Goal: Task Accomplishment & Management: Use online tool/utility

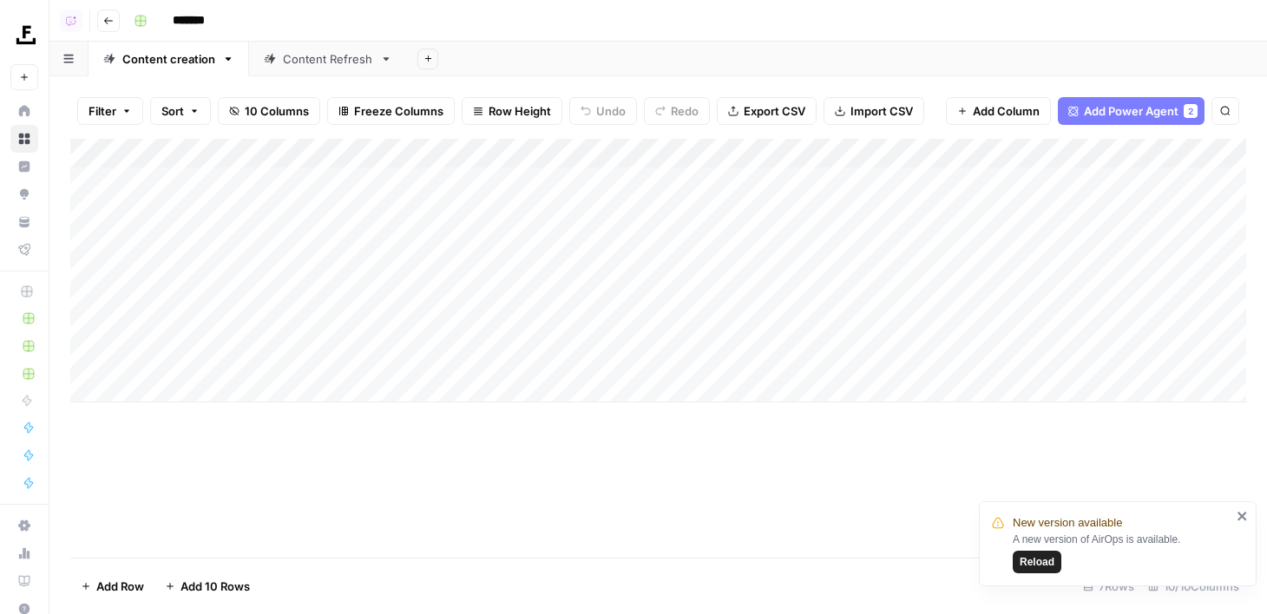
click at [448, 146] on div "Add Column" at bounding box center [658, 271] width 1176 height 264
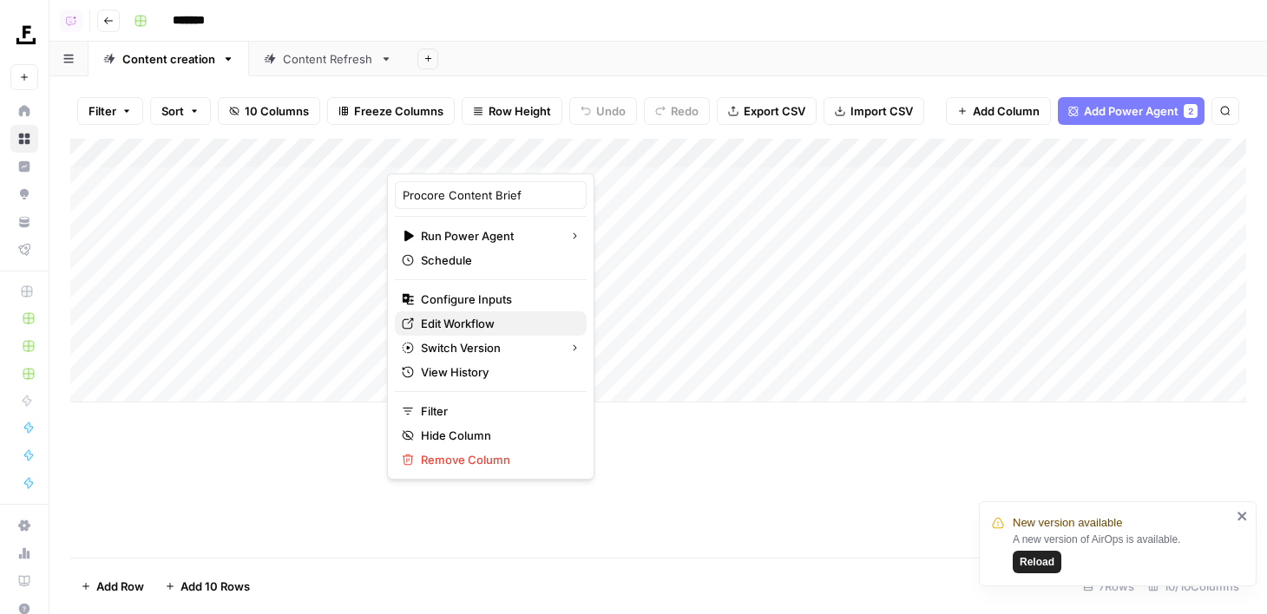
click at [452, 320] on span "Edit Workflow" at bounding box center [497, 323] width 152 height 17
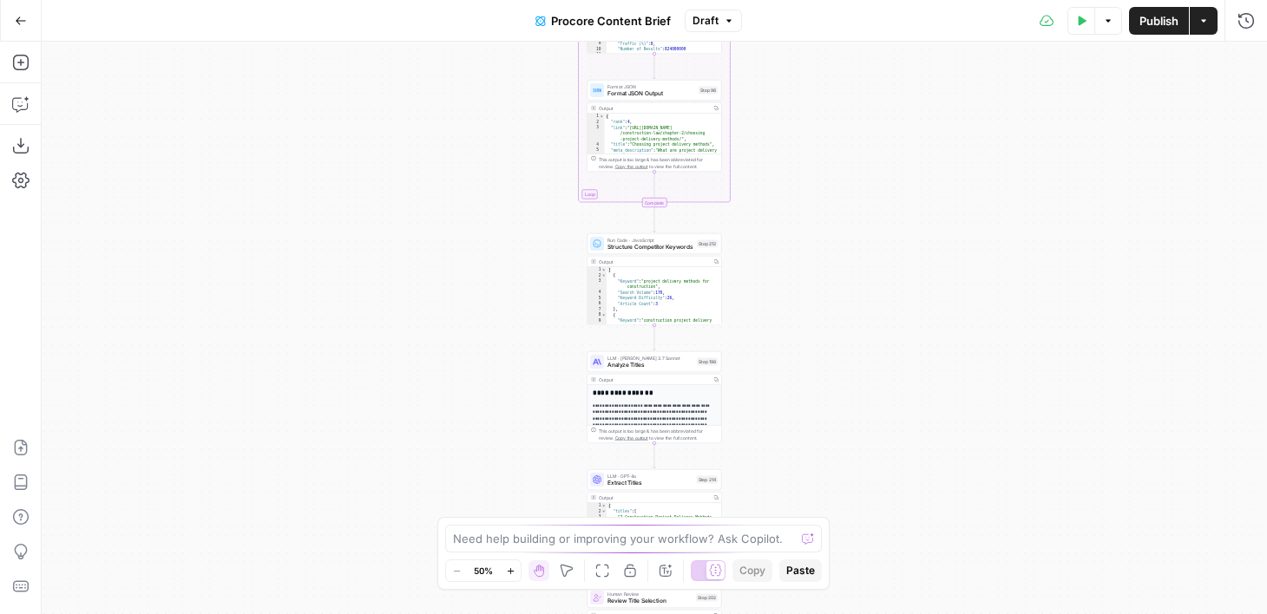
drag, startPoint x: 846, startPoint y: 340, endPoint x: 846, endPoint y: -38, distance: 378.4
click at [846, 0] on html "Foundation Inc. New Home Browse Insights Opportunities Your Data Flightpath Rec…" at bounding box center [633, 307] width 1267 height 614
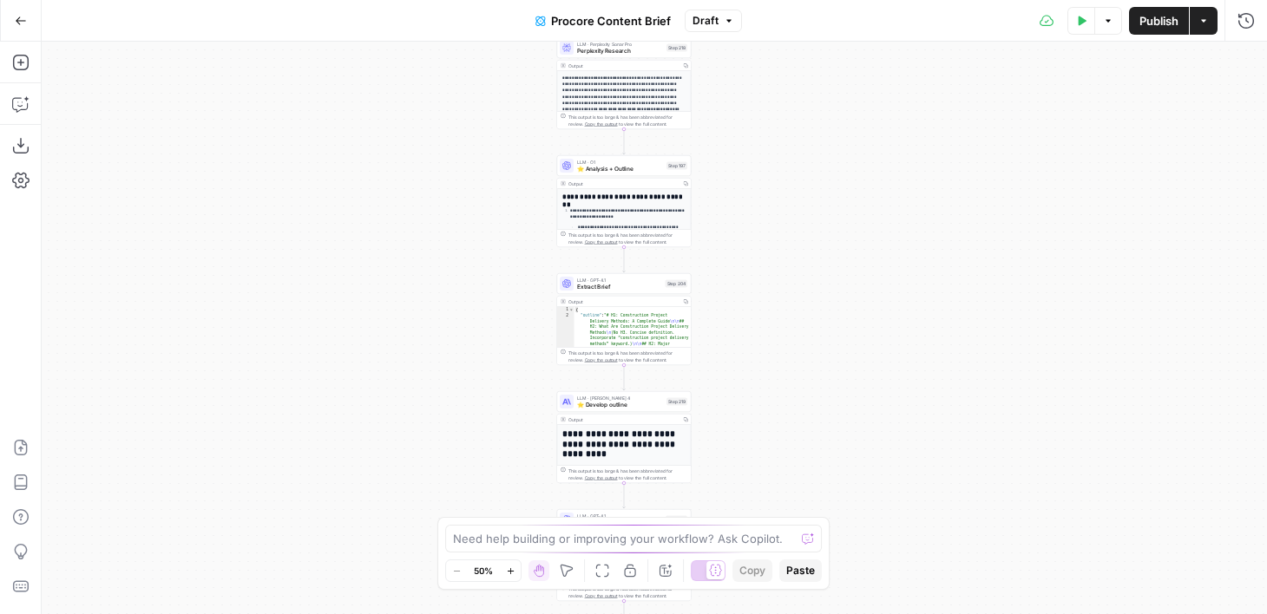
drag, startPoint x: 819, startPoint y: 470, endPoint x: 783, endPoint y: 130, distance: 342.1
click at [783, 130] on div "Workflow Input Settings Inputs SEO Research Semrush Keyword Overview Step 224 O…" at bounding box center [654, 328] width 1225 height 573
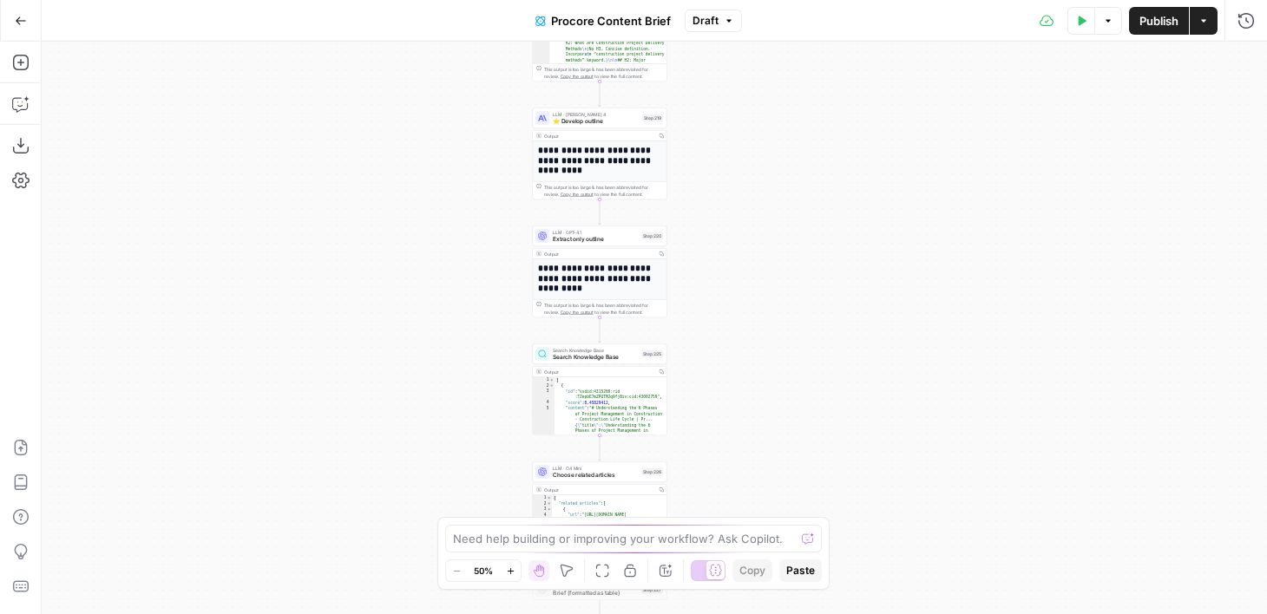
drag, startPoint x: 789, startPoint y: 394, endPoint x: 772, endPoint y: 141, distance: 253.1
click at [772, 141] on div "Workflow Input Settings Inputs SEO Research Semrush Keyword Overview Step 224 O…" at bounding box center [654, 328] width 1225 height 573
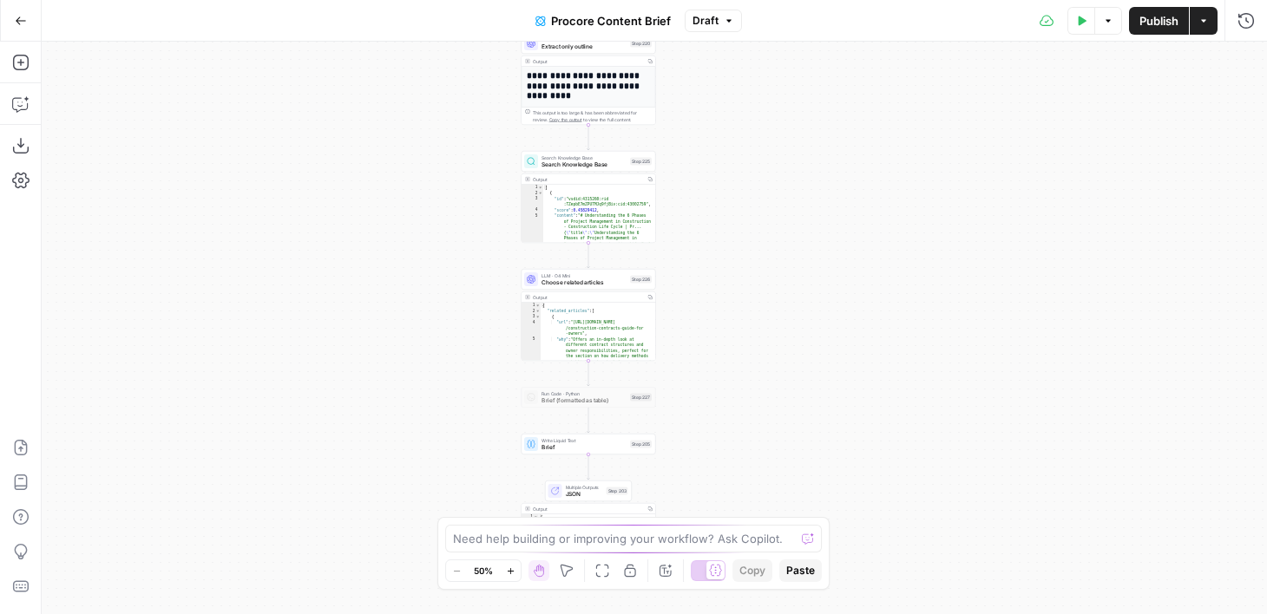
drag, startPoint x: 761, startPoint y: 304, endPoint x: 750, endPoint y: 108, distance: 196.5
click at [750, 108] on div "Workflow Input Settings Inputs SEO Research Semrush Keyword Overview Step 224 O…" at bounding box center [654, 328] width 1225 height 573
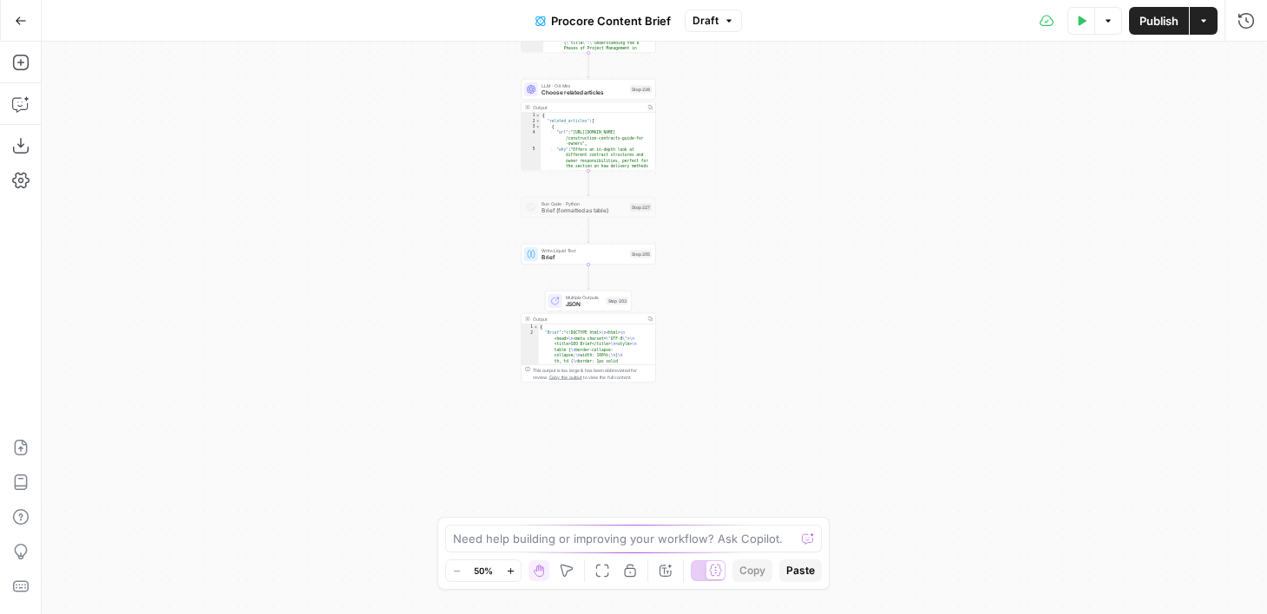
drag, startPoint x: 732, startPoint y: 192, endPoint x: 732, endPoint y: 148, distance: 43.4
click at [732, 148] on div "Workflow Input Settings Inputs SEO Research Semrush Keyword Overview Step 224 O…" at bounding box center [654, 328] width 1225 height 573
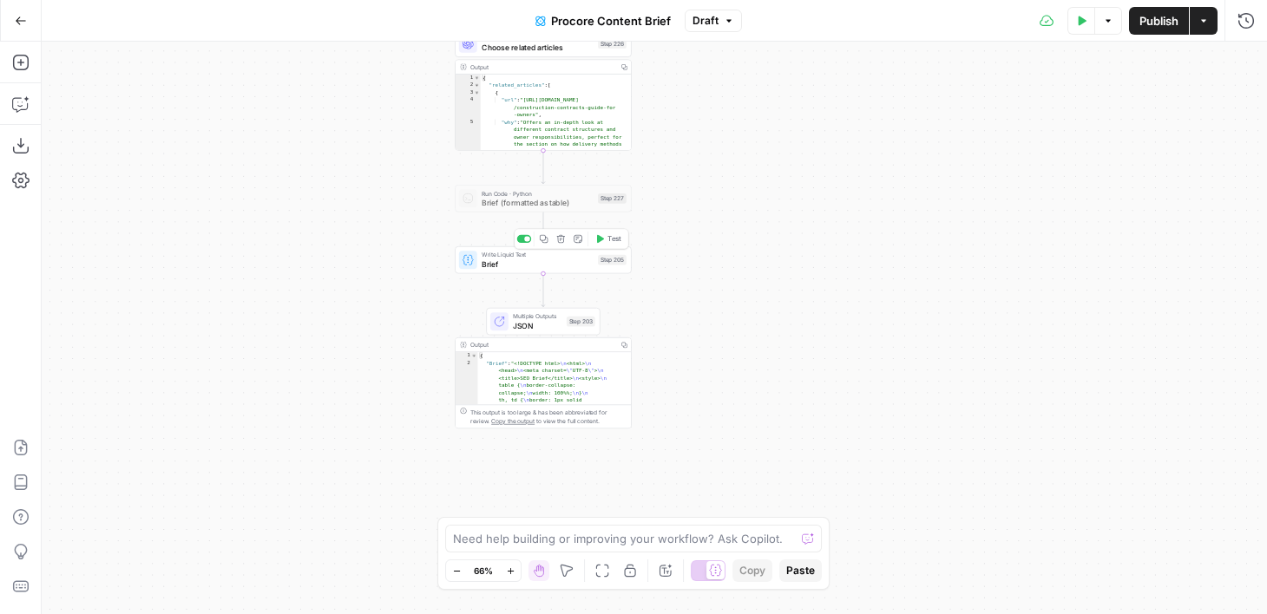
click at [607, 237] on span "Test" at bounding box center [614, 239] width 14 height 10
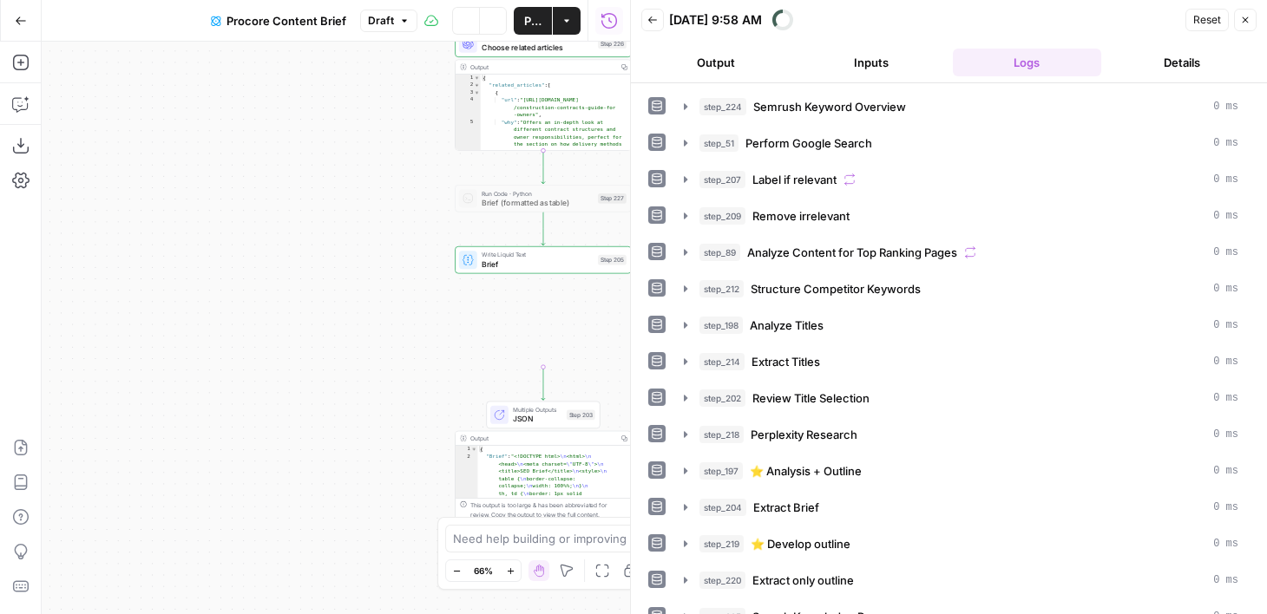
click at [693, 215] on div "Back 10/13/25 at 9:58 AM Reset Close Output Inputs Logs Details step_224 Semrus…" at bounding box center [948, 307] width 637 height 614
click at [699, 58] on button "Output" at bounding box center [715, 63] width 148 height 28
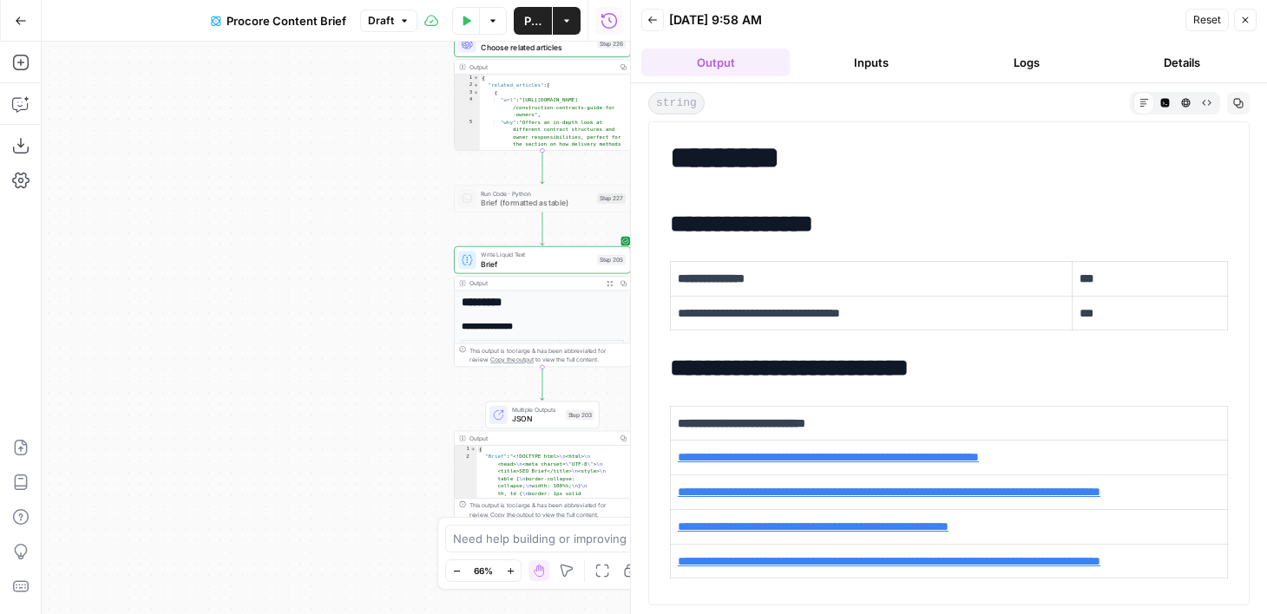
drag, startPoint x: 373, startPoint y: 212, endPoint x: 168, endPoint y: 212, distance: 204.8
click at [168, 212] on div "Workflow Input Settings Inputs SEO Research Semrush Keyword Overview Step 224 O…" at bounding box center [336, 328] width 588 height 573
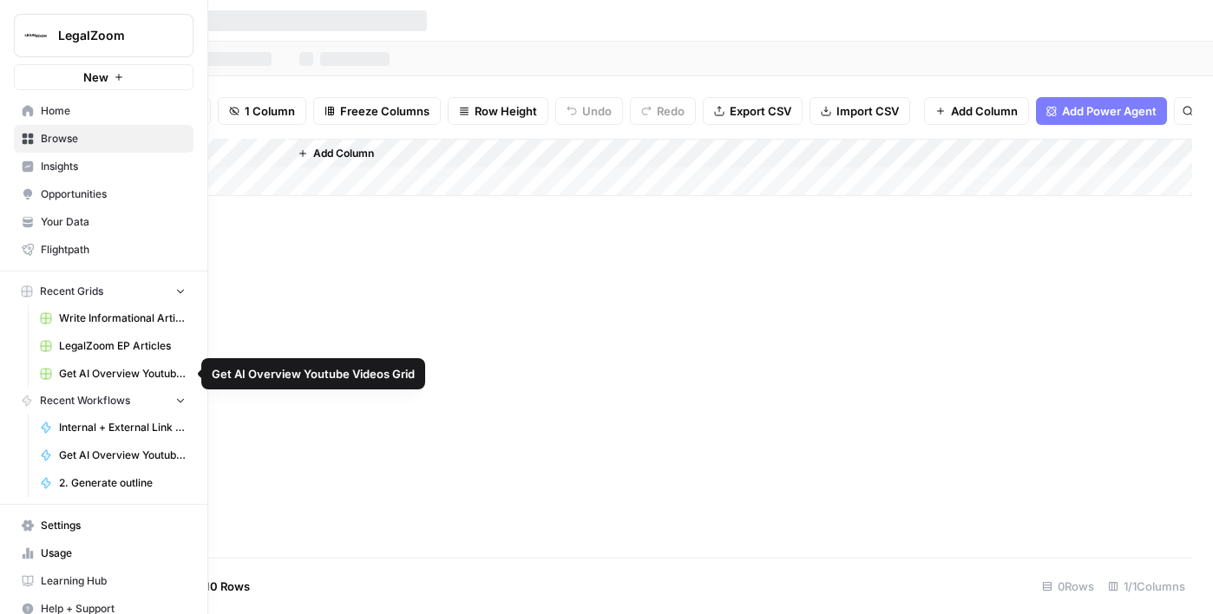
click at [97, 353] on span "LegalZoom EP Articles" at bounding box center [122, 346] width 127 height 16
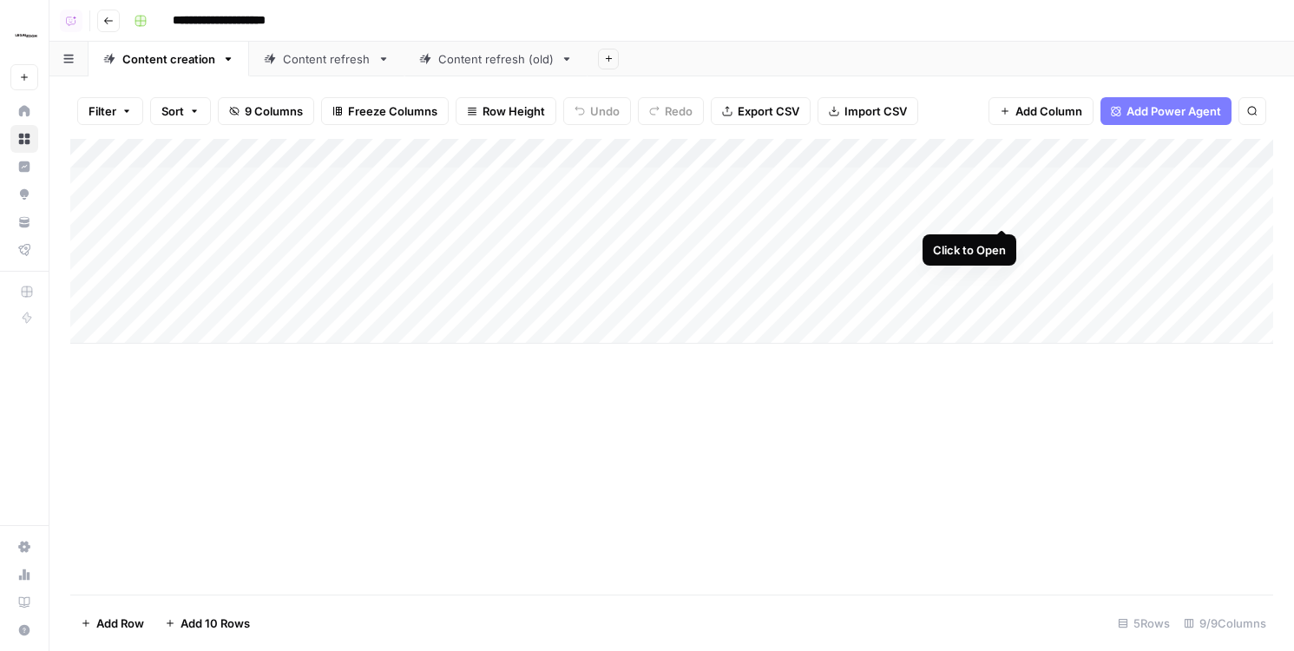
click at [1000, 209] on div "Add Column" at bounding box center [671, 241] width 1203 height 205
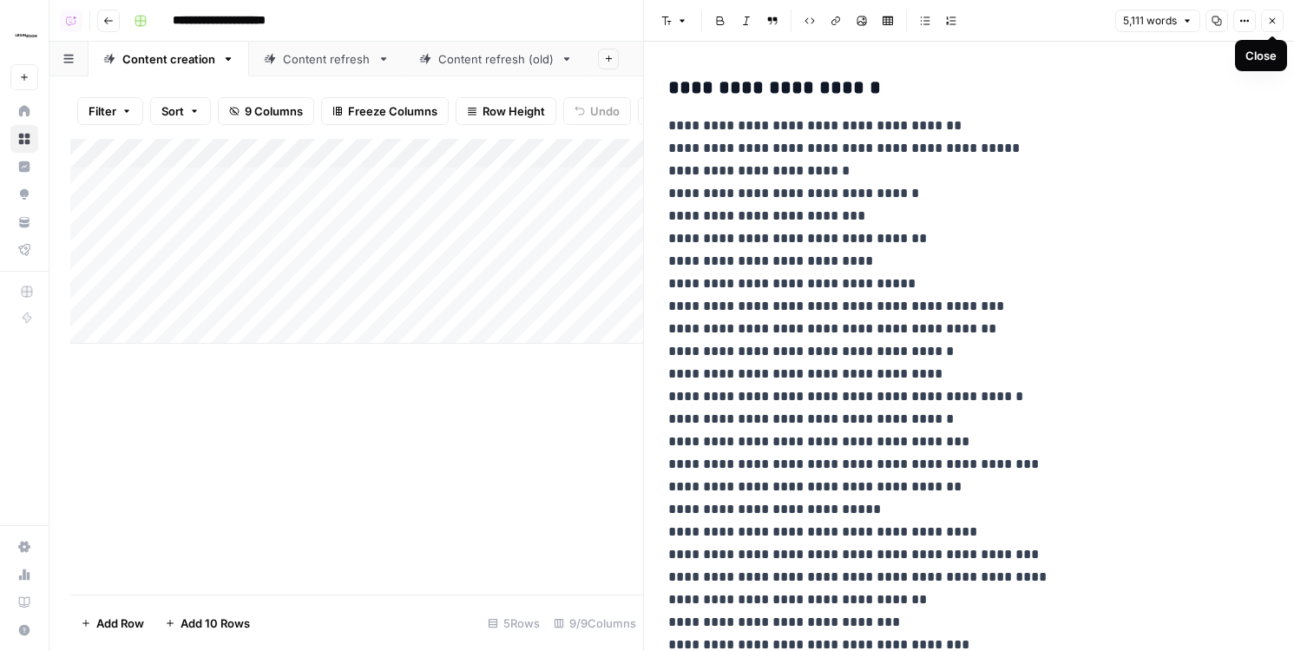
click at [1212, 25] on icon "button" at bounding box center [1272, 21] width 10 height 10
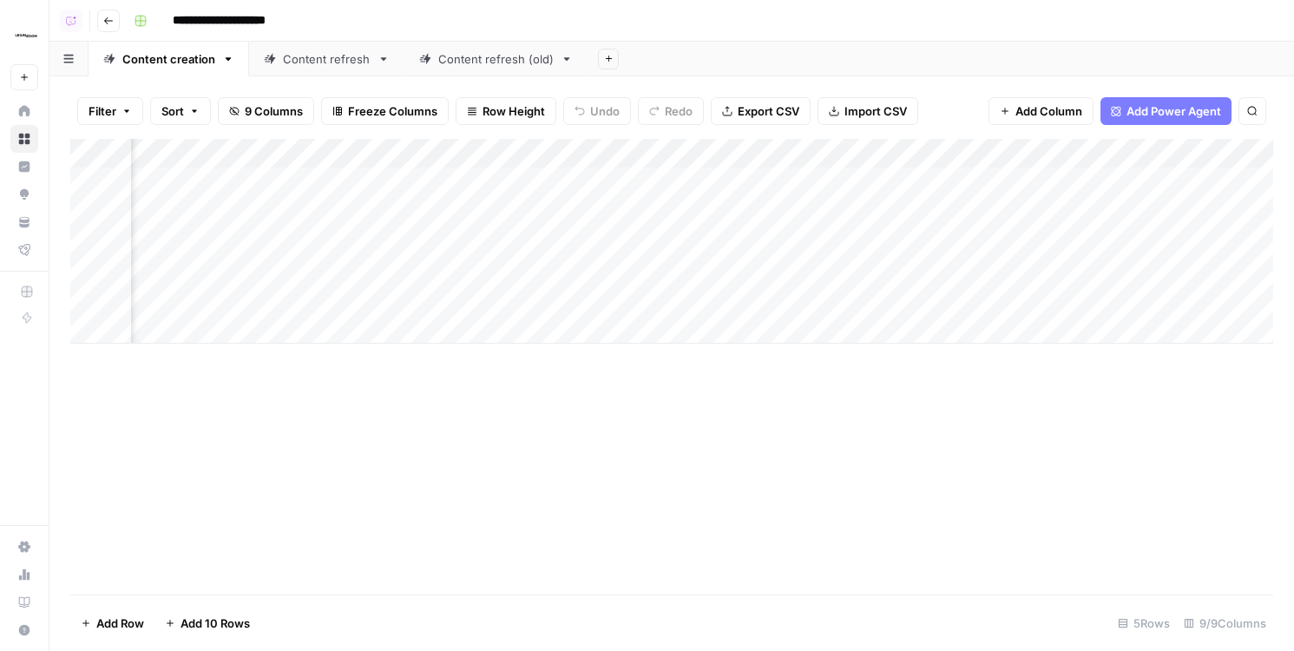
scroll to position [0, 76]
click at [924, 211] on div "Add Column" at bounding box center [671, 241] width 1203 height 205
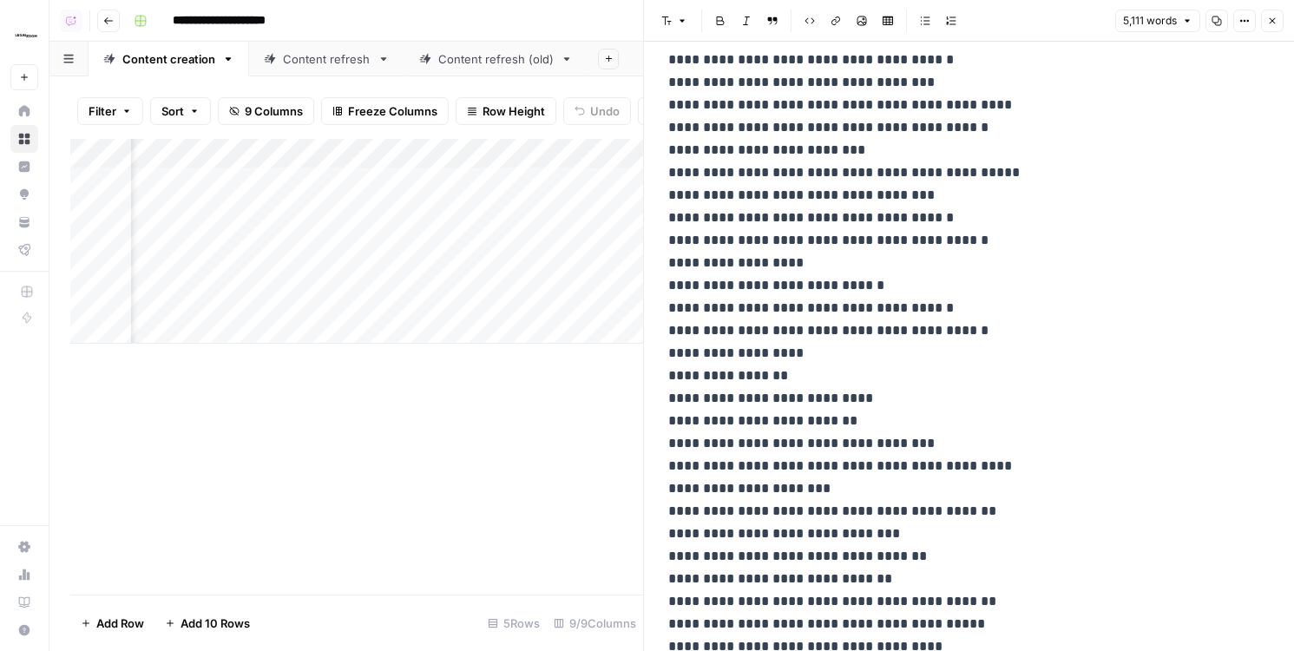
scroll to position [2768, 0]
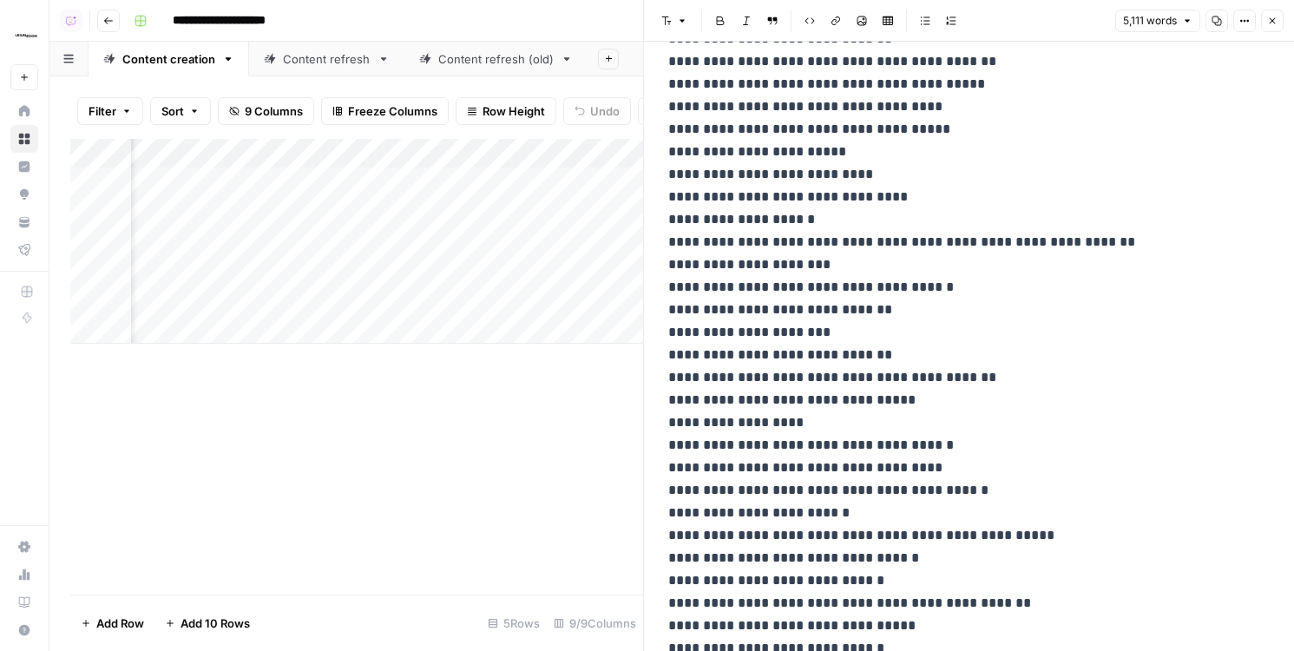
scroll to position [3049, 0]
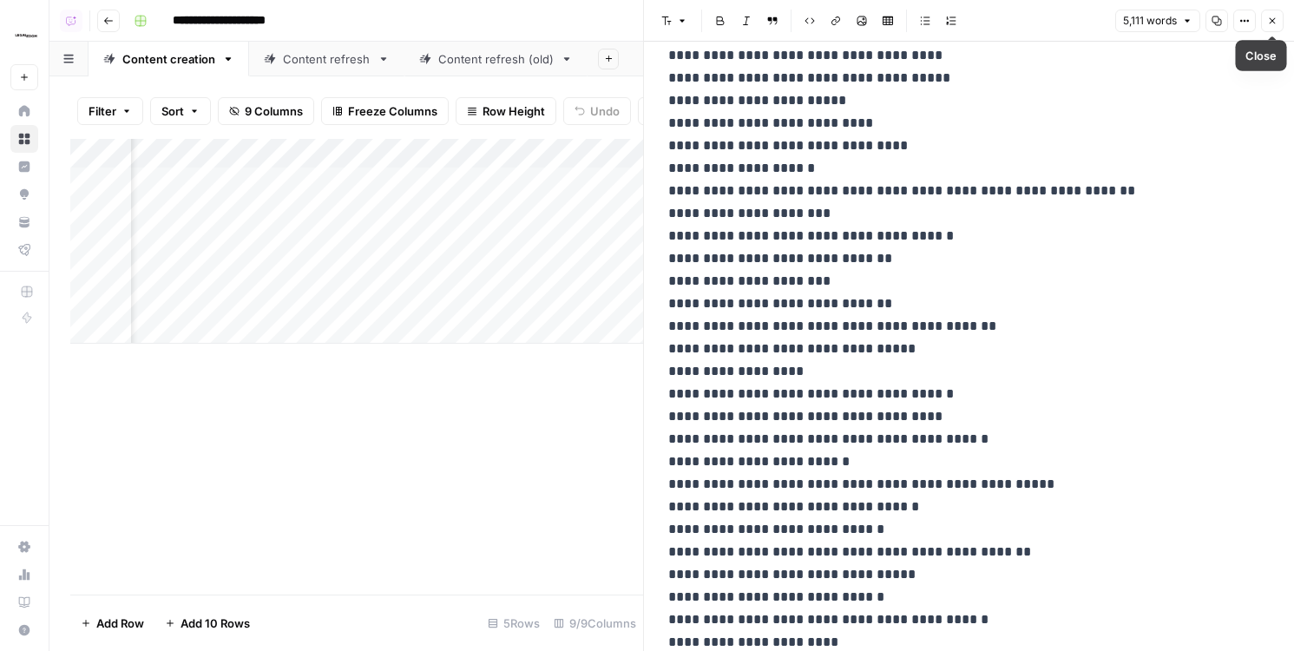
click at [1212, 22] on icon "button" at bounding box center [1272, 21] width 10 height 10
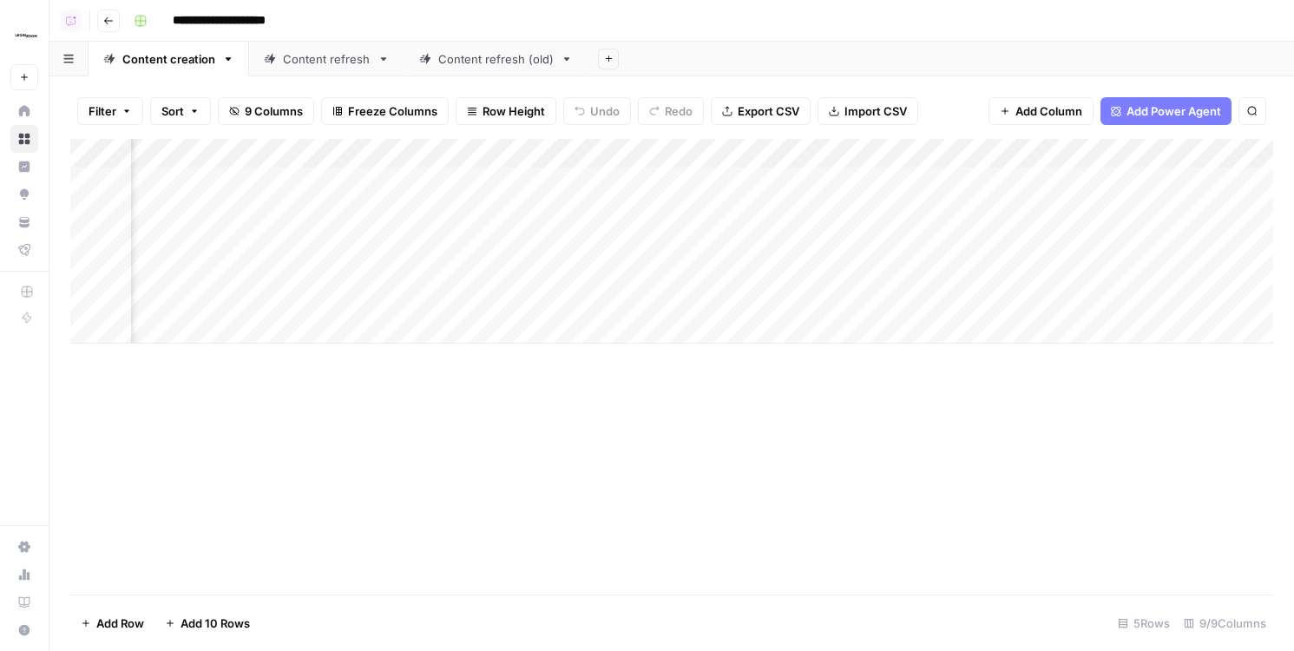
scroll to position [0, 505]
click at [1166, 148] on div "Add Column" at bounding box center [671, 241] width 1203 height 205
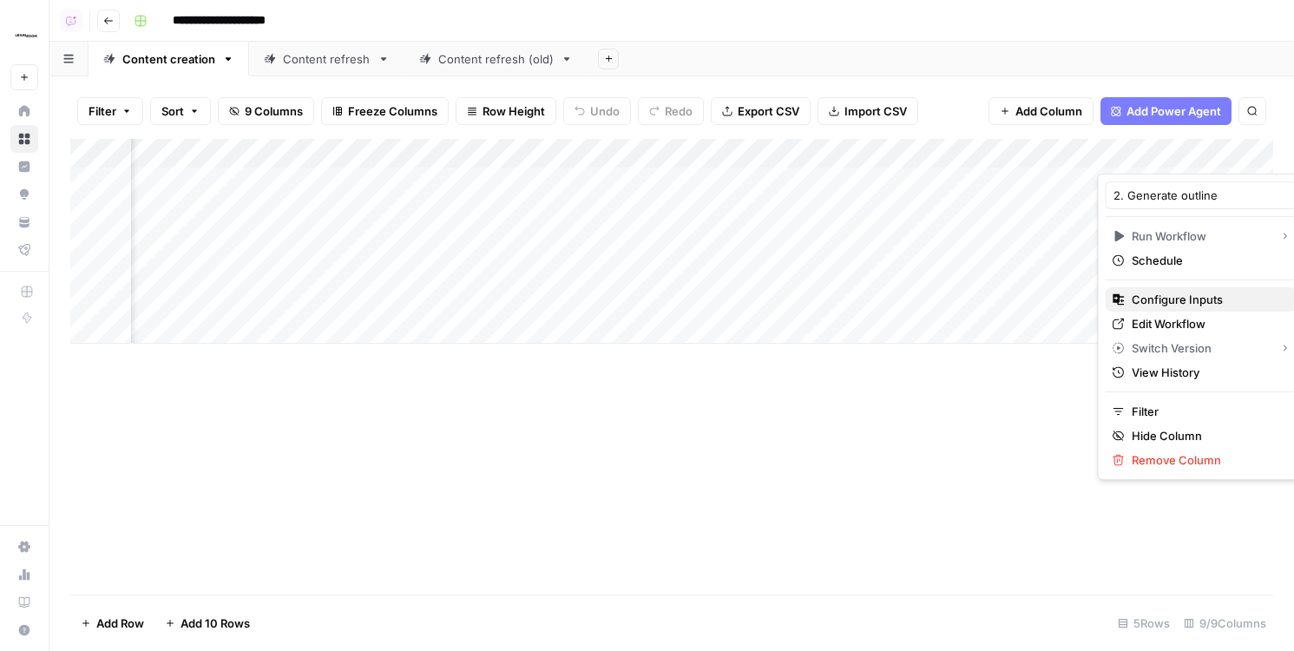
click at [1146, 300] on span "Configure Inputs" at bounding box center [1208, 299] width 152 height 17
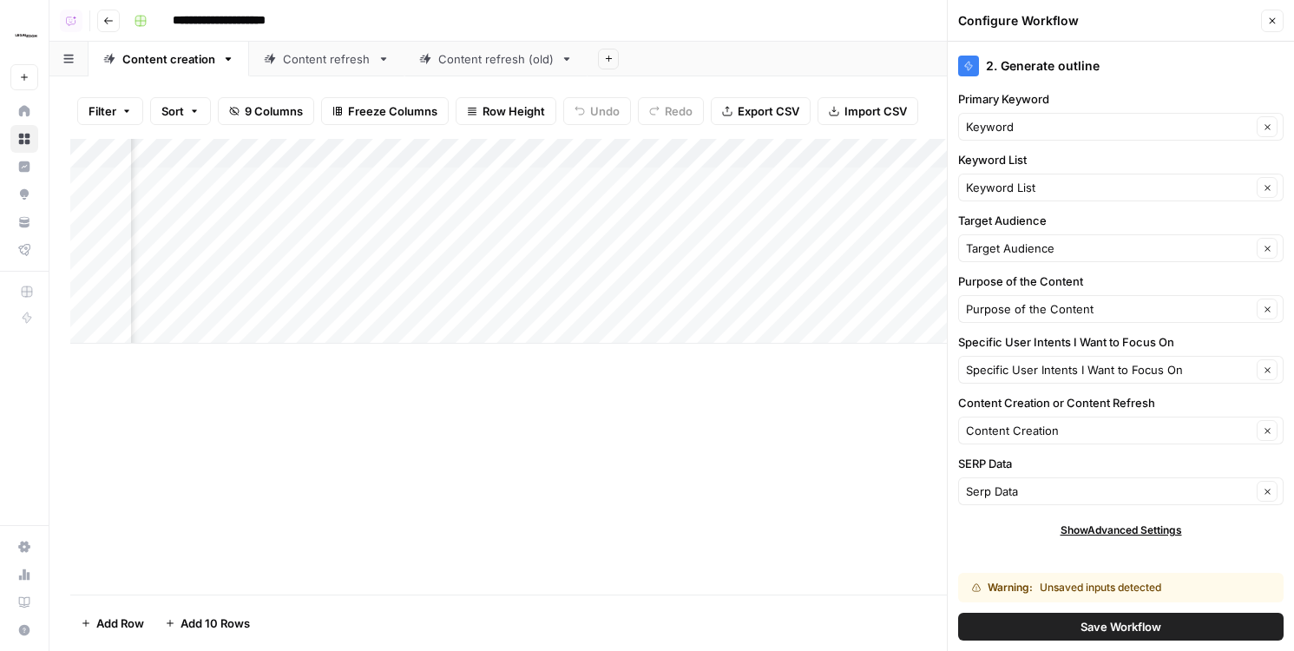
scroll to position [0, 465]
click at [1006, 179] on input "Keyword List" at bounding box center [1109, 187] width 286 height 17
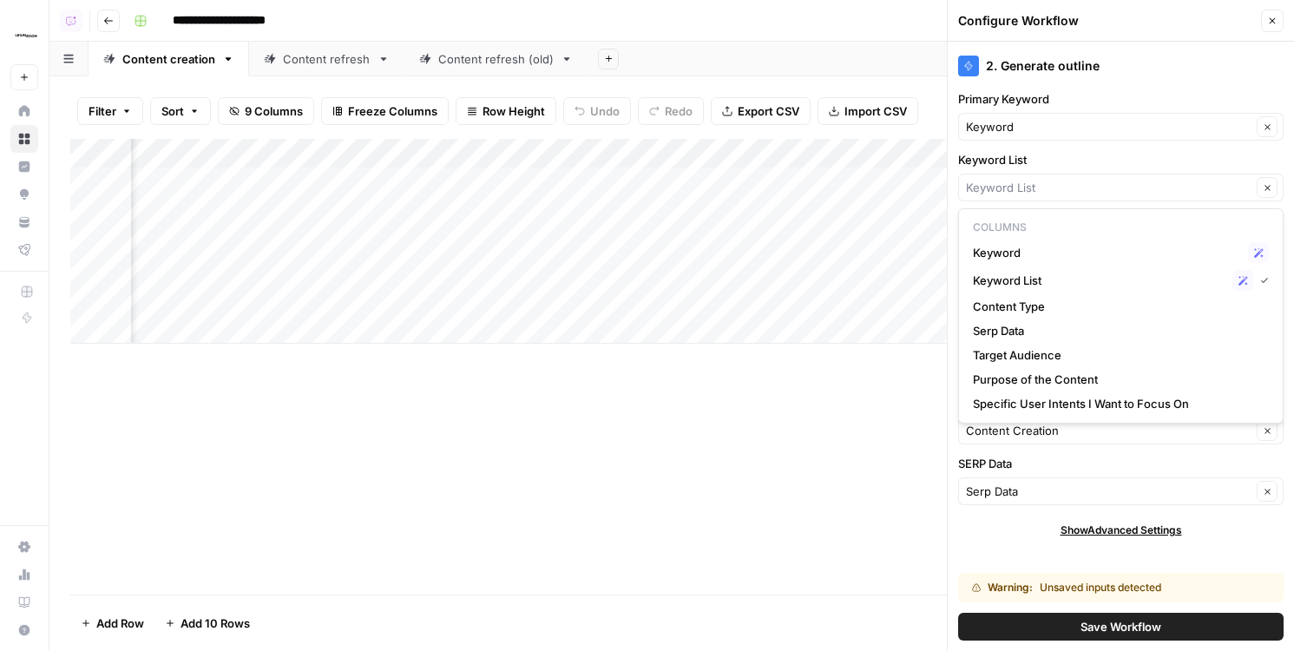
click at [1037, 158] on label "Keyword List" at bounding box center [1120, 159] width 325 height 17
click at [1037, 179] on input "Keyword List" at bounding box center [1109, 187] width 286 height 17
click at [1064, 89] on div "2. Generate outline Primary Keyword Keyword Clear Keyword List Clear Target Aud…" at bounding box center [1121, 346] width 346 height 609
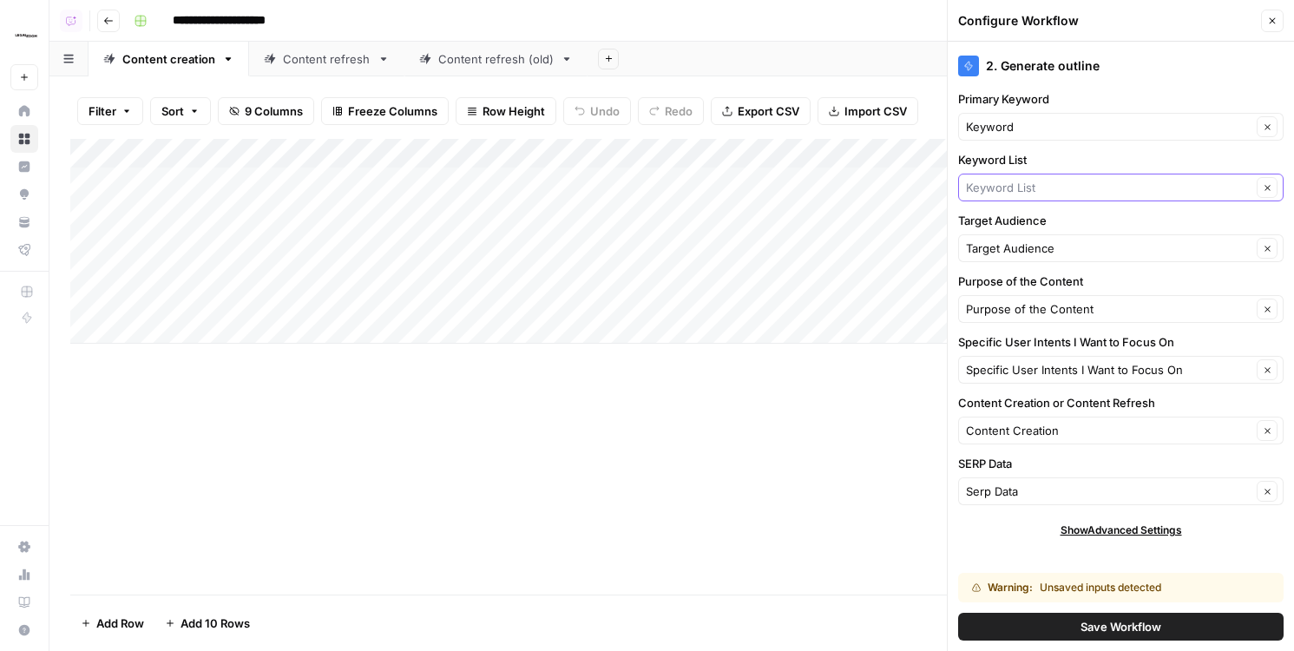
click at [1019, 190] on input "Keyword List" at bounding box center [1109, 187] width 286 height 17
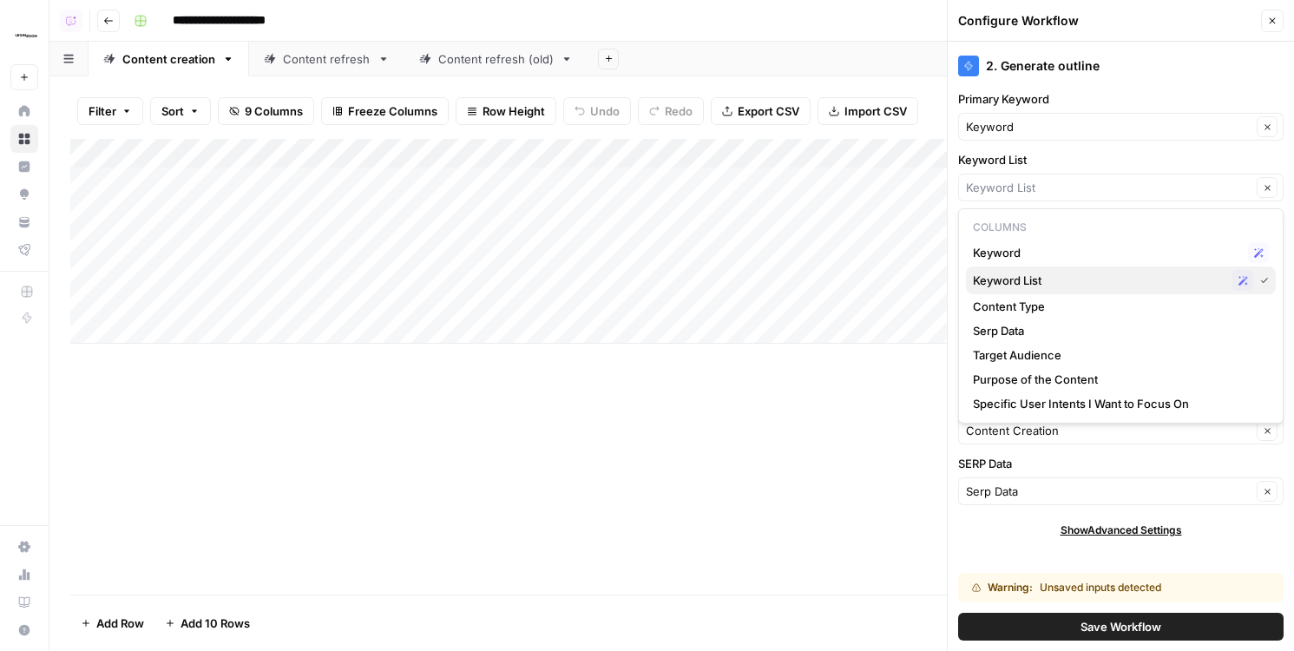
click at [1015, 279] on span "Keyword List" at bounding box center [1099, 280] width 253 height 17
type input "Keyword List"
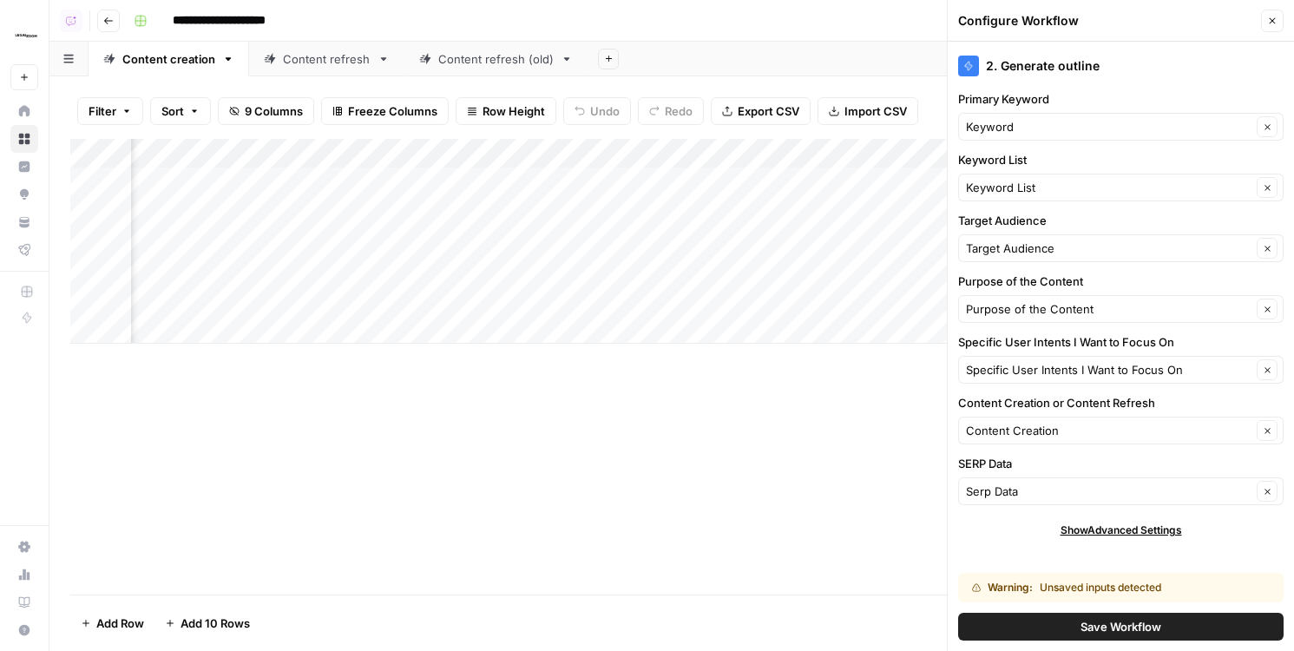
scroll to position [0, 595]
click at [515, 206] on div "Add Column" at bounding box center [671, 241] width 1203 height 205
click at [635, 209] on textarea at bounding box center [561, 212] width 278 height 24
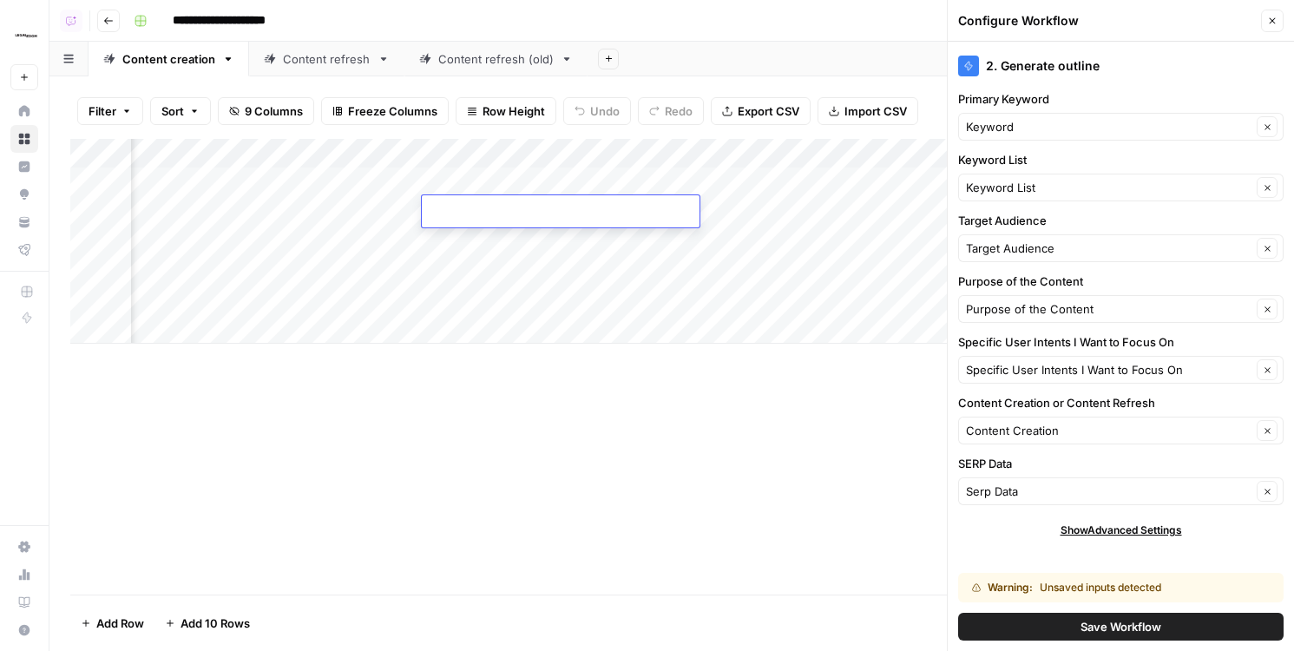
click at [726, 213] on div "Add Column" at bounding box center [671, 241] width 1203 height 205
click at [898, 212] on div "Add Column" at bounding box center [671, 241] width 1203 height 205
click at [830, 55] on div "Add Sheet" at bounding box center [941, 59] width 706 height 35
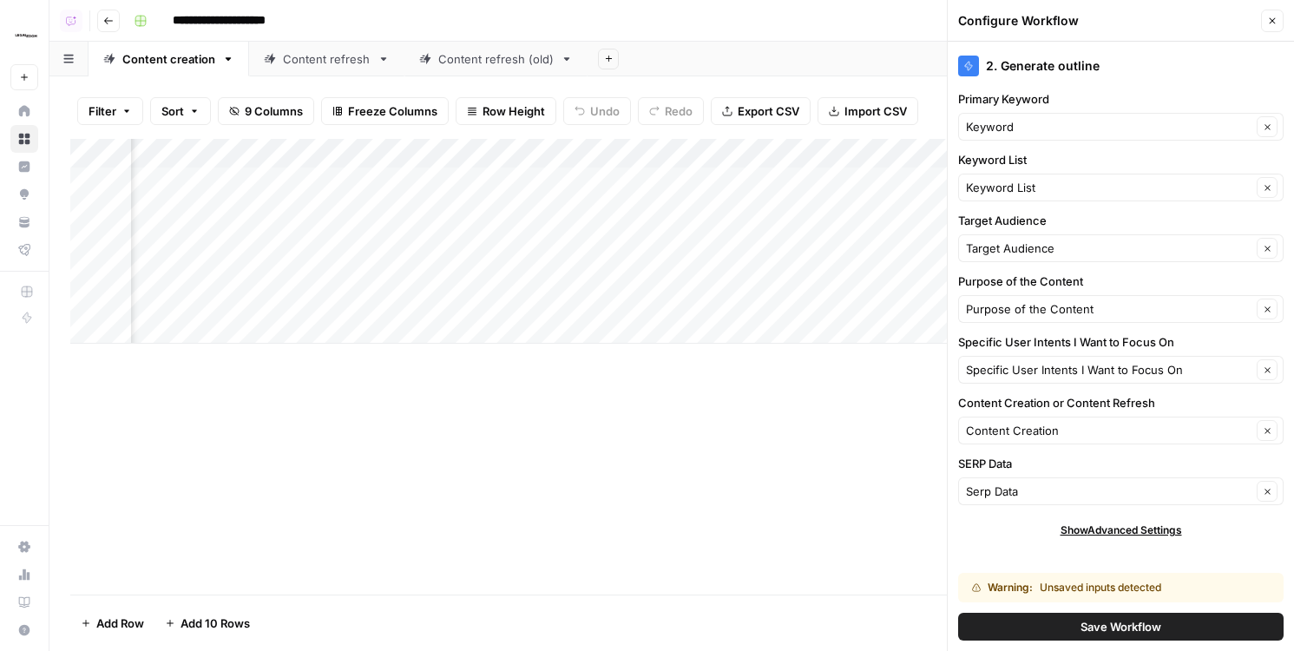
scroll to position [0, 863]
click at [1092, 614] on span "Save Workflow" at bounding box center [1120, 626] width 81 height 17
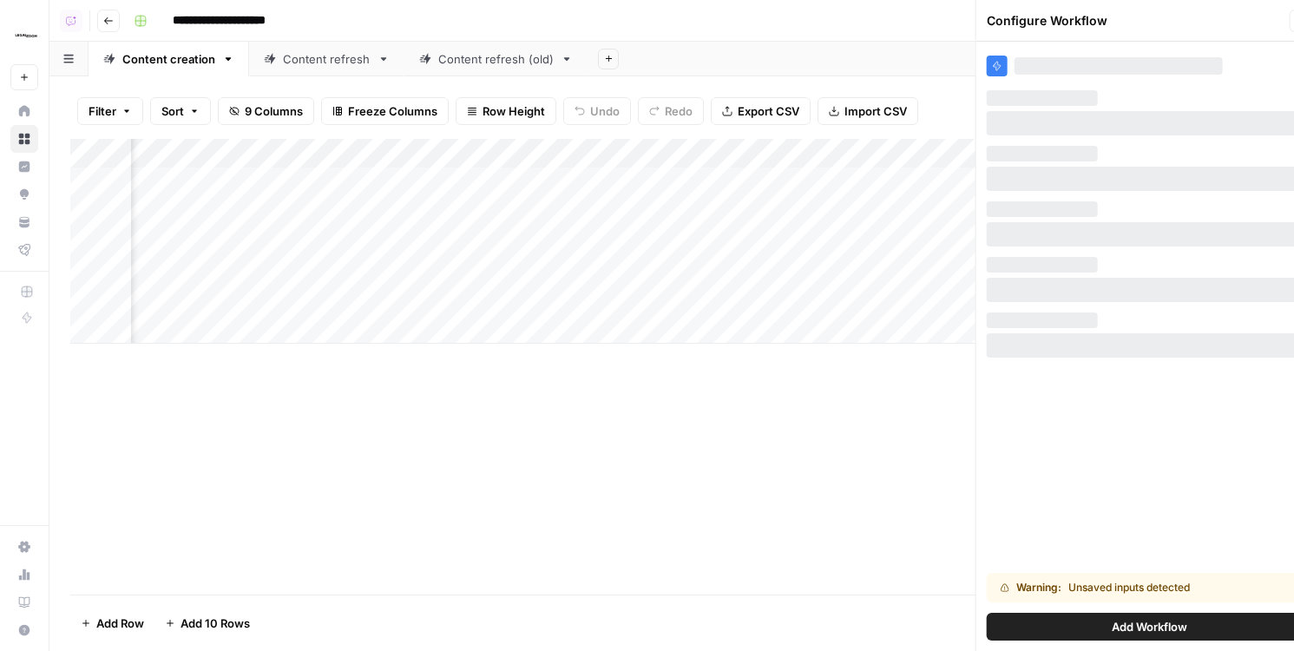
scroll to position [0, 612]
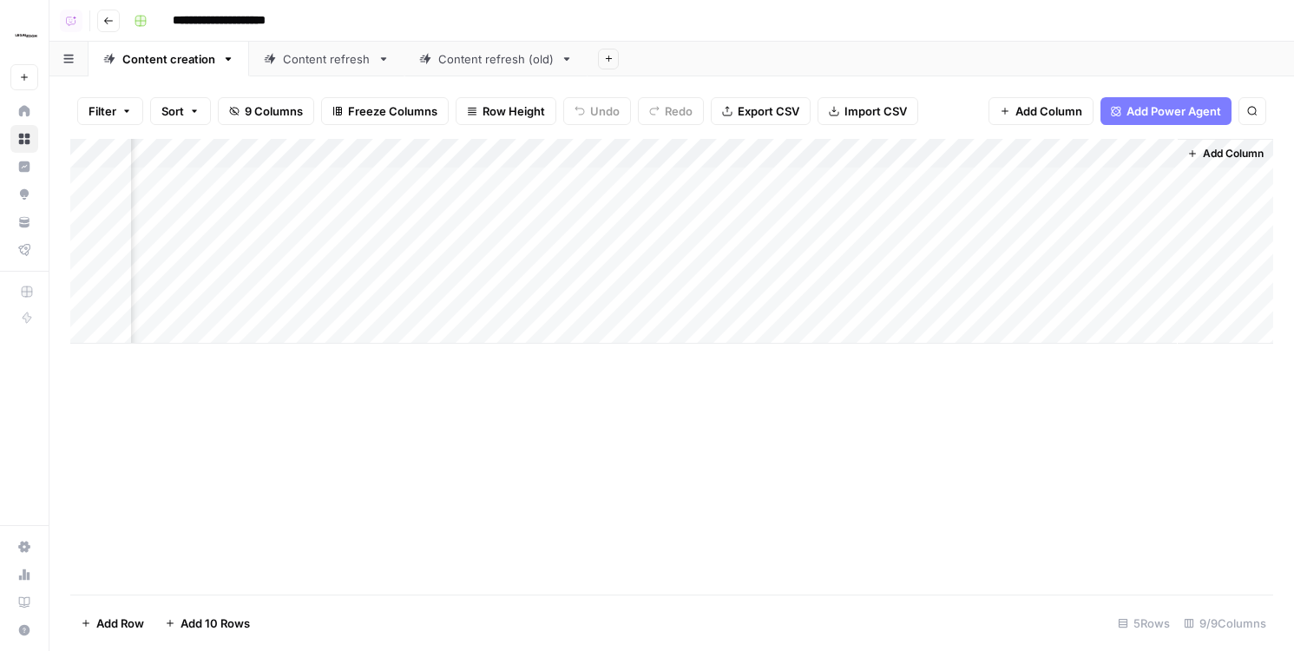
click at [1070, 146] on div "Add Column" at bounding box center [671, 241] width 1203 height 205
click at [926, 79] on div "Filter Sort 9 Columns Freeze Columns Row Height Undo Redo Export CSV Import CSV…" at bounding box center [671, 363] width 1244 height 575
click at [503, 205] on div "Add Column" at bounding box center [671, 241] width 1203 height 205
click at [721, 207] on div "Add Column" at bounding box center [671, 241] width 1203 height 205
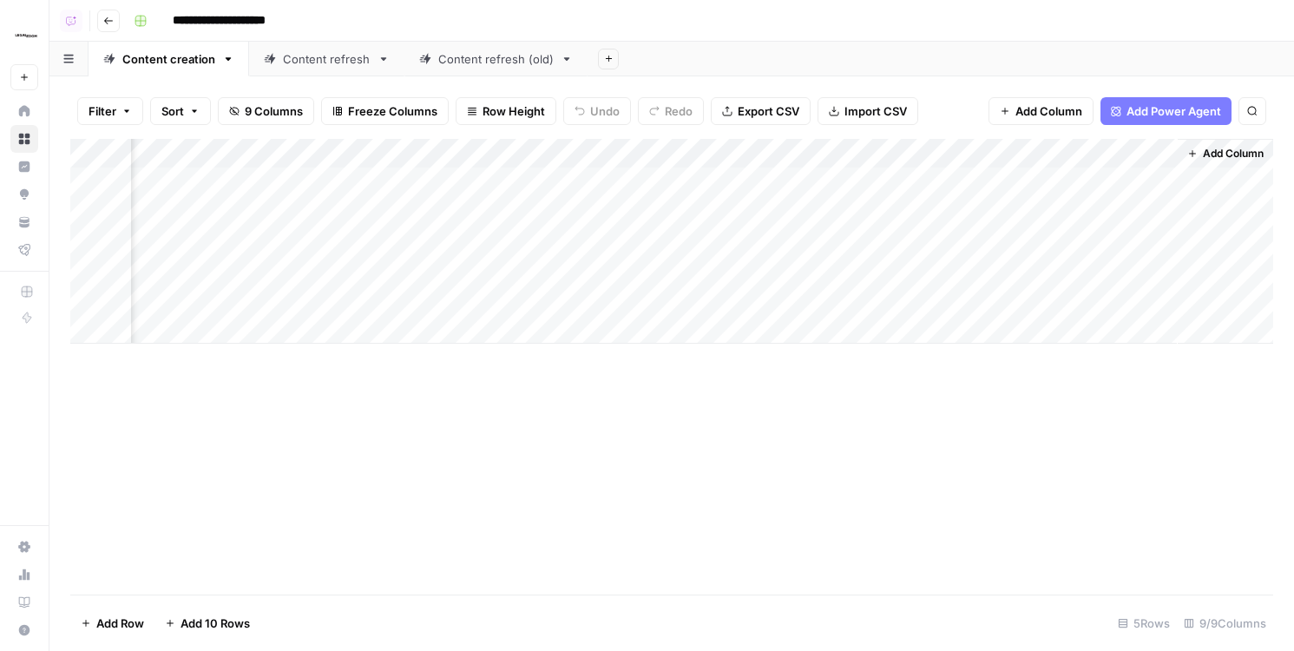
click at [721, 207] on div "Add Column" at bounding box center [671, 241] width 1203 height 205
click at [914, 217] on div "Add Column" at bounding box center [671, 241] width 1203 height 205
click at [1067, 154] on div "Add Column" at bounding box center [671, 241] width 1203 height 205
click at [986, 67] on div "Add Sheet" at bounding box center [941, 59] width 706 height 35
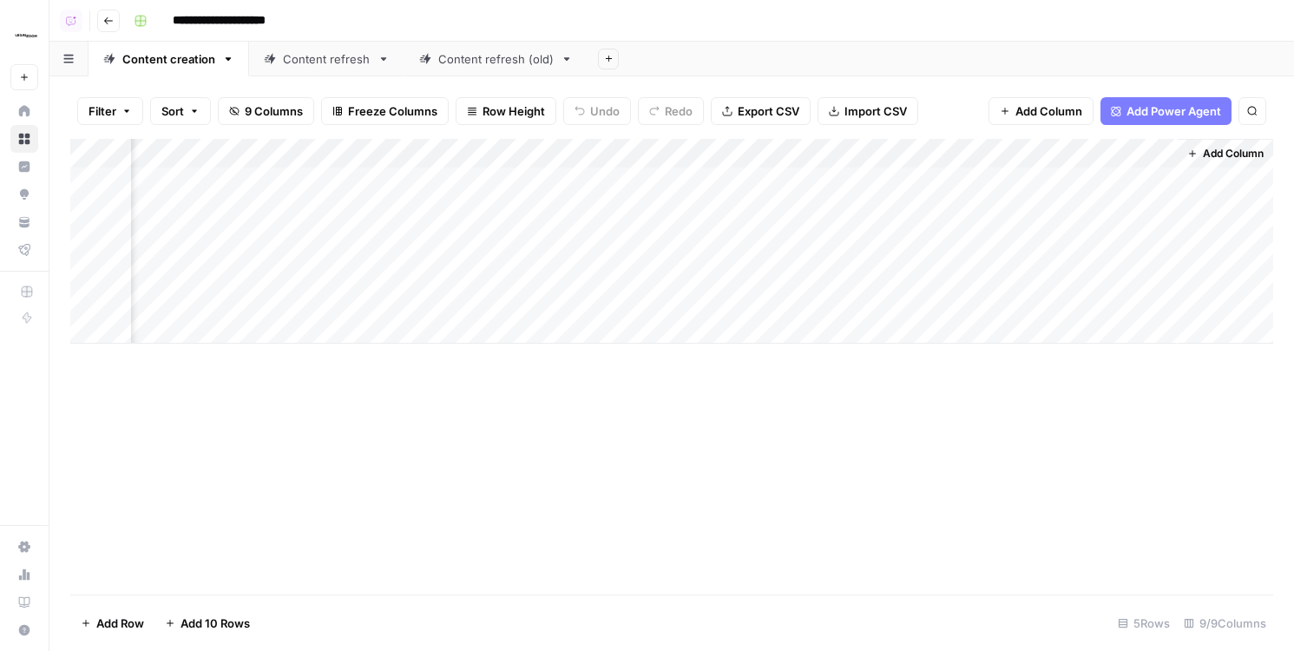
click at [1054, 155] on div "Add Column" at bounding box center [671, 241] width 1203 height 205
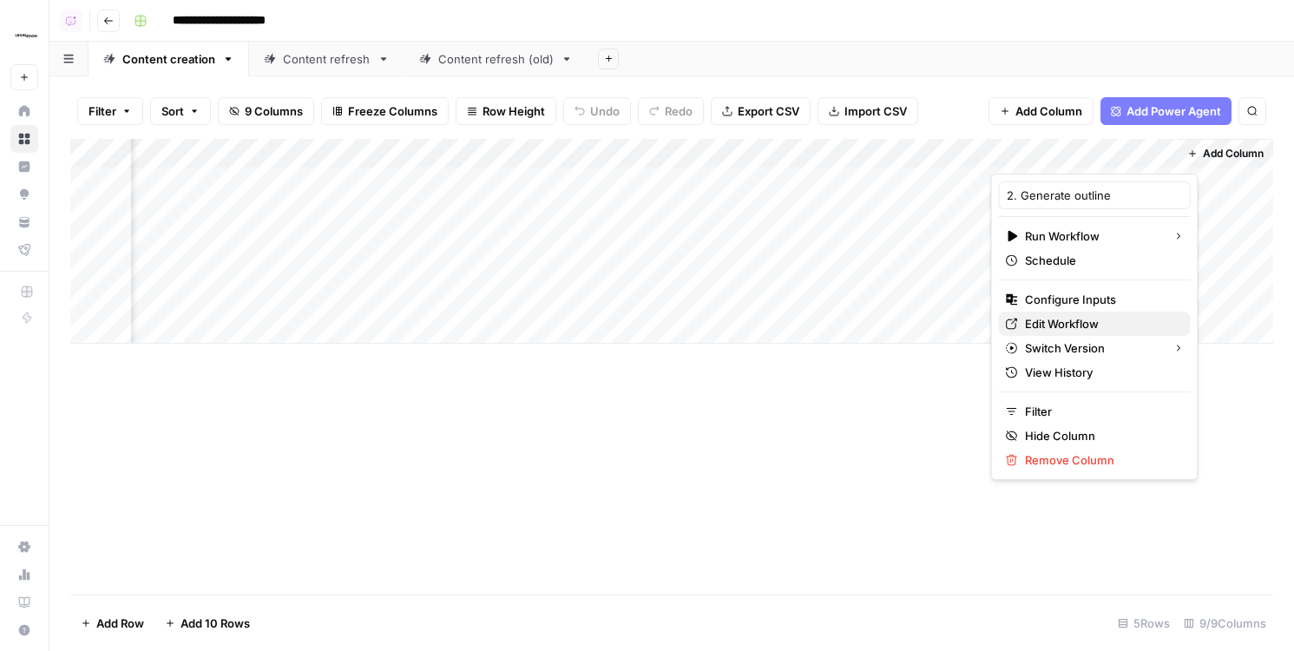
click at [1046, 322] on span "Edit Workflow" at bounding box center [1101, 323] width 152 height 17
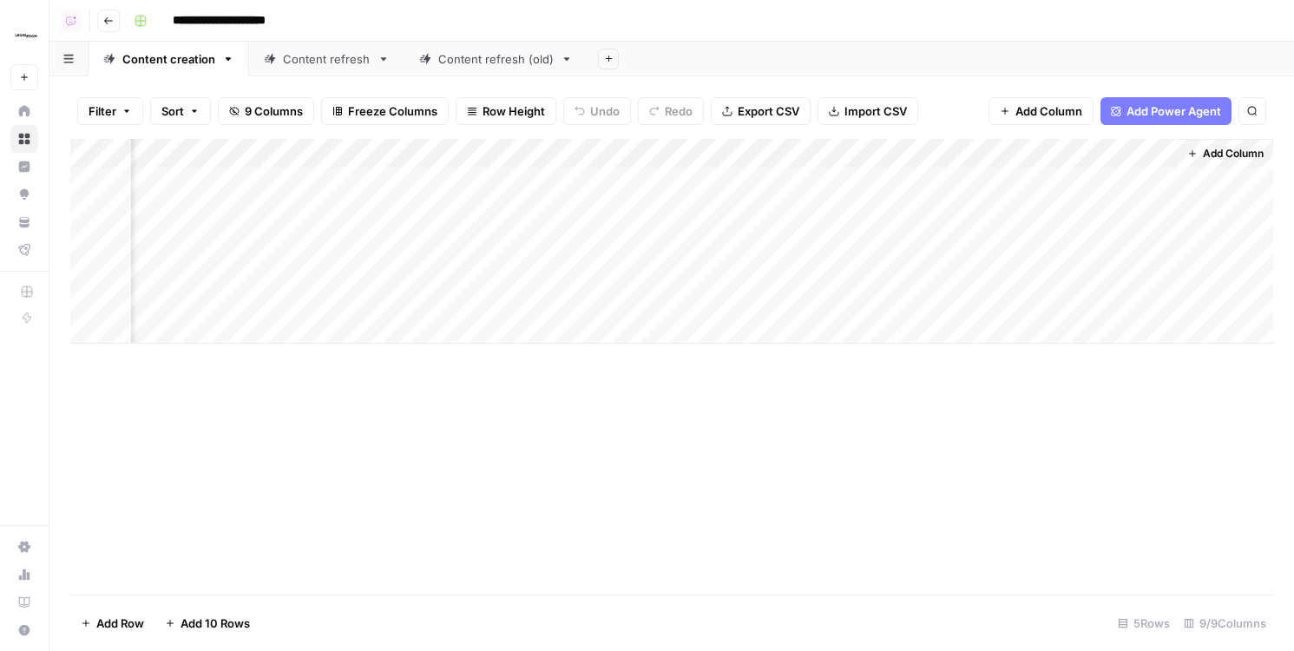
click at [343, 54] on div "Content refresh" at bounding box center [327, 58] width 88 height 17
click at [406, 147] on div "Add Column" at bounding box center [671, 182] width 1203 height 87
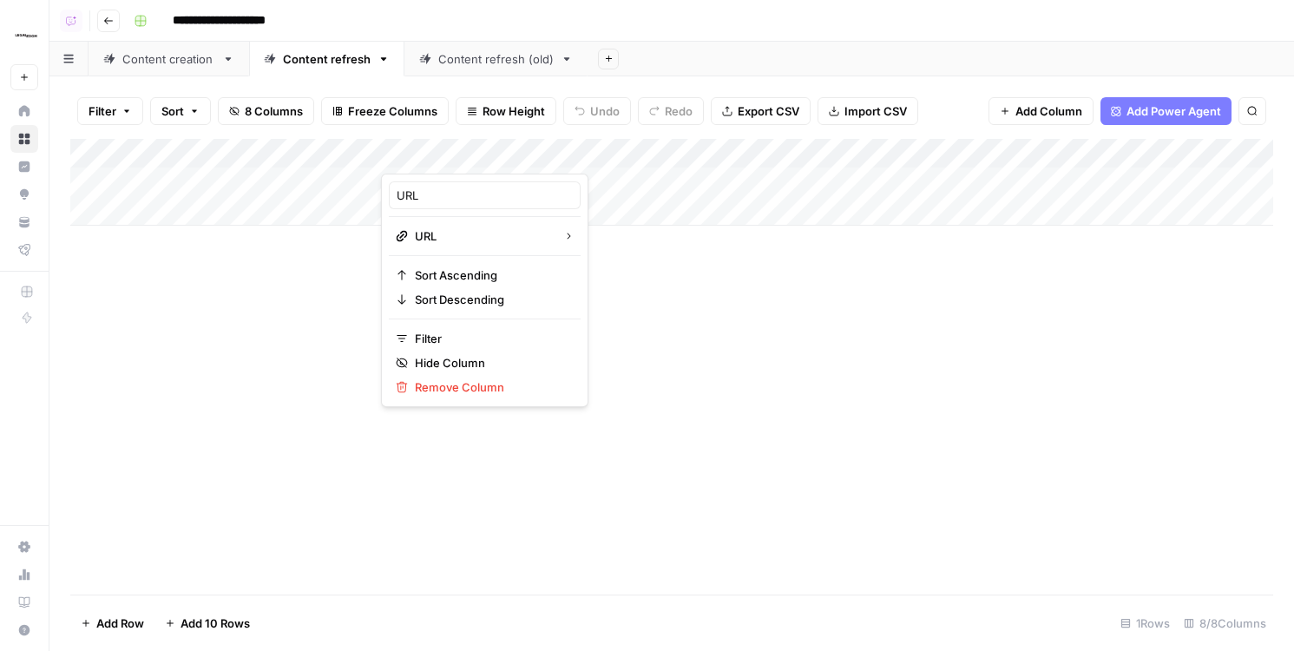
click at [422, 206] on div "URL" at bounding box center [485, 195] width 192 height 28
type input "Existing URL"
click at [196, 65] on div "Content creation" at bounding box center [168, 58] width 93 height 17
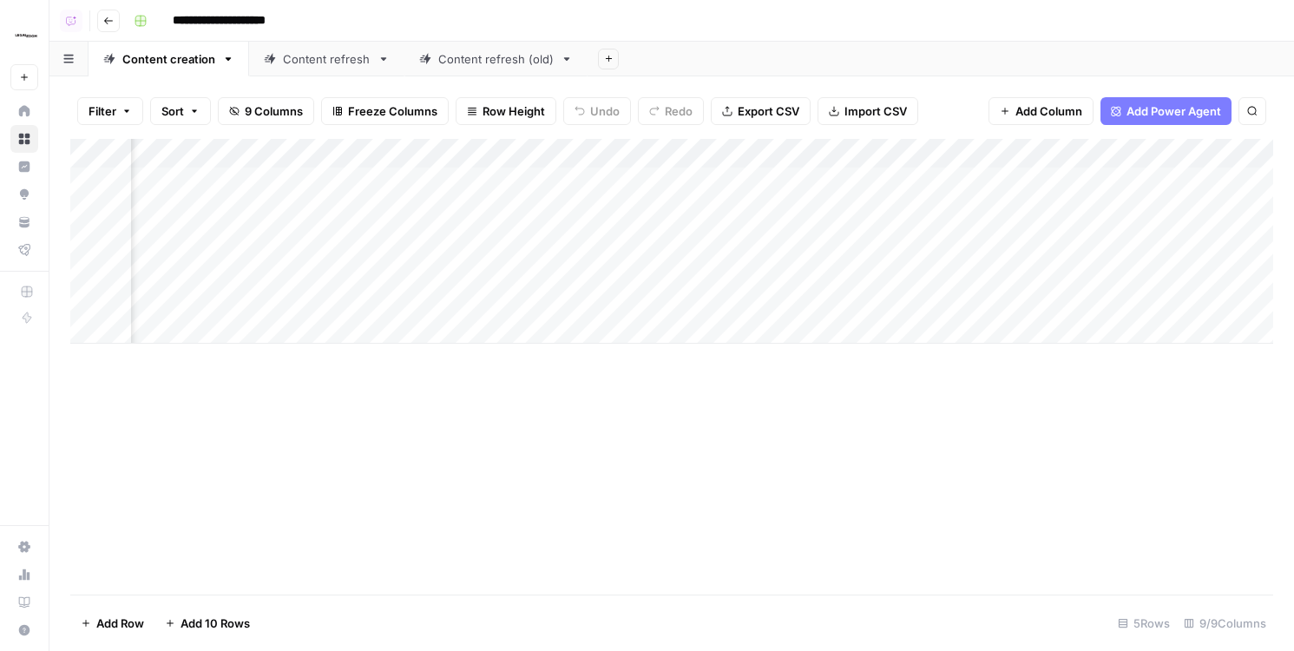
scroll to position [0, 612]
click at [1028, 163] on div "Add Column" at bounding box center [671, 241] width 1203 height 205
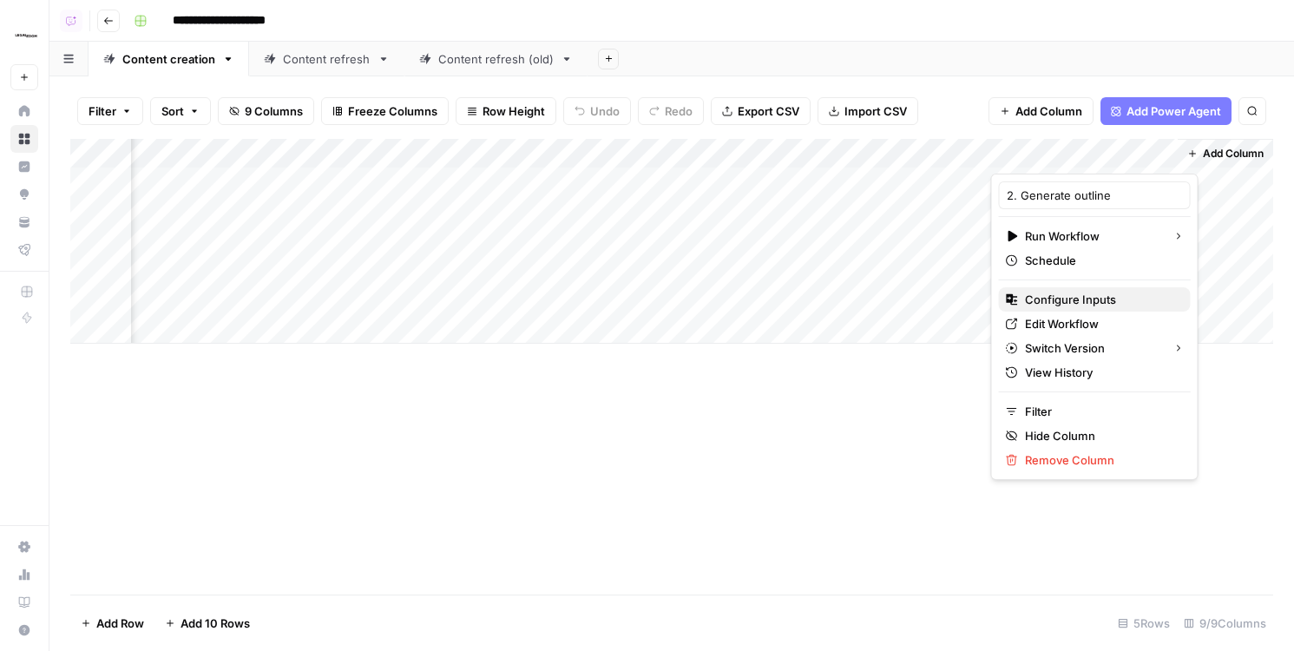
click at [1045, 300] on span "Configure Inputs" at bounding box center [1101, 299] width 152 height 17
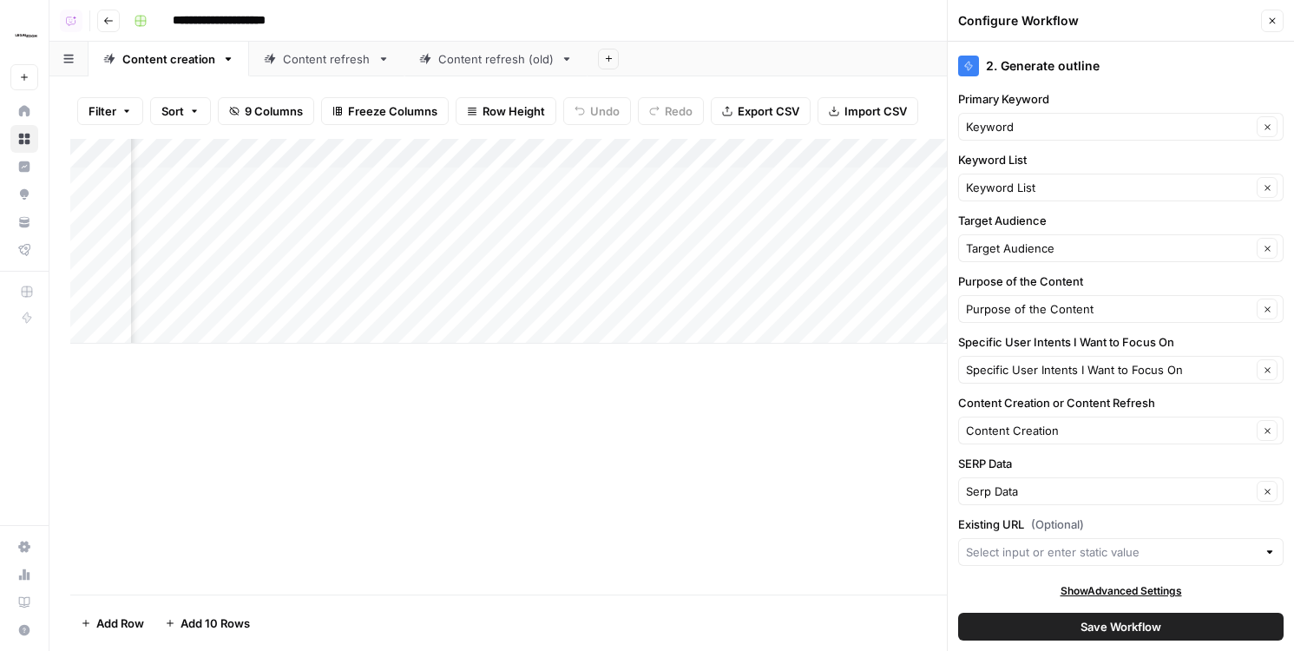
drag, startPoint x: 1032, startPoint y: 522, endPoint x: 1173, endPoint y: 521, distance: 141.5
click at [1173, 521] on label "Existing URL (Optional)" at bounding box center [1120, 523] width 325 height 17
click at [1119, 614] on span "Save Workflow" at bounding box center [1120, 626] width 81 height 17
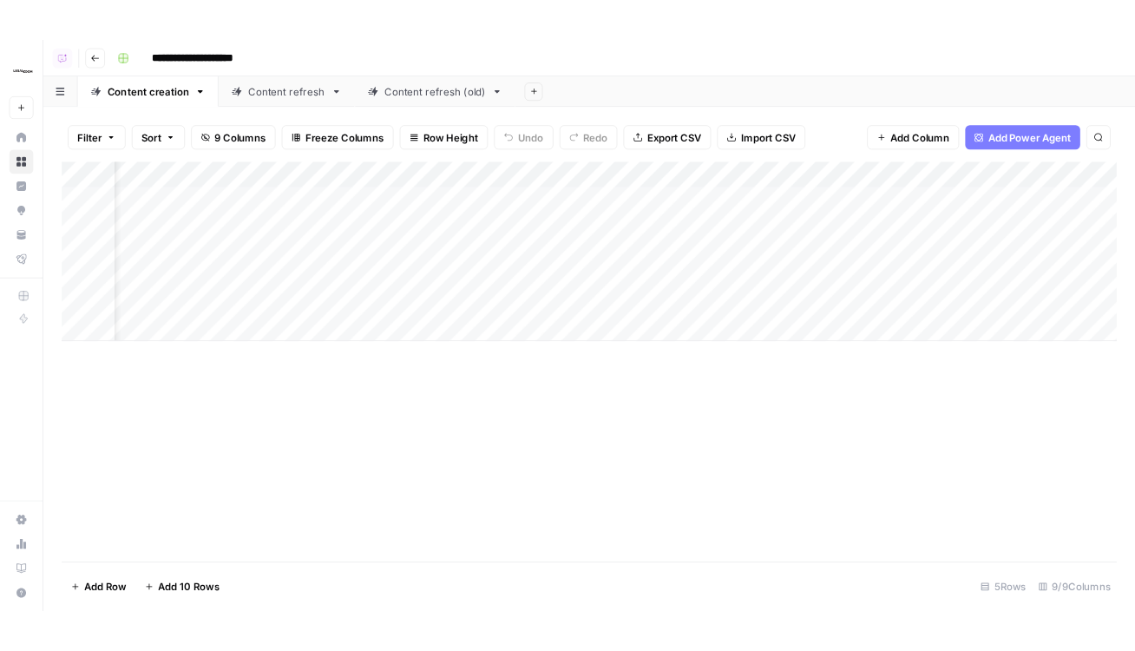
scroll to position [0, 0]
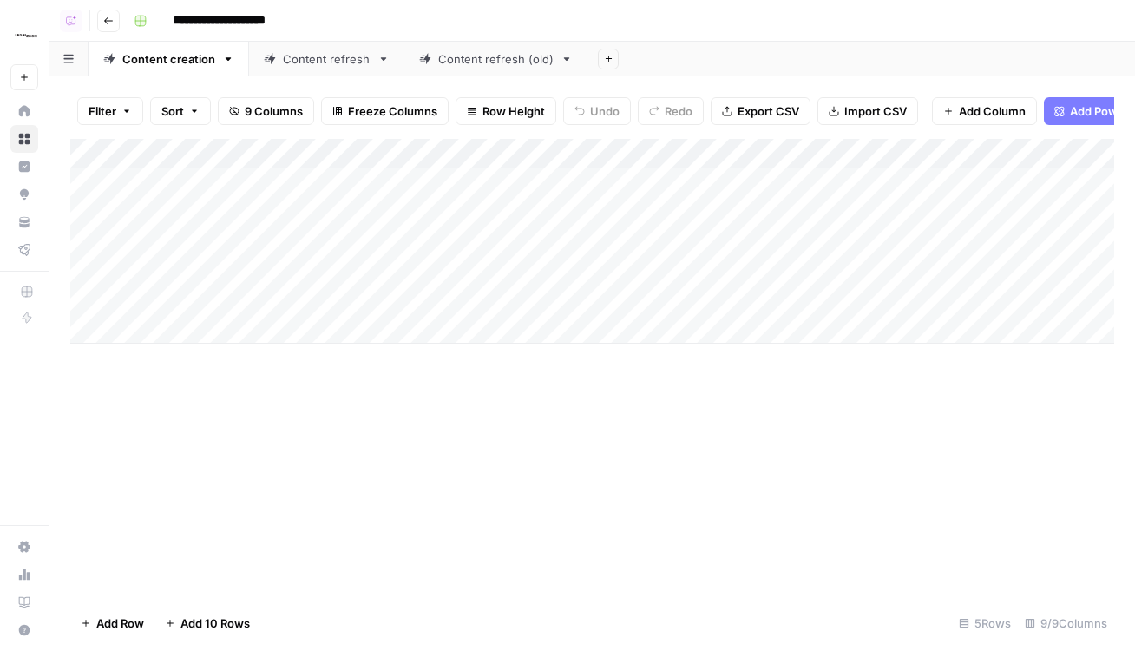
click at [481, 50] on div "Content refresh (old)" at bounding box center [495, 58] width 115 height 17
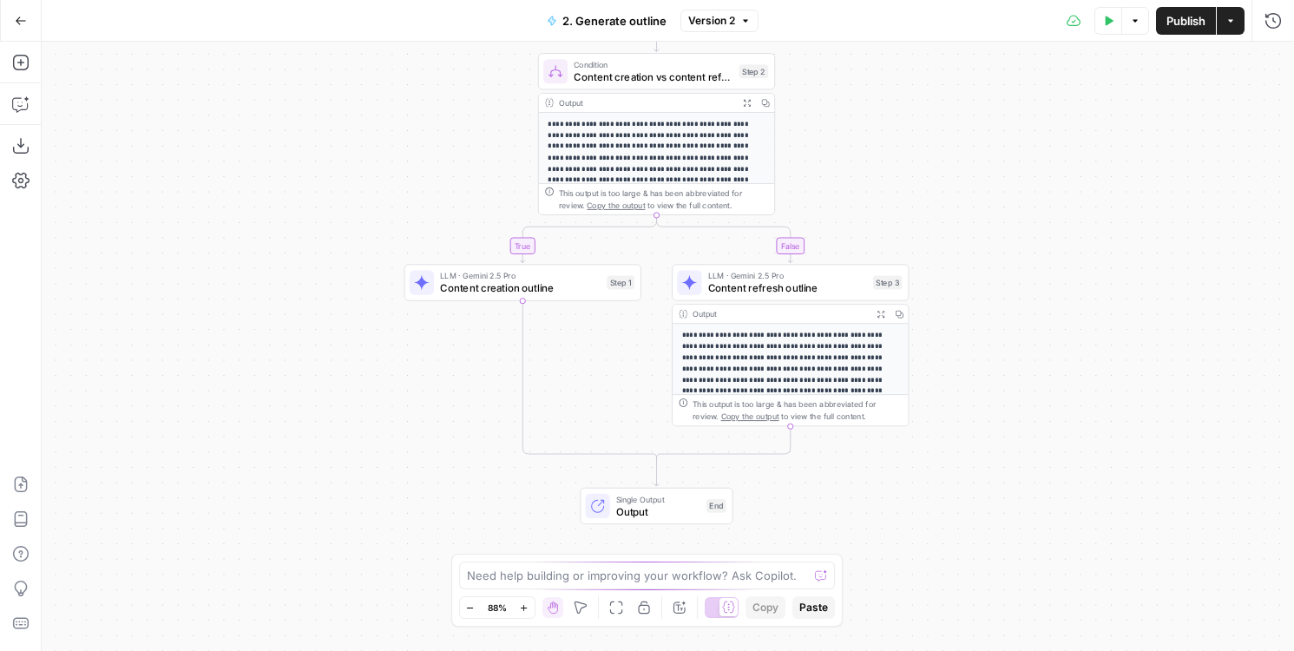
drag, startPoint x: 1044, startPoint y: 338, endPoint x: 1033, endPoint y: 240, distance: 99.6
click at [1033, 240] on div "**********" at bounding box center [668, 346] width 1252 height 609
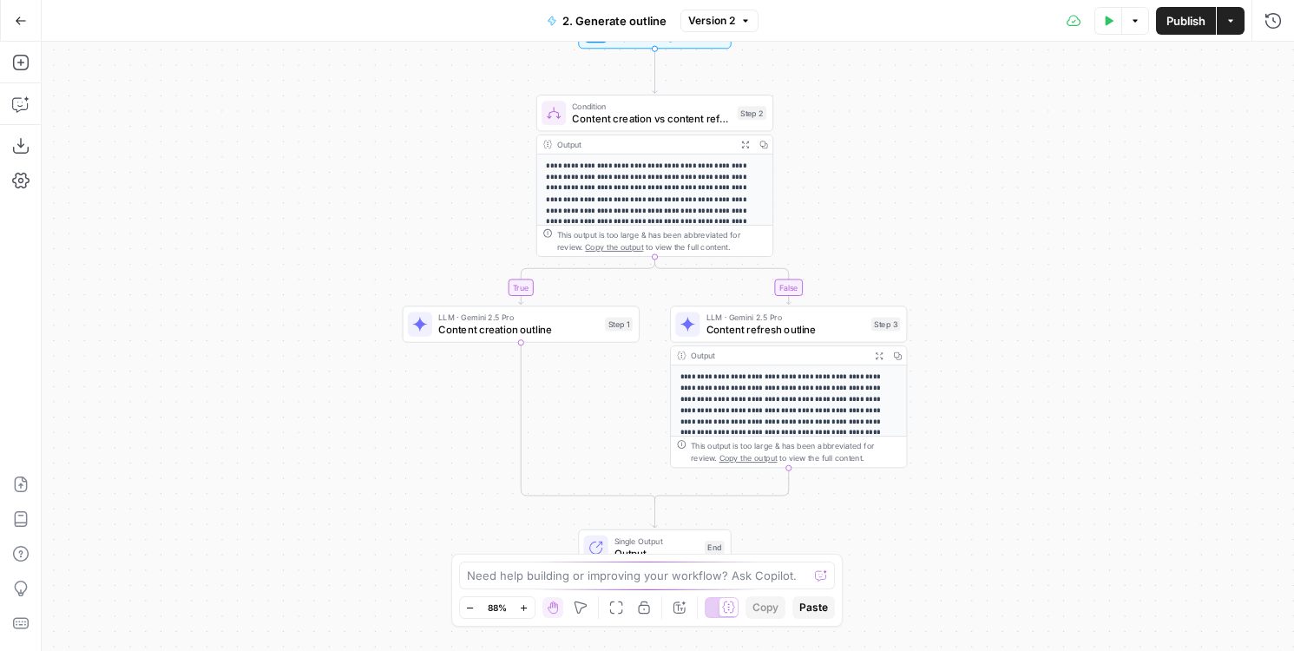
drag, startPoint x: 1008, startPoint y: 222, endPoint x: 1007, endPoint y: 265, distance: 42.5
click at [1007, 265] on div "**********" at bounding box center [668, 346] width 1252 height 609
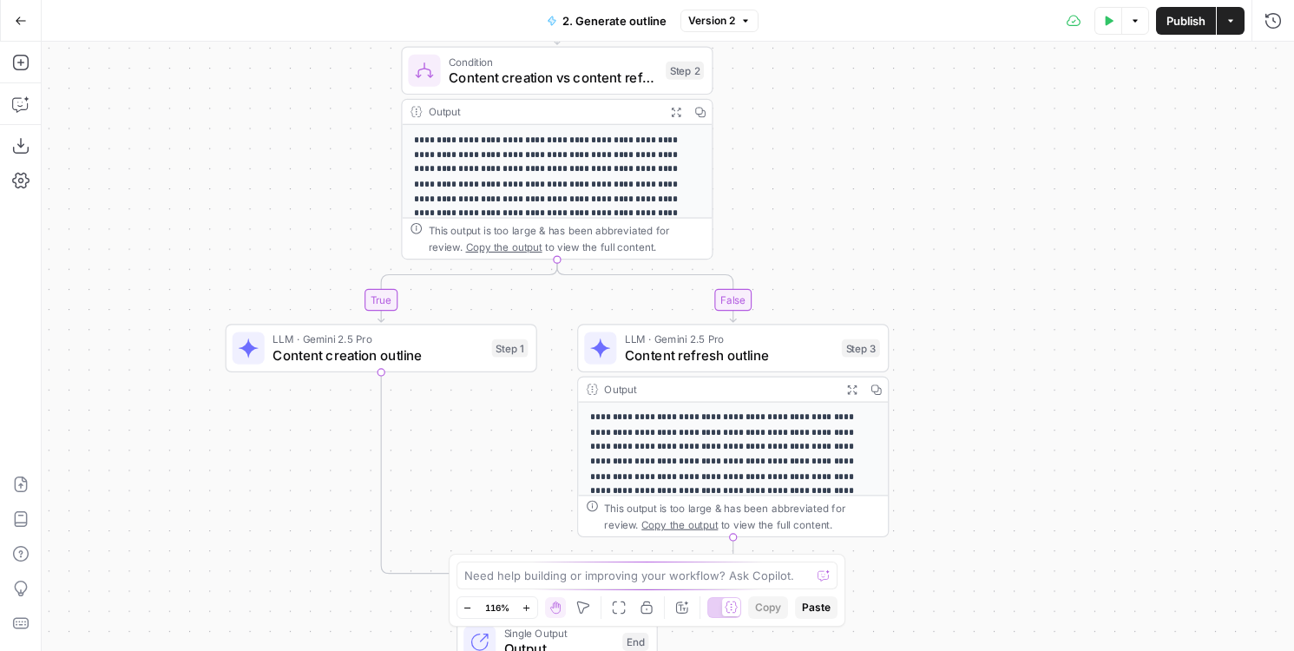
drag, startPoint x: 1007, startPoint y: 265, endPoint x: 1149, endPoint y: 342, distance: 161.9
click at [1149, 342] on div "**********" at bounding box center [668, 346] width 1252 height 609
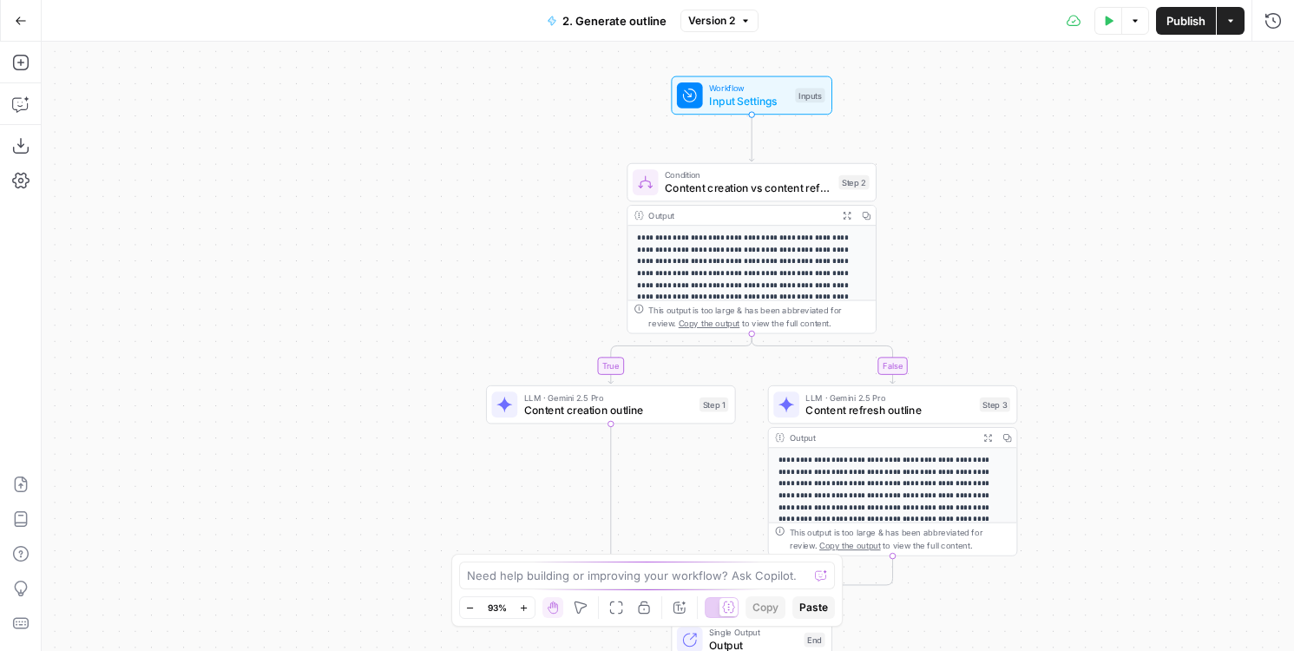
drag, startPoint x: 1149, startPoint y: 342, endPoint x: 1062, endPoint y: 327, distance: 88.0
click at [1062, 327] on div "**********" at bounding box center [668, 346] width 1252 height 609
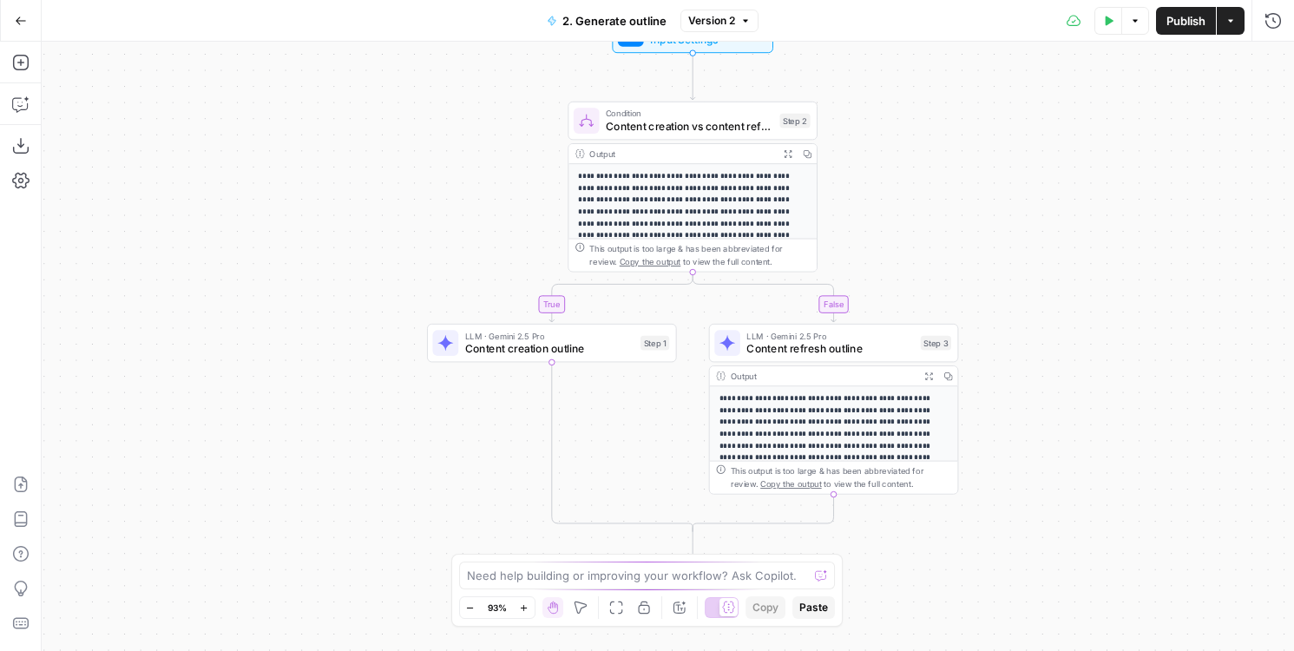
drag, startPoint x: 475, startPoint y: 517, endPoint x: 475, endPoint y: 466, distance: 51.2
click at [475, 466] on div "**********" at bounding box center [668, 346] width 1252 height 609
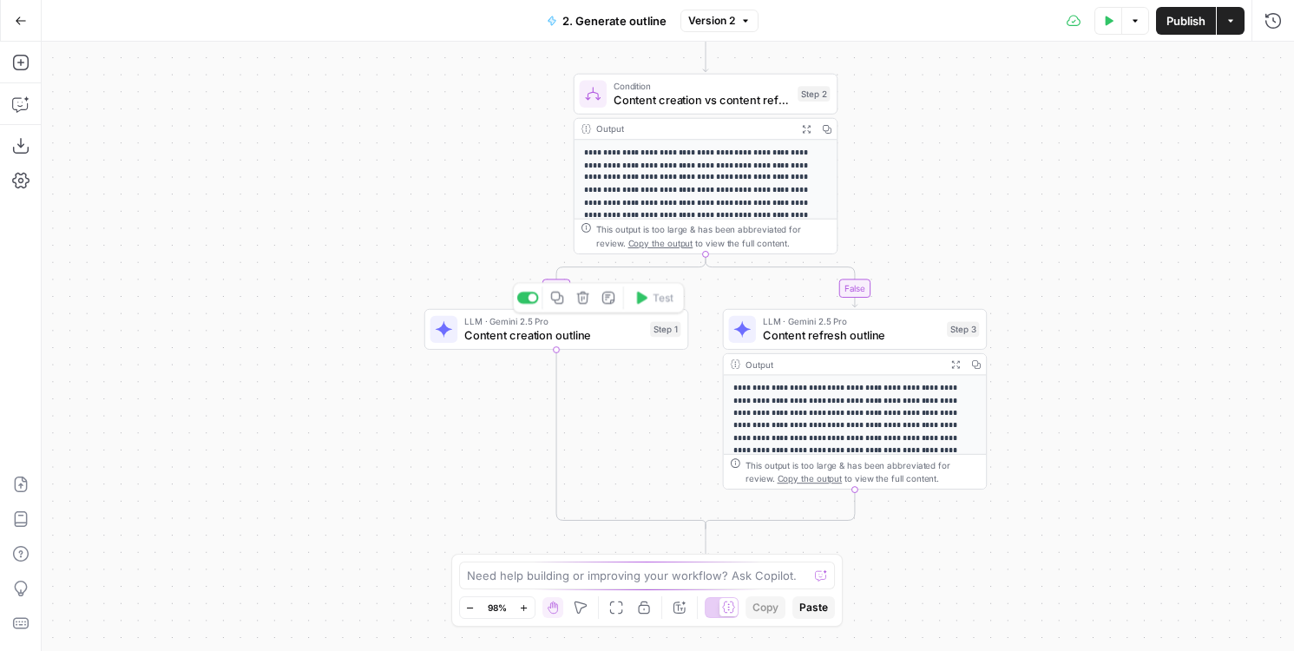
click at [489, 341] on span "Content creation outline" at bounding box center [553, 334] width 179 height 17
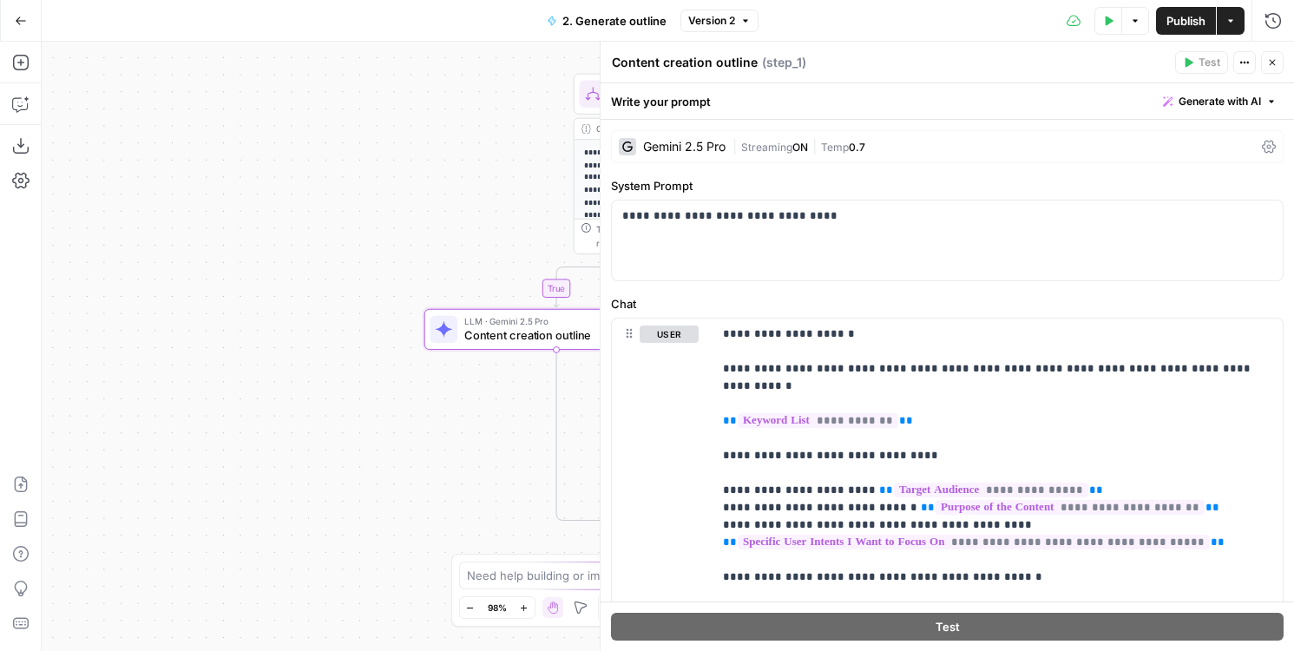
drag, startPoint x: 473, startPoint y: 455, endPoint x: 389, endPoint y: 364, distance: 123.4
click at [389, 364] on div "**********" at bounding box center [668, 346] width 1252 height 609
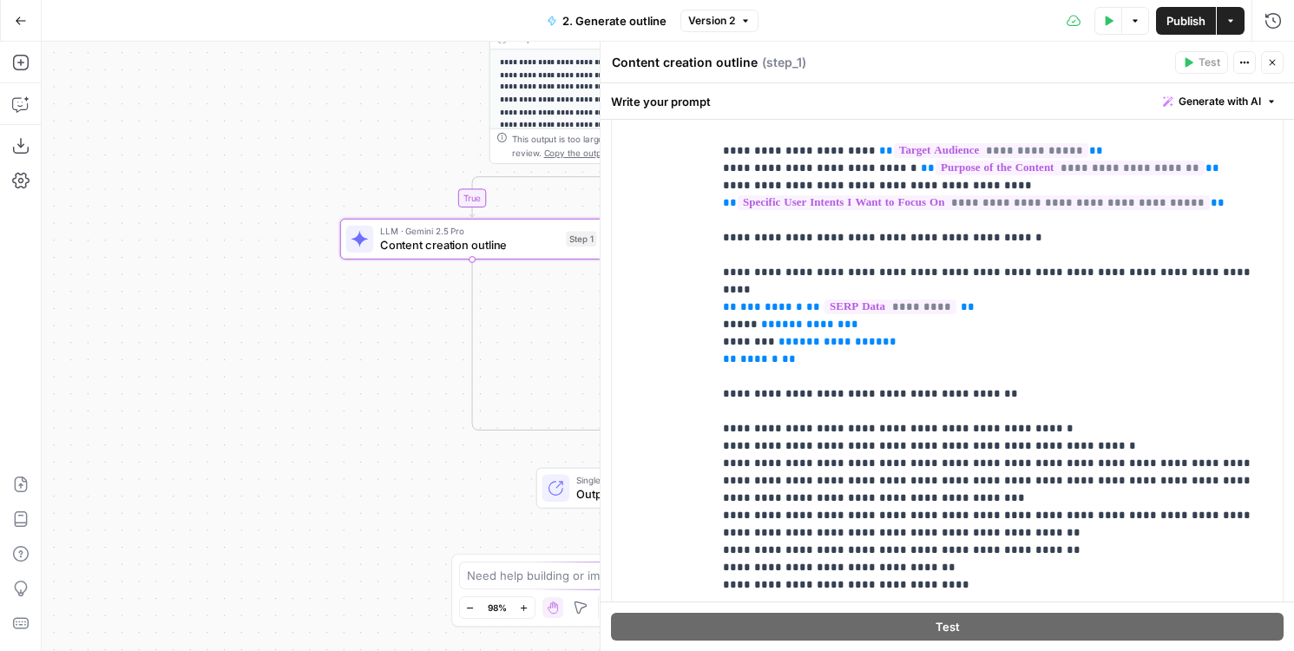
scroll to position [108, 0]
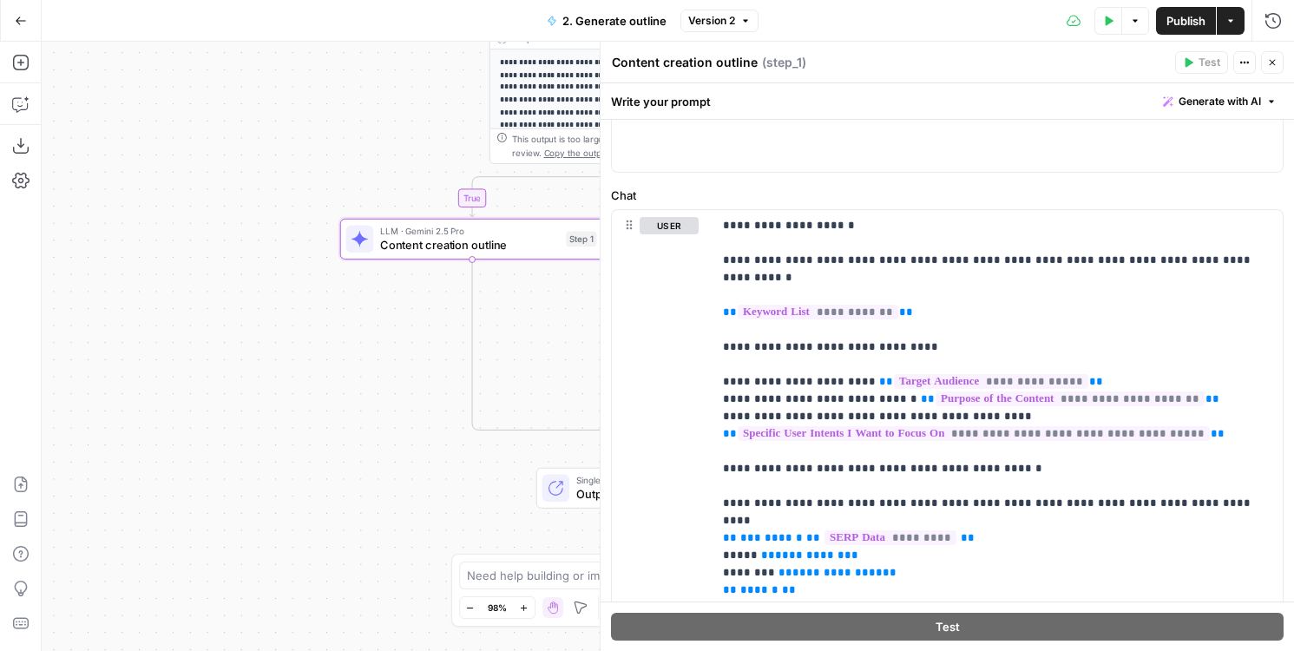
click at [1273, 63] on icon "button" at bounding box center [1273, 63] width 6 height 6
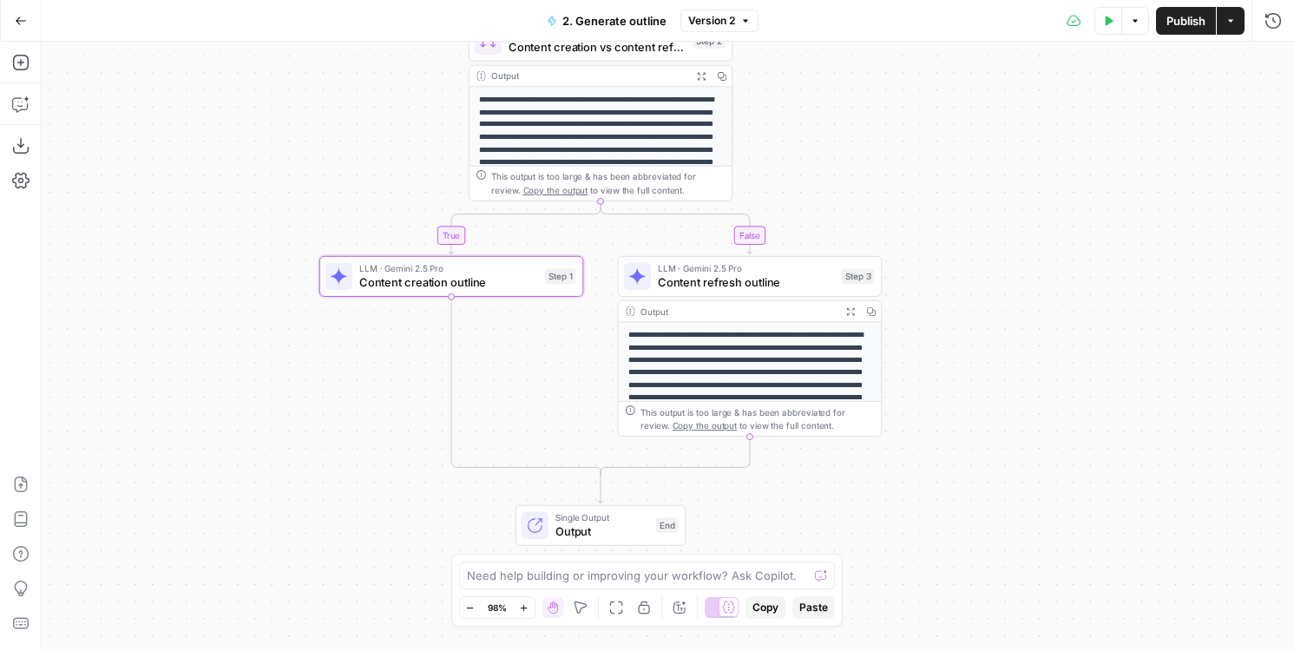
drag, startPoint x: 1012, startPoint y: 228, endPoint x: 980, endPoint y: 291, distance: 70.3
click at [980, 291] on div "**********" at bounding box center [668, 346] width 1252 height 609
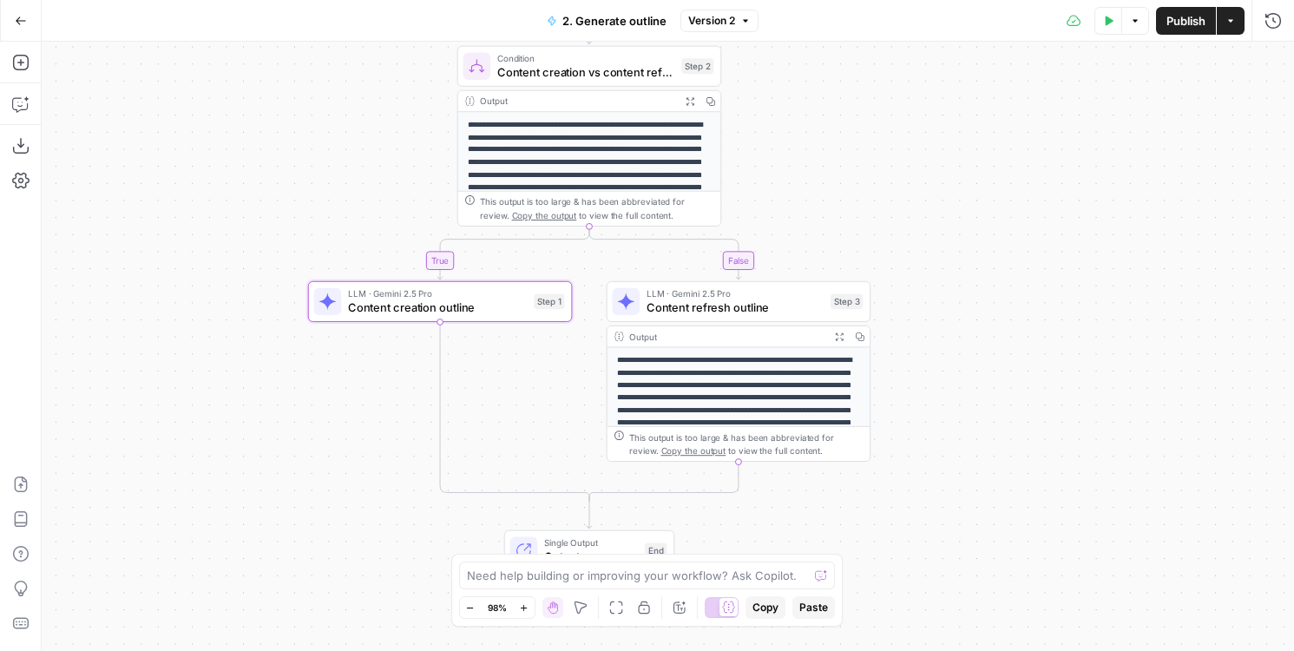
drag, startPoint x: 980, startPoint y: 291, endPoint x: 984, endPoint y: 268, distance: 23.0
click at [984, 268] on div "**********" at bounding box center [668, 346] width 1252 height 609
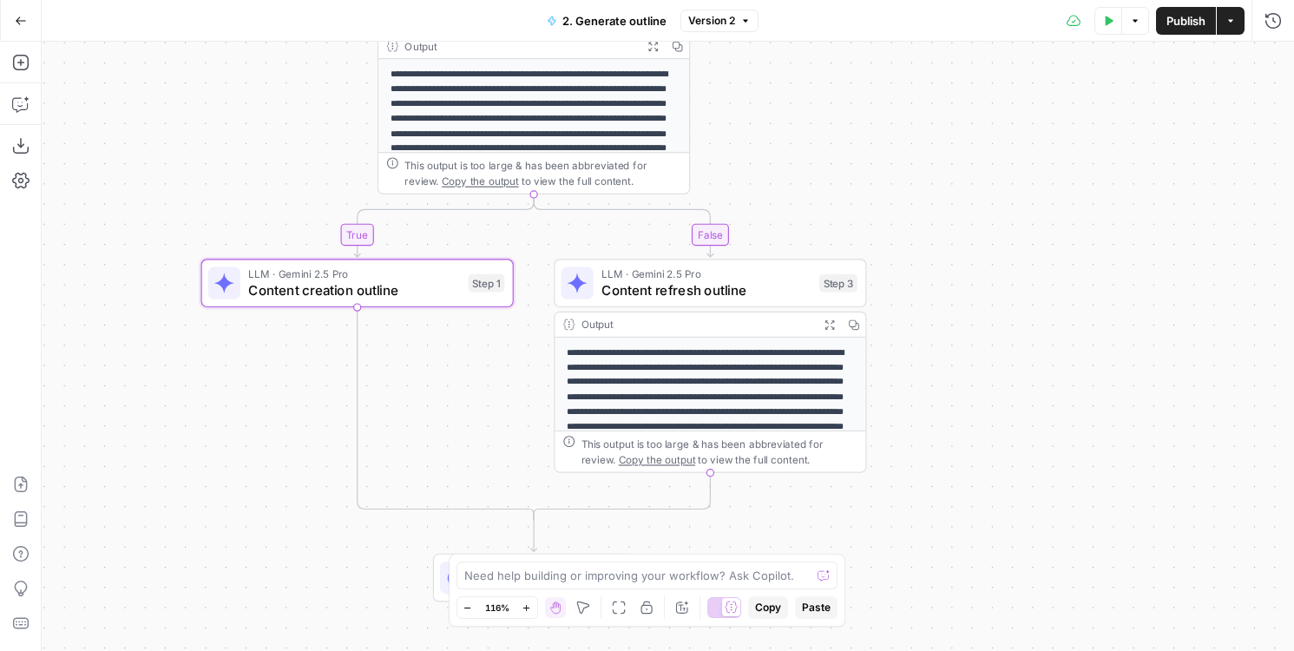
drag, startPoint x: 782, startPoint y: 161, endPoint x: 897, endPoint y: 153, distance: 115.7
click at [899, 153] on div "**********" at bounding box center [668, 346] width 1252 height 609
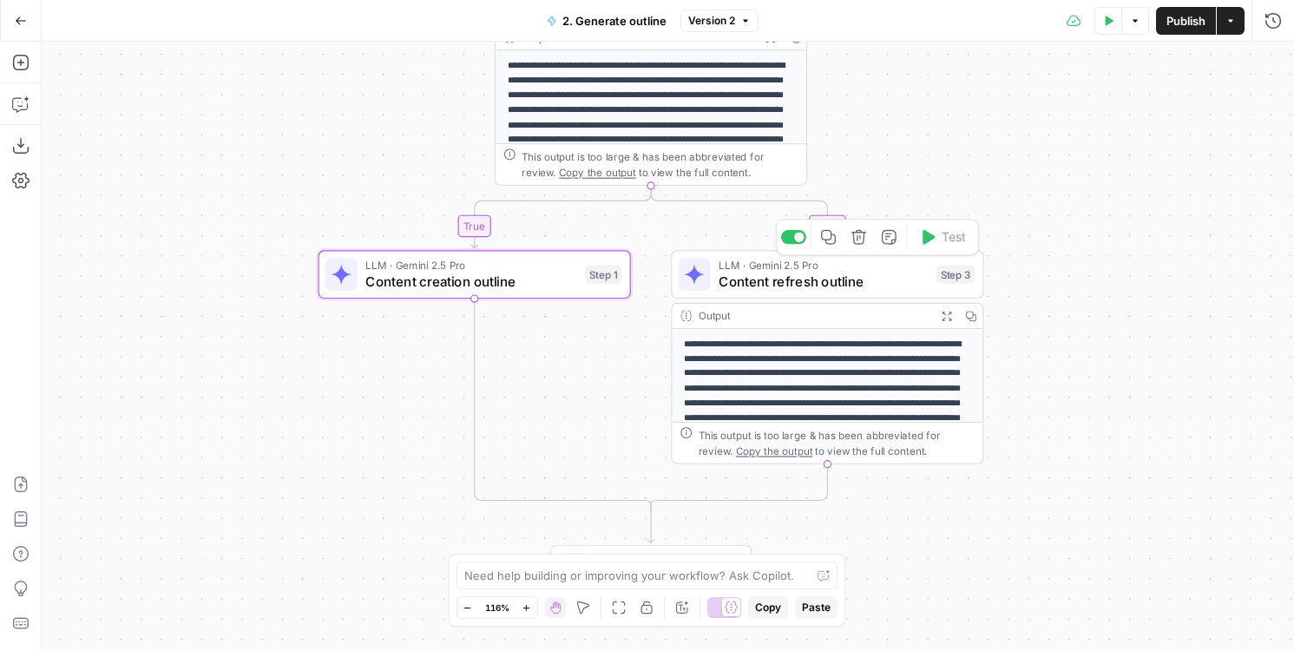
click at [800, 277] on span "Content refresh outline" at bounding box center [824, 282] width 210 height 20
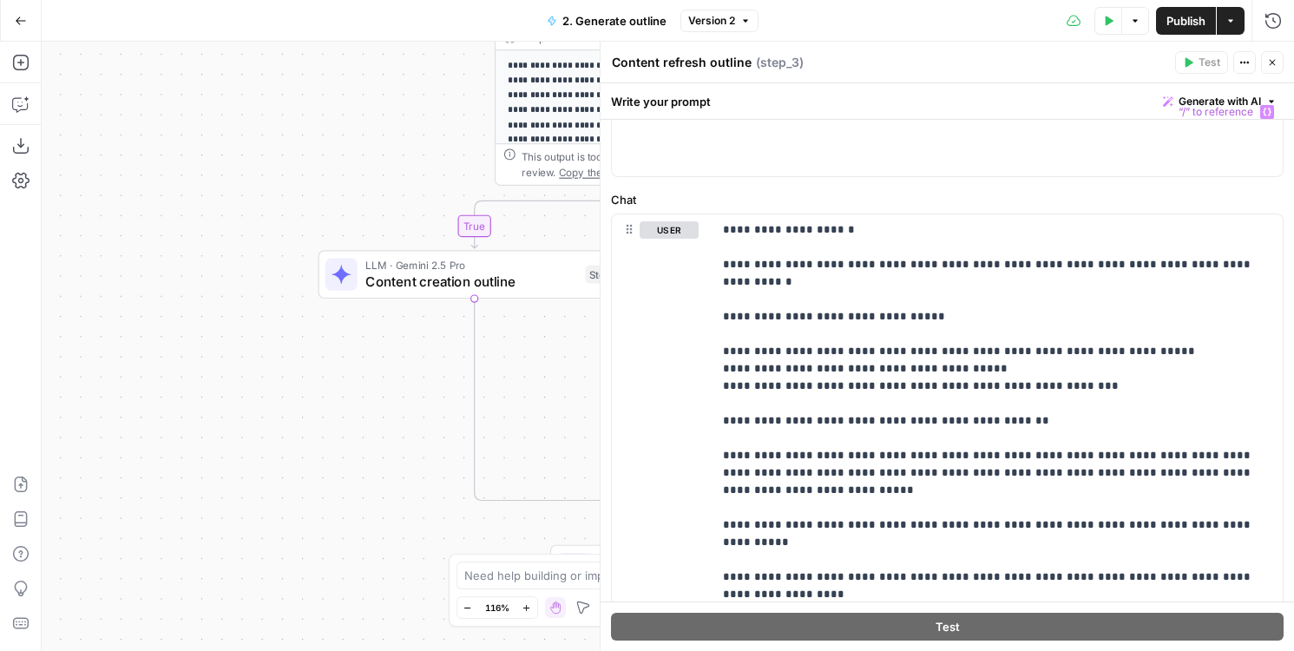
scroll to position [110, 0]
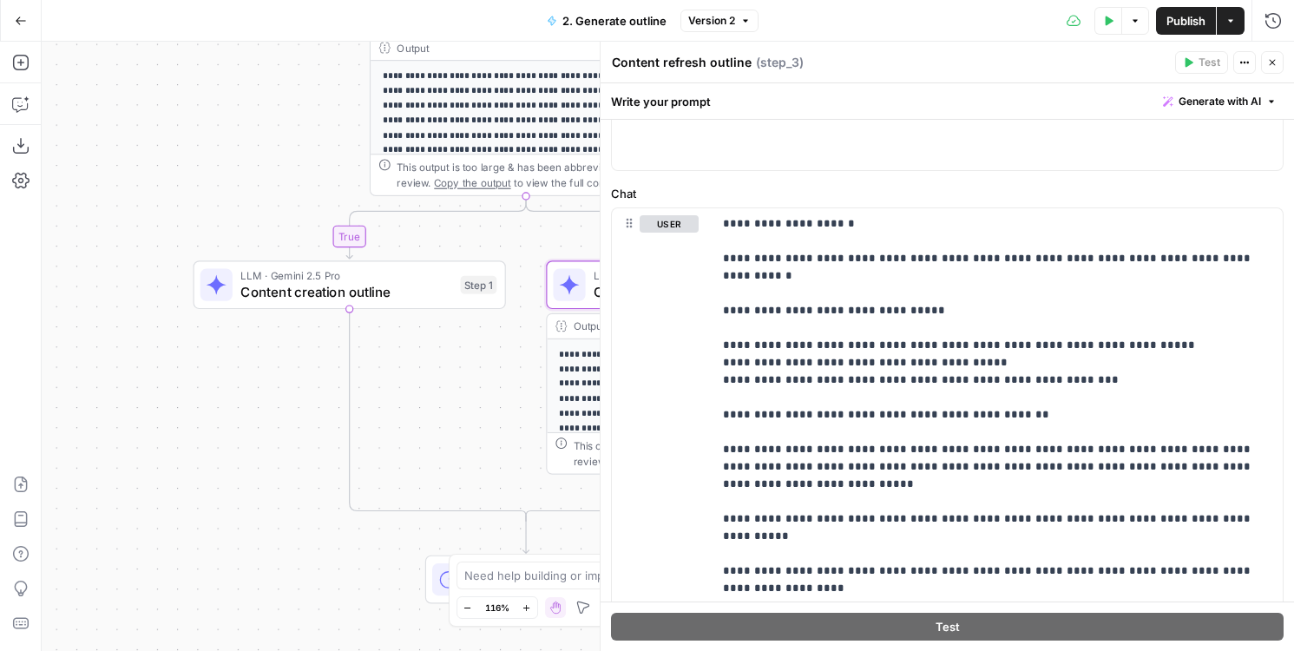
drag, startPoint x: 385, startPoint y: 460, endPoint x: 254, endPoint y: 470, distance: 131.5
click at [253, 470] on div "**********" at bounding box center [668, 346] width 1252 height 609
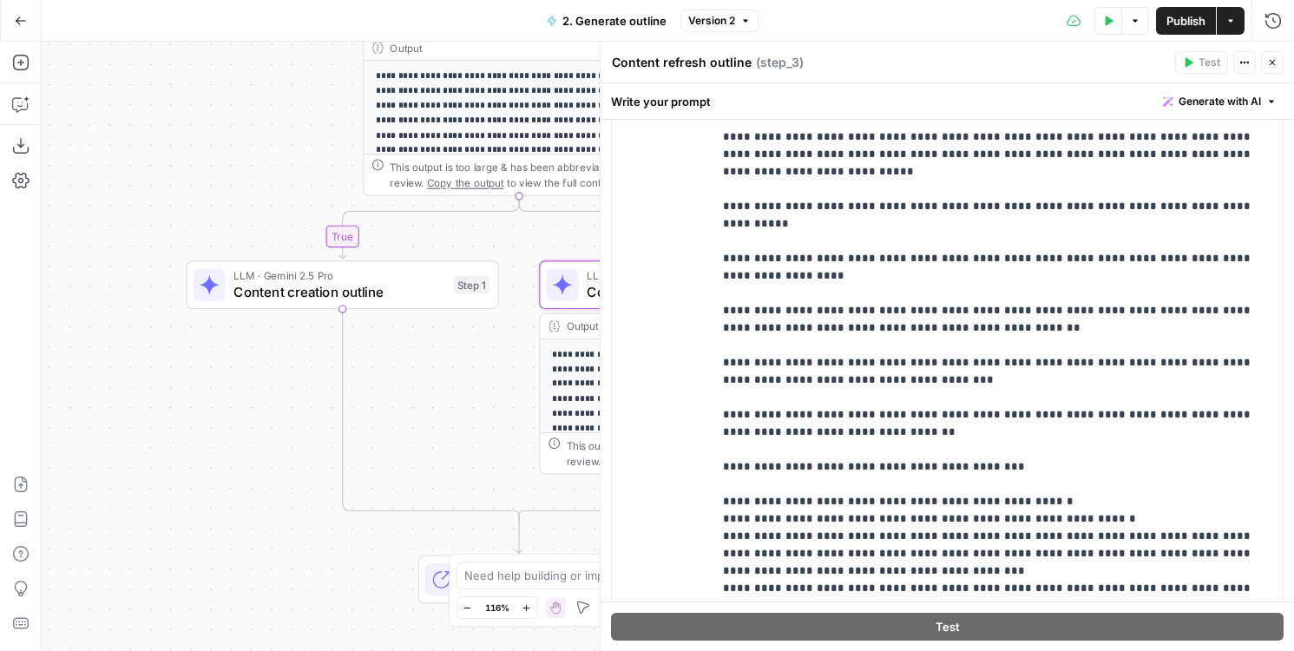
scroll to position [568, 0]
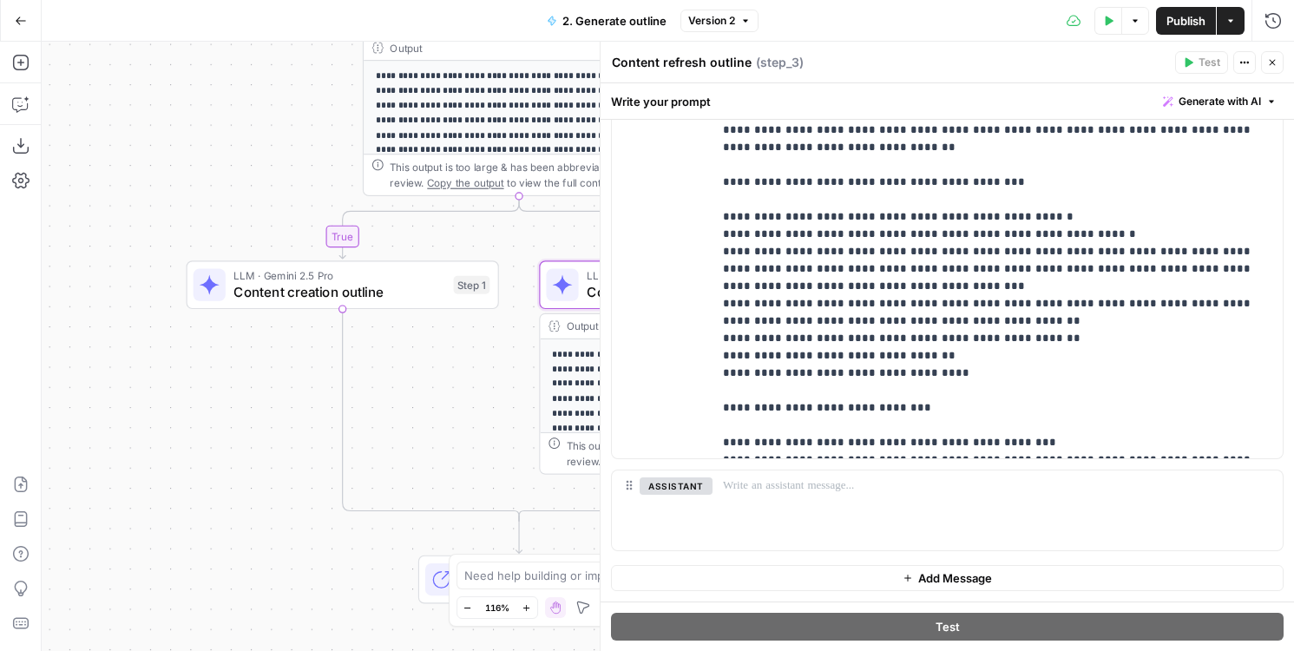
click at [364, 290] on span "Content creation outline" at bounding box center [339, 292] width 212 height 20
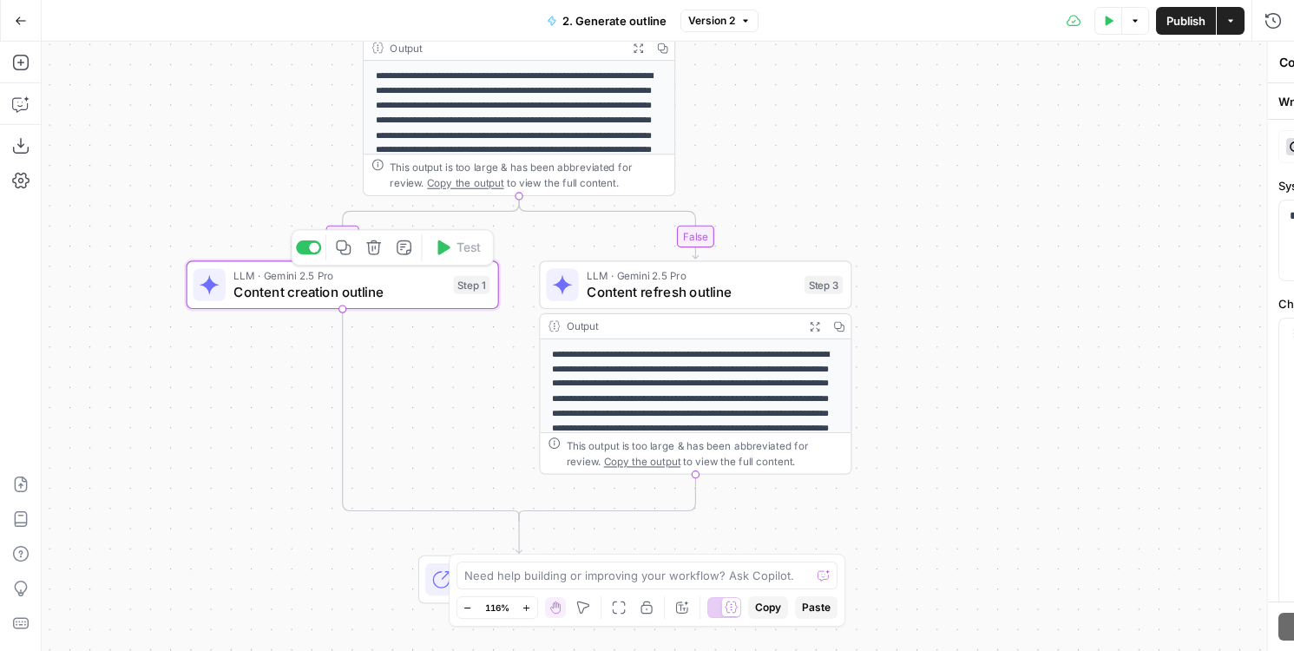
type textarea "Content creation outline"
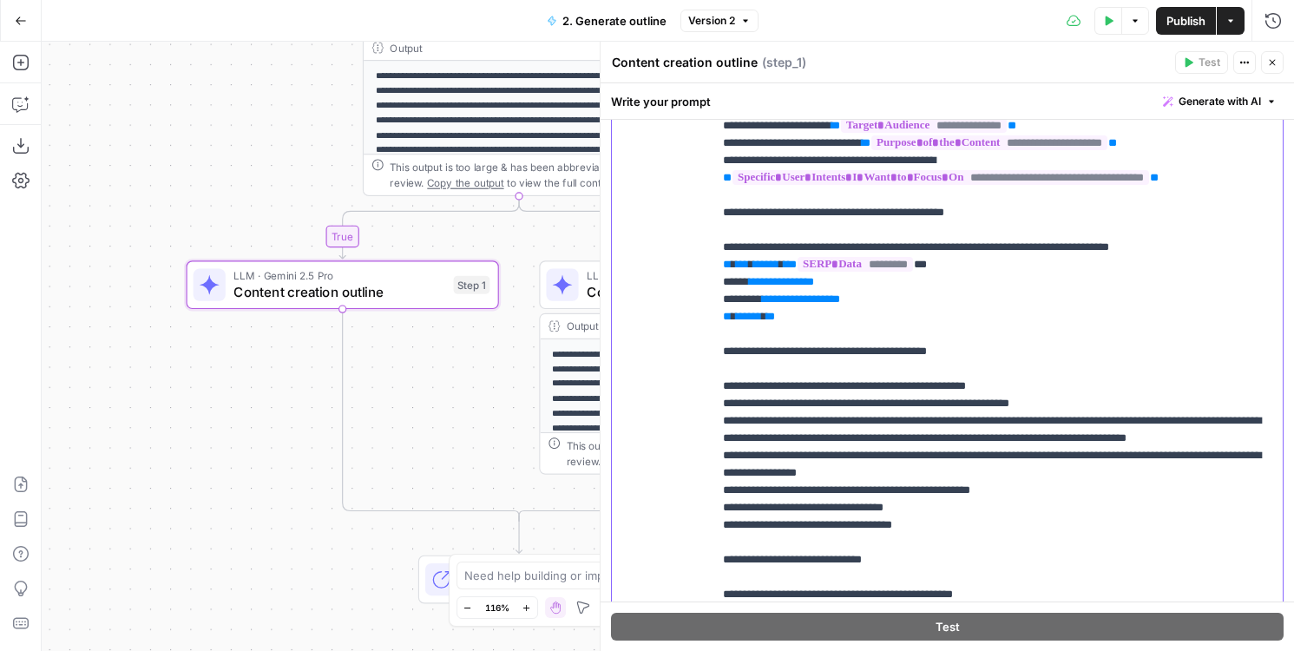
click at [998, 354] on p "**********" at bounding box center [997, 316] width 549 height 677
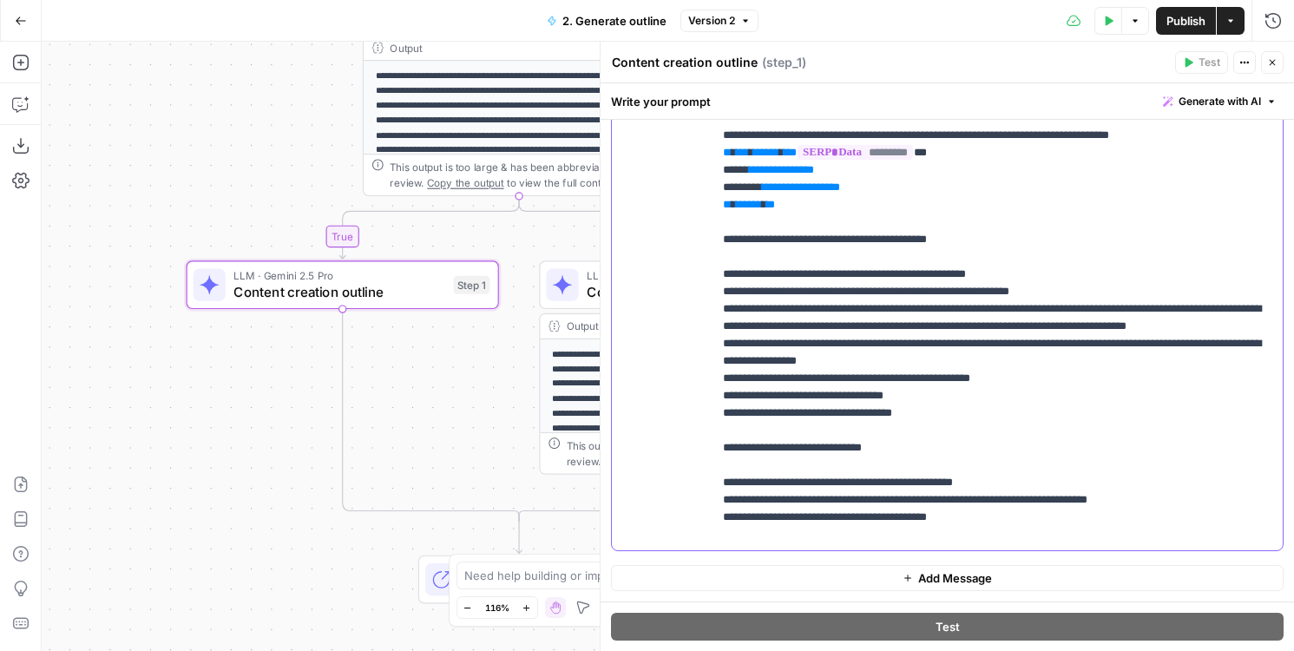
scroll to position [0, 0]
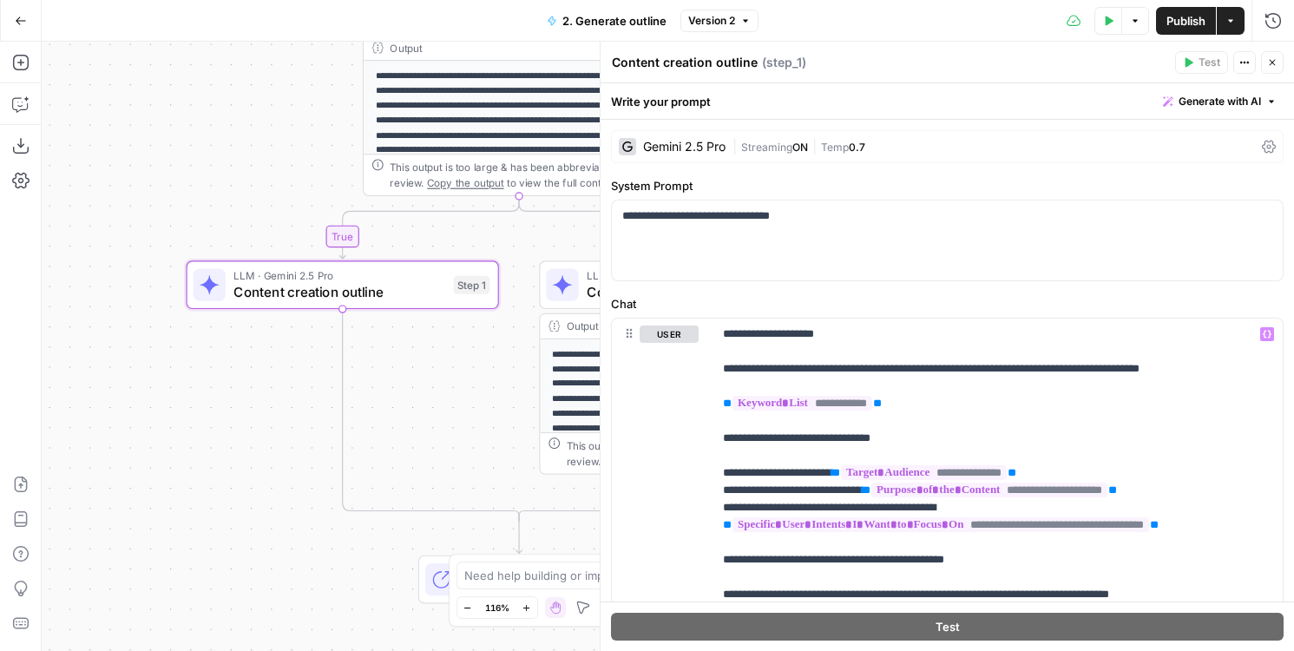
click at [559, 292] on icon at bounding box center [562, 285] width 20 height 20
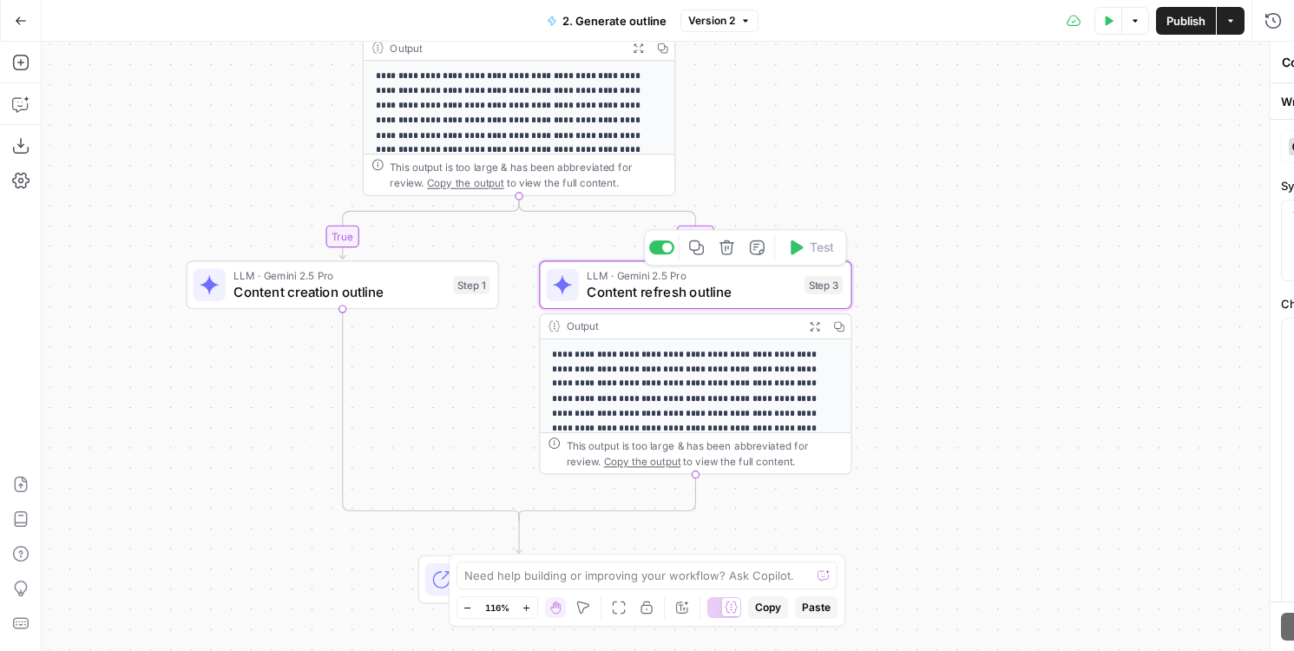
type textarea "Content refresh outline"
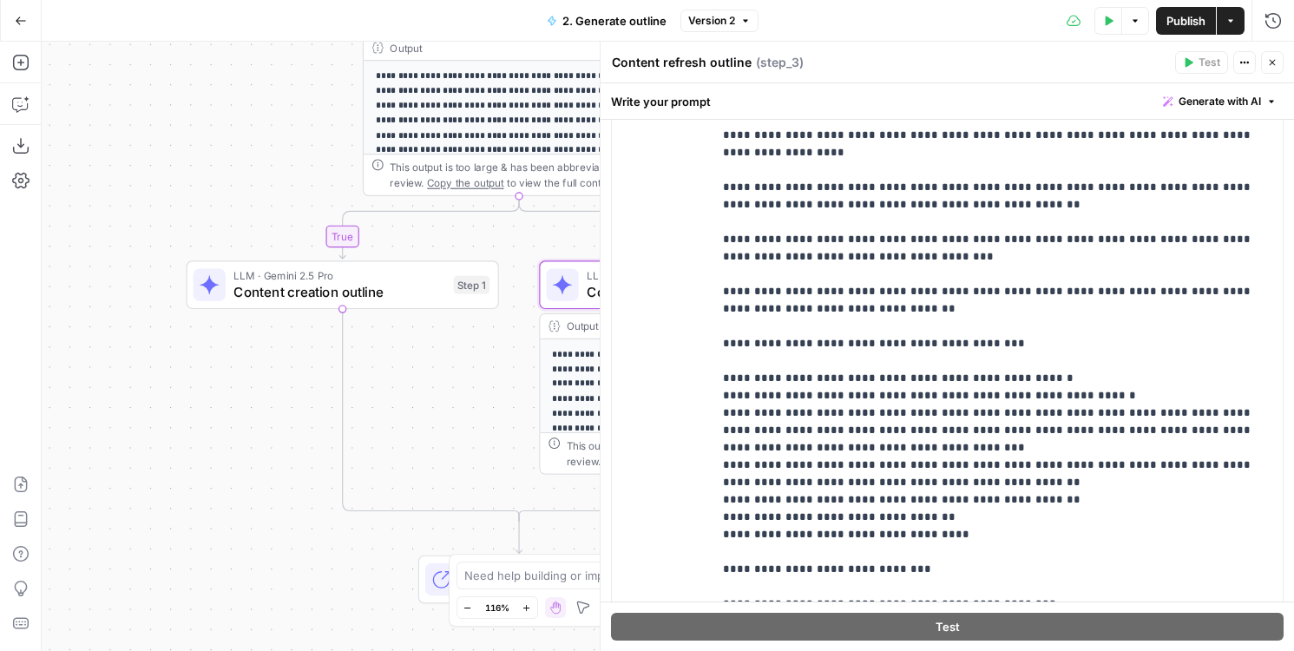
scroll to position [517, 0]
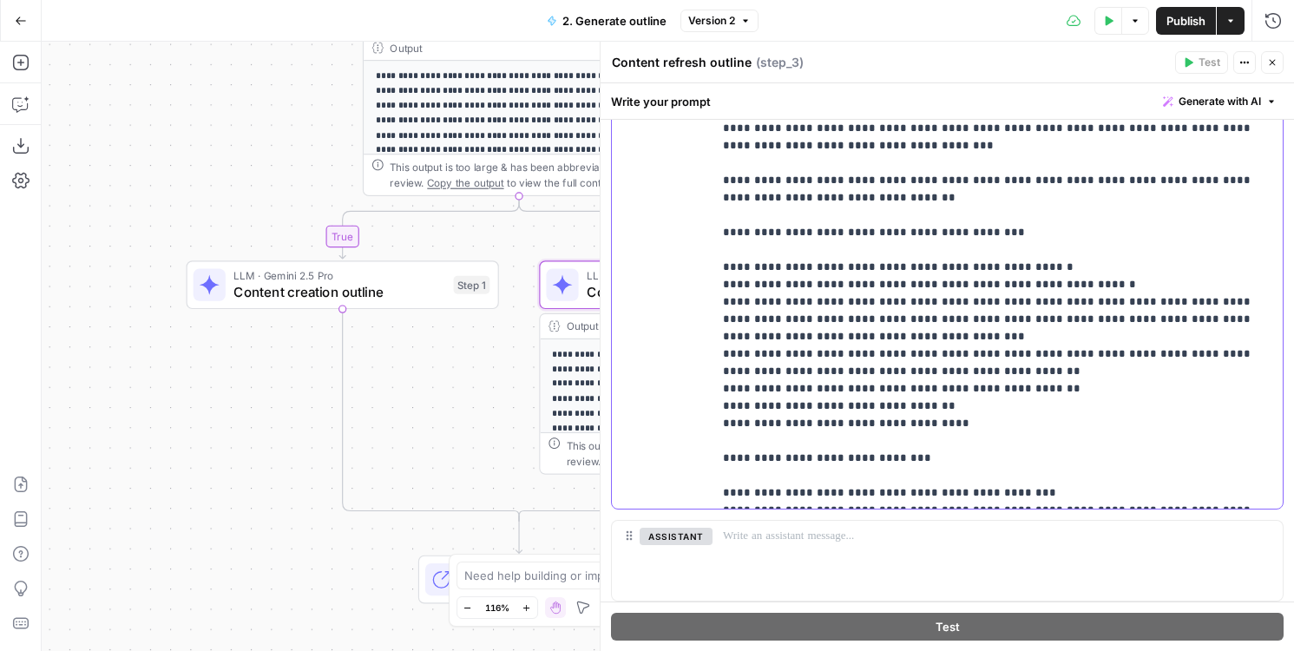
click at [864, 399] on p "**********" at bounding box center [997, 84] width 549 height 833
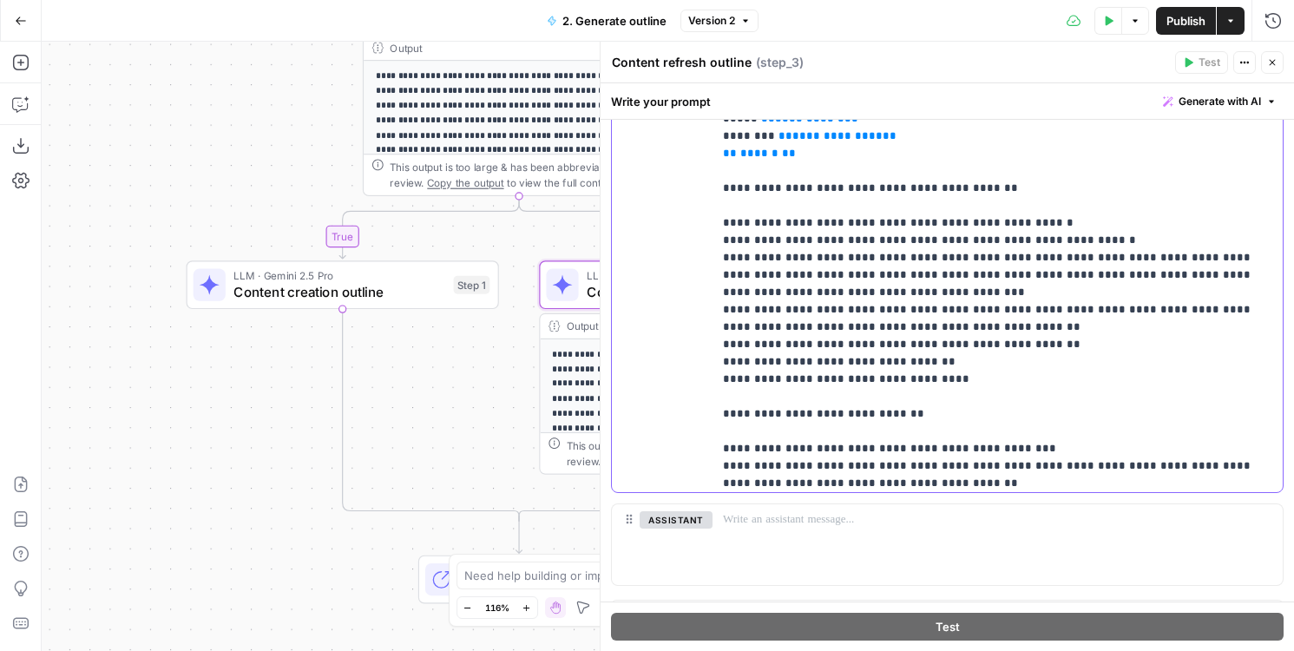
scroll to position [0, 0]
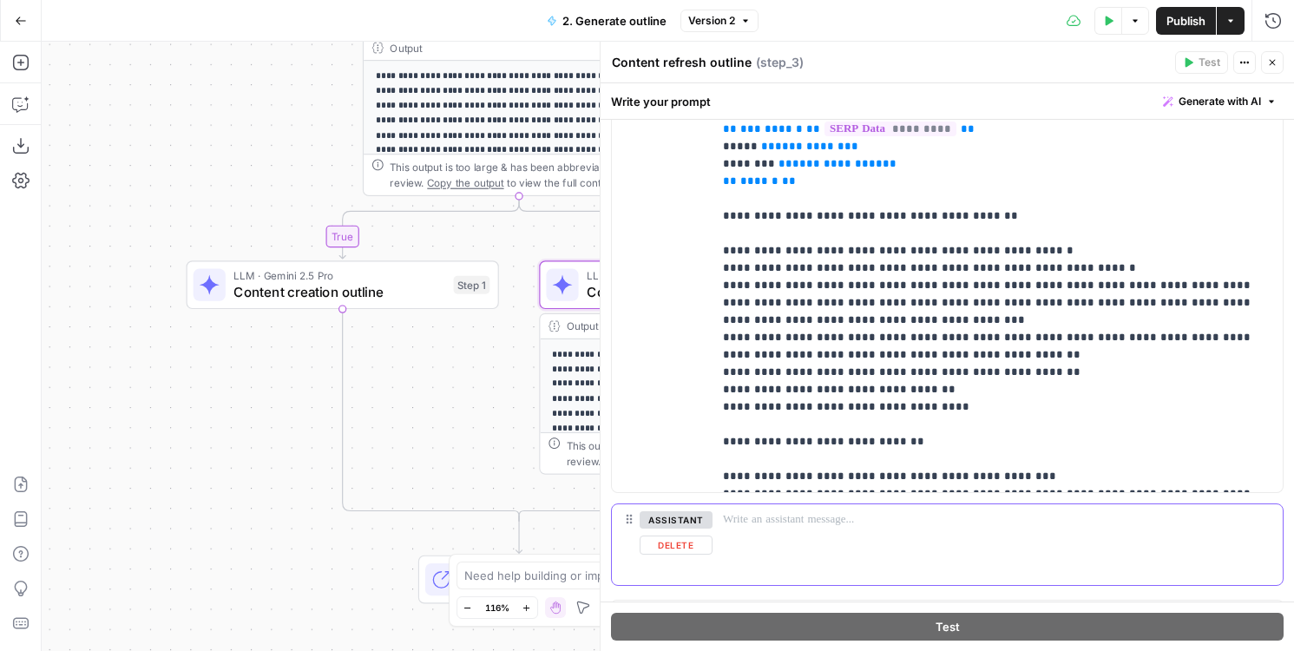
click at [679, 547] on button "Delete" at bounding box center [676, 544] width 73 height 19
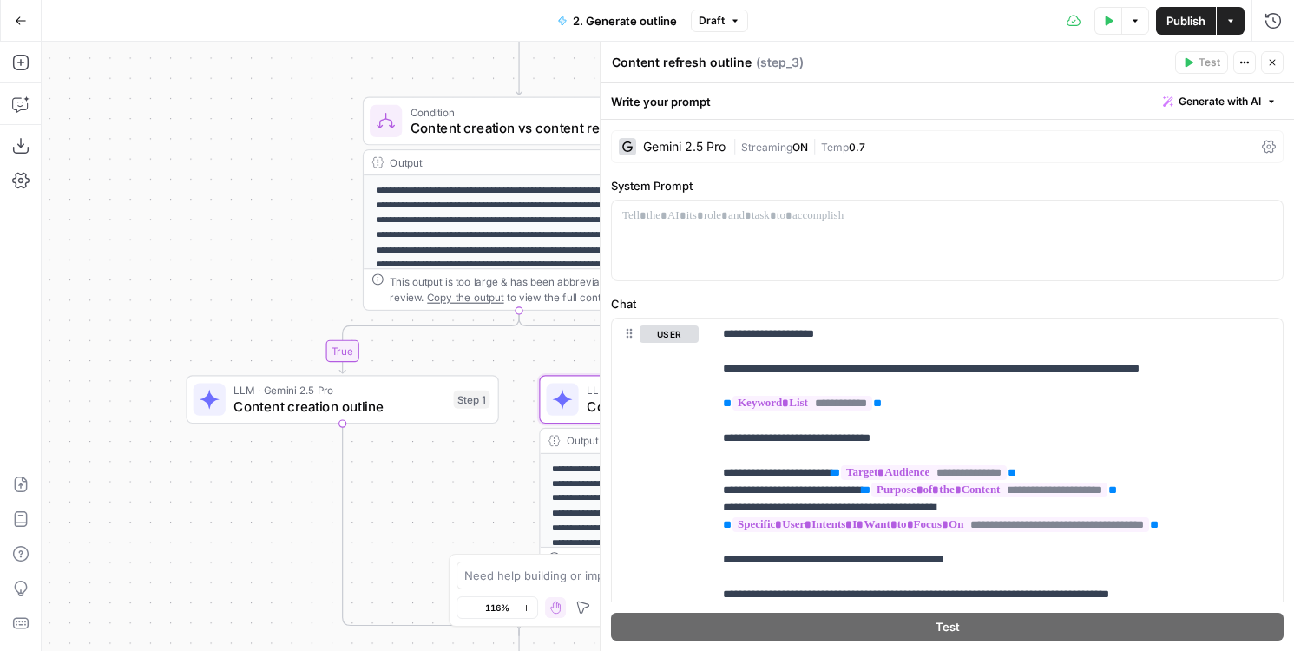
drag, startPoint x: 283, startPoint y: 82, endPoint x: 283, endPoint y: 223, distance: 141.5
click at [283, 223] on div "**********" at bounding box center [668, 346] width 1252 height 609
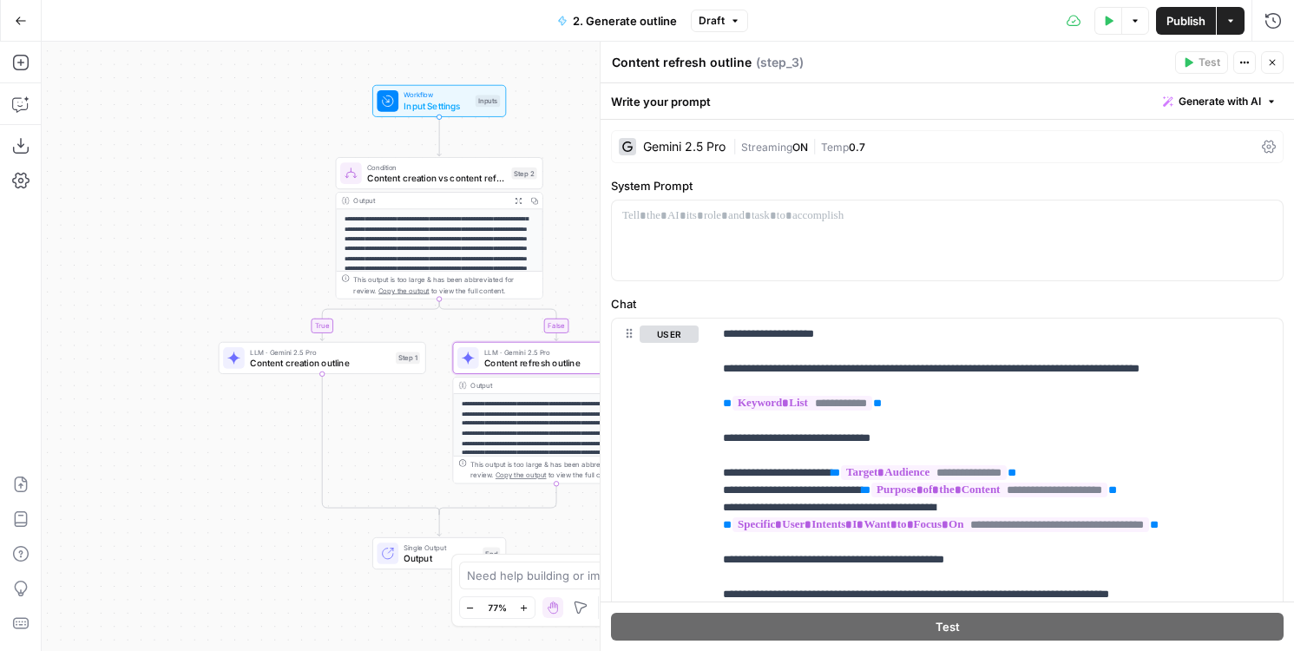
click at [413, 106] on span "Input Settings" at bounding box center [437, 105] width 66 height 13
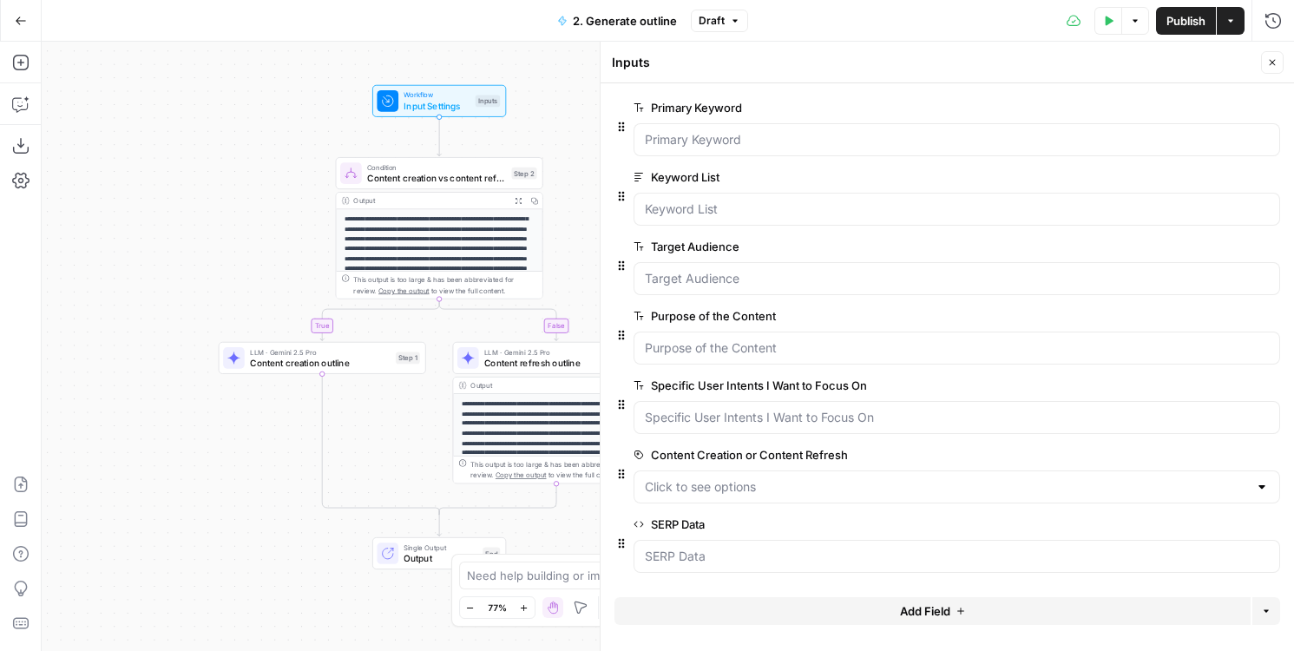
click at [396, 173] on span "Content creation vs content refresh" at bounding box center [436, 177] width 139 height 13
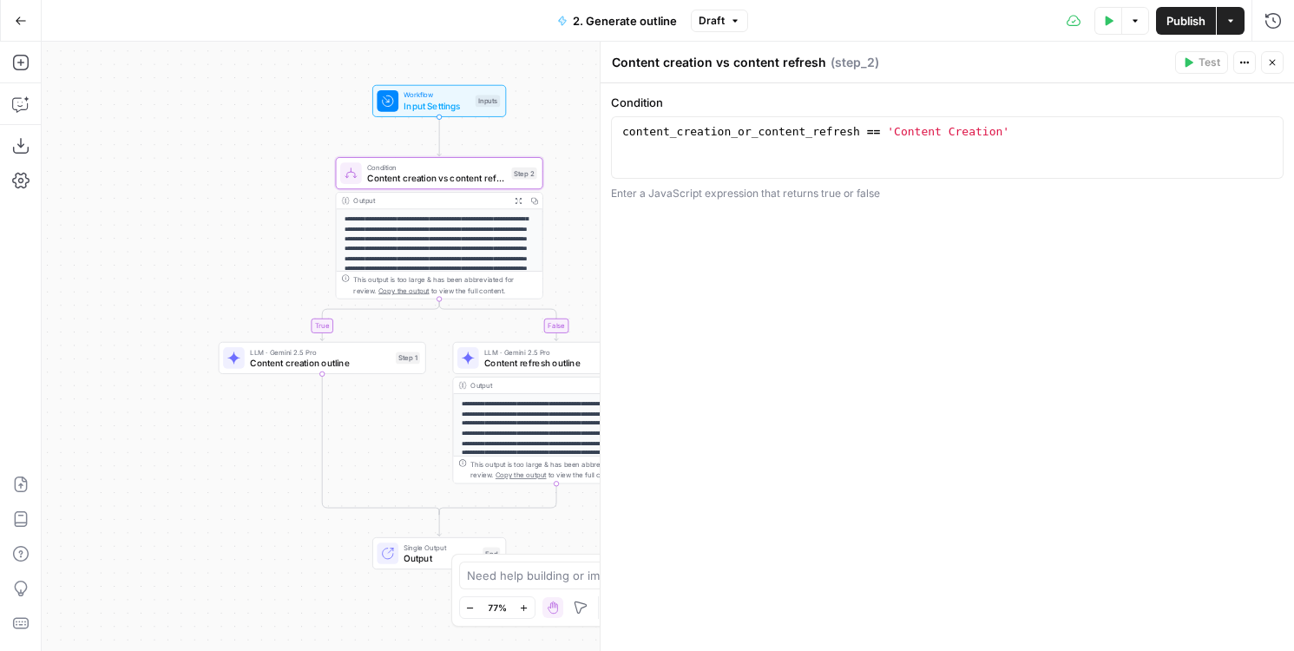
click at [405, 108] on span "Input Settings" at bounding box center [437, 105] width 66 height 13
click at [399, 106] on div "Workflow Input Settings Inputs Test Step" at bounding box center [438, 100] width 123 height 23
click at [404, 101] on span "Input Settings" at bounding box center [437, 103] width 66 height 13
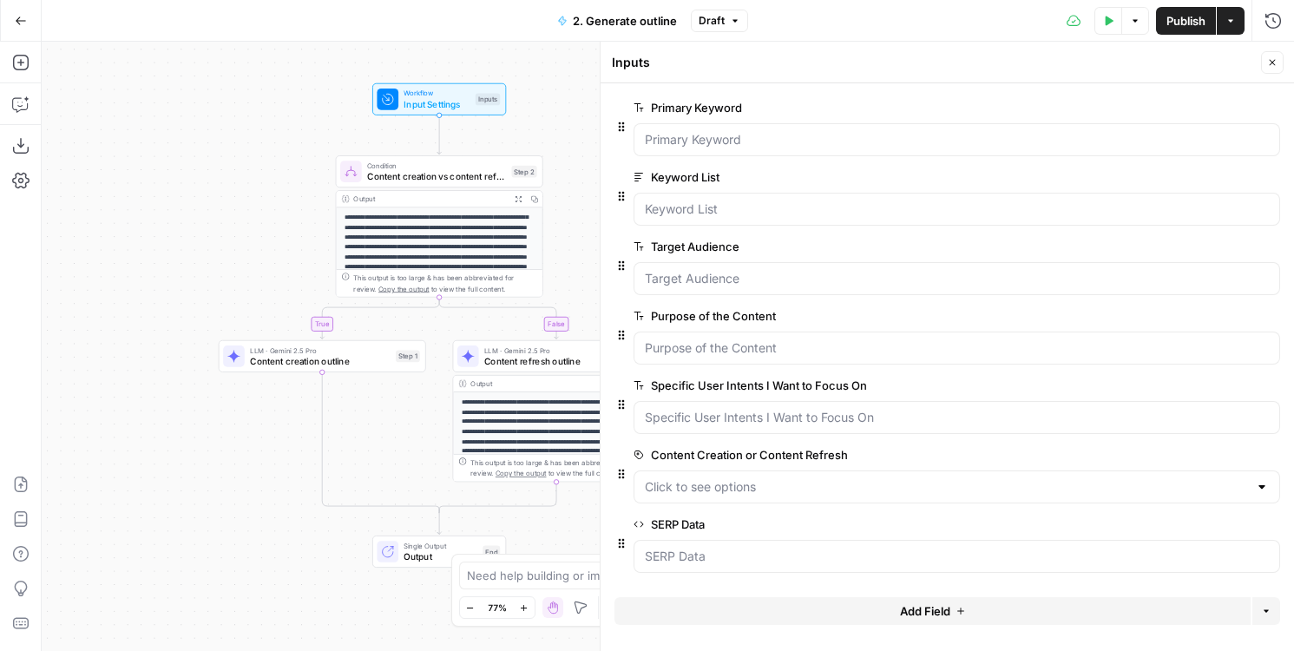
click at [869, 602] on button "Add Field" at bounding box center [932, 611] width 636 height 28
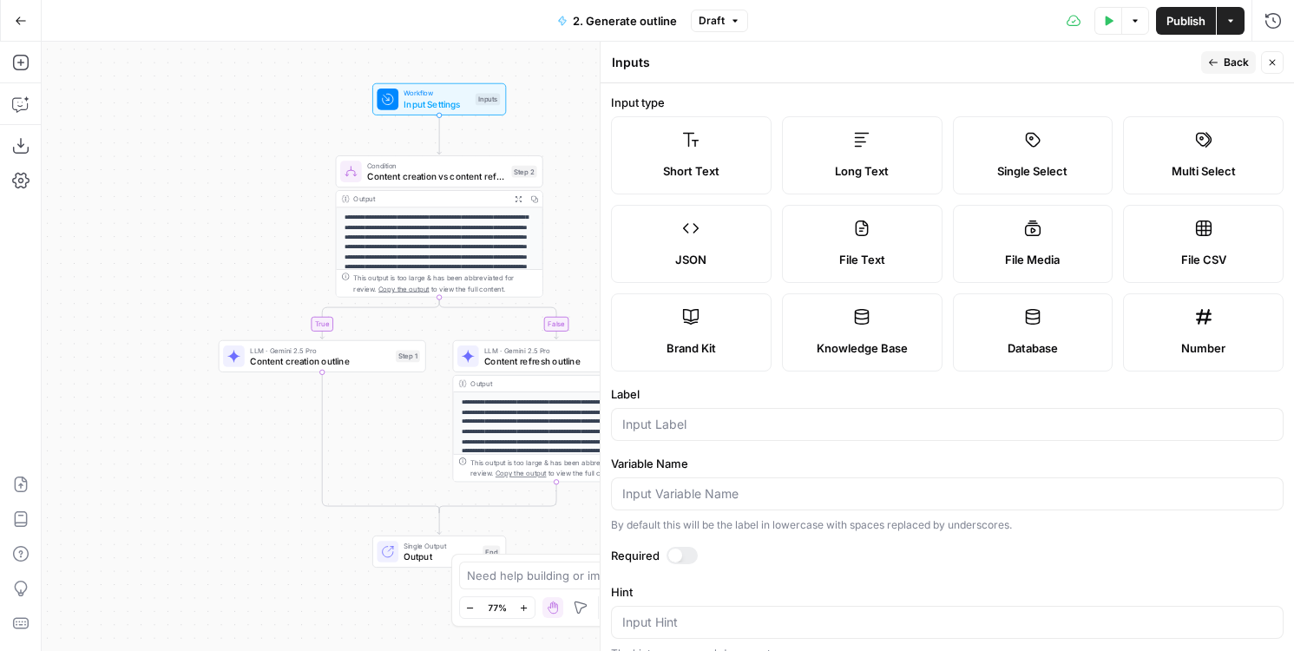
click at [744, 412] on div at bounding box center [947, 424] width 673 height 33
type input "Existing URL"
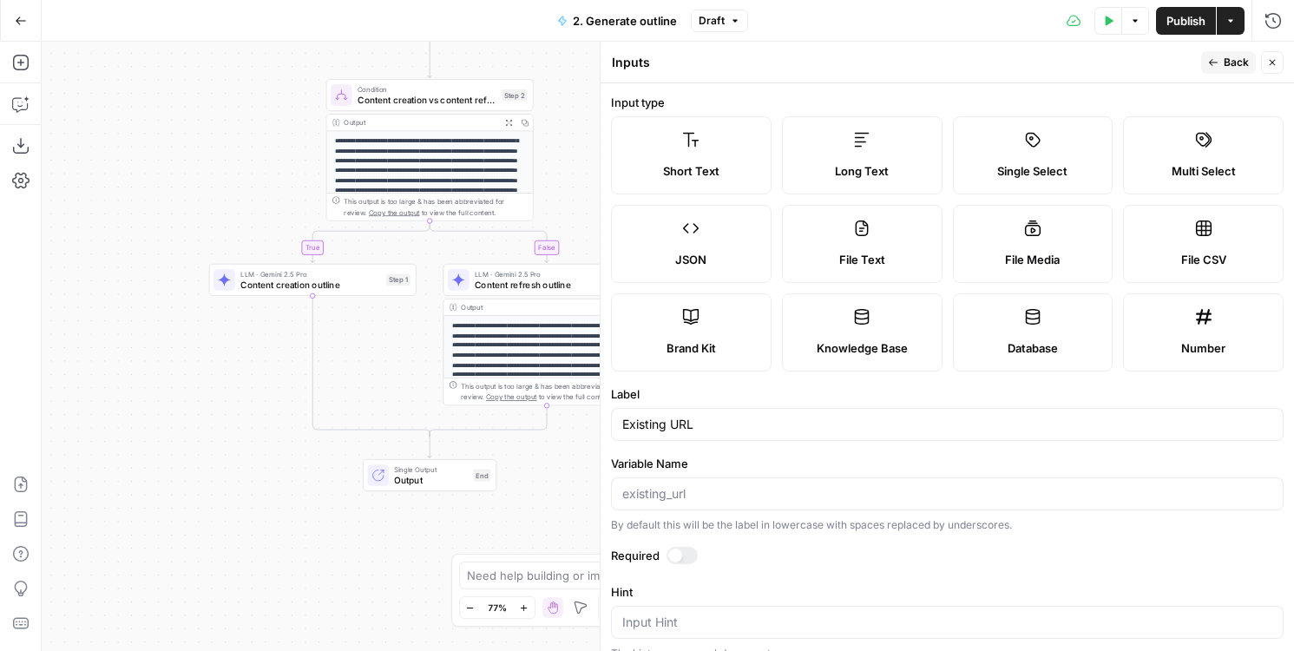
drag, startPoint x: 401, startPoint y: 455, endPoint x: 391, endPoint y: 378, distance: 77.0
click at [391, 378] on div "**********" at bounding box center [668, 346] width 1252 height 609
click at [726, 492] on input "Variable Name" at bounding box center [947, 493] width 650 height 17
click at [1234, 62] on span "Back" at bounding box center [1236, 63] width 25 height 16
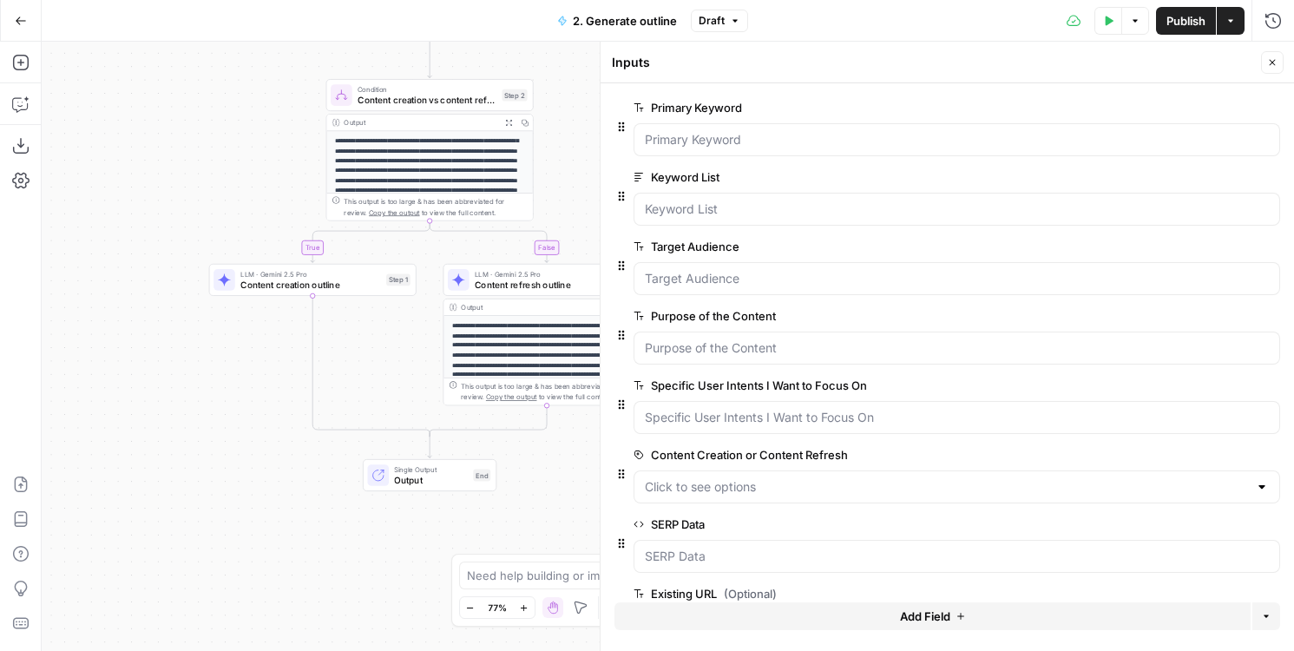
scroll to position [64, 0]
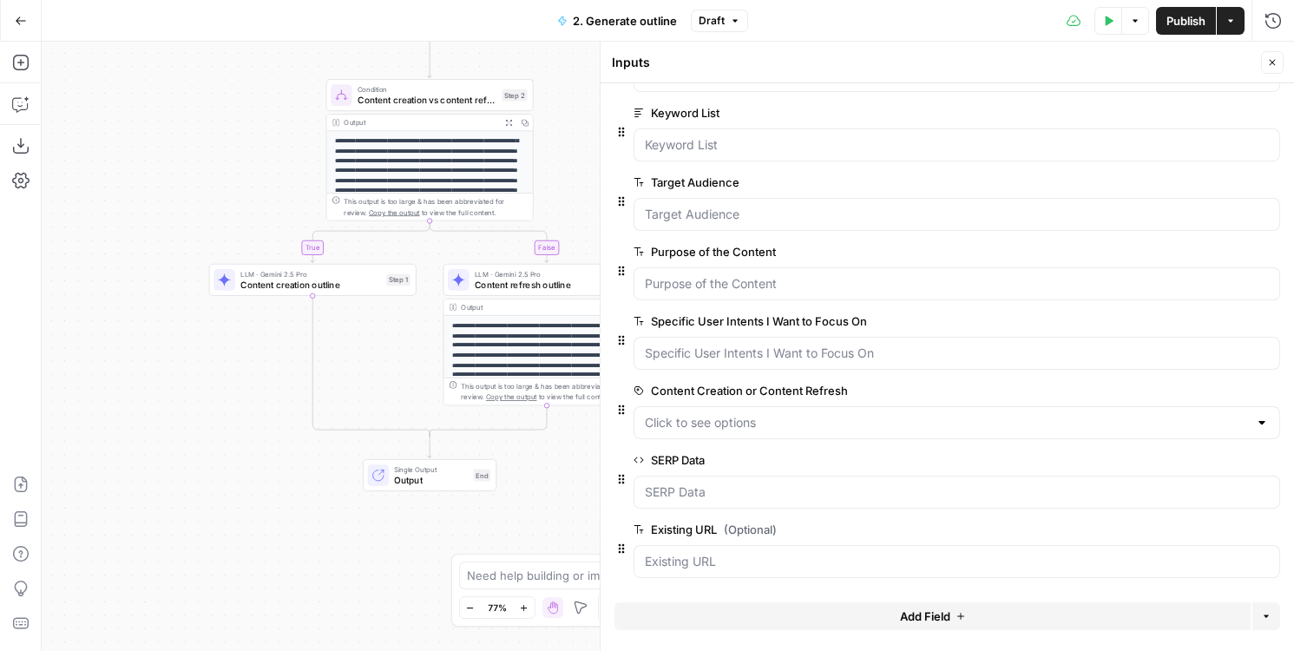
click at [1270, 57] on icon "button" at bounding box center [1272, 62] width 10 height 10
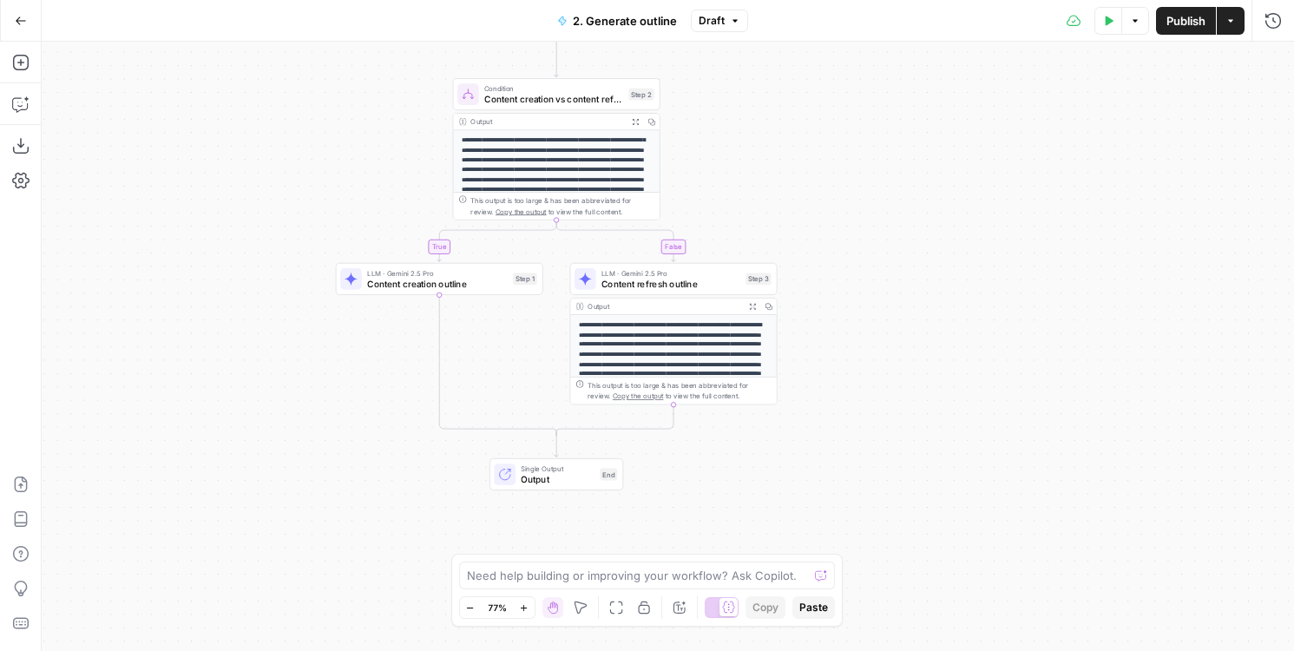
drag, startPoint x: 730, startPoint y: 180, endPoint x: 859, endPoint y: 179, distance: 129.3
click at [859, 179] on div "**********" at bounding box center [668, 346] width 1252 height 609
click at [18, 74] on button "Add Steps" at bounding box center [21, 63] width 28 height 28
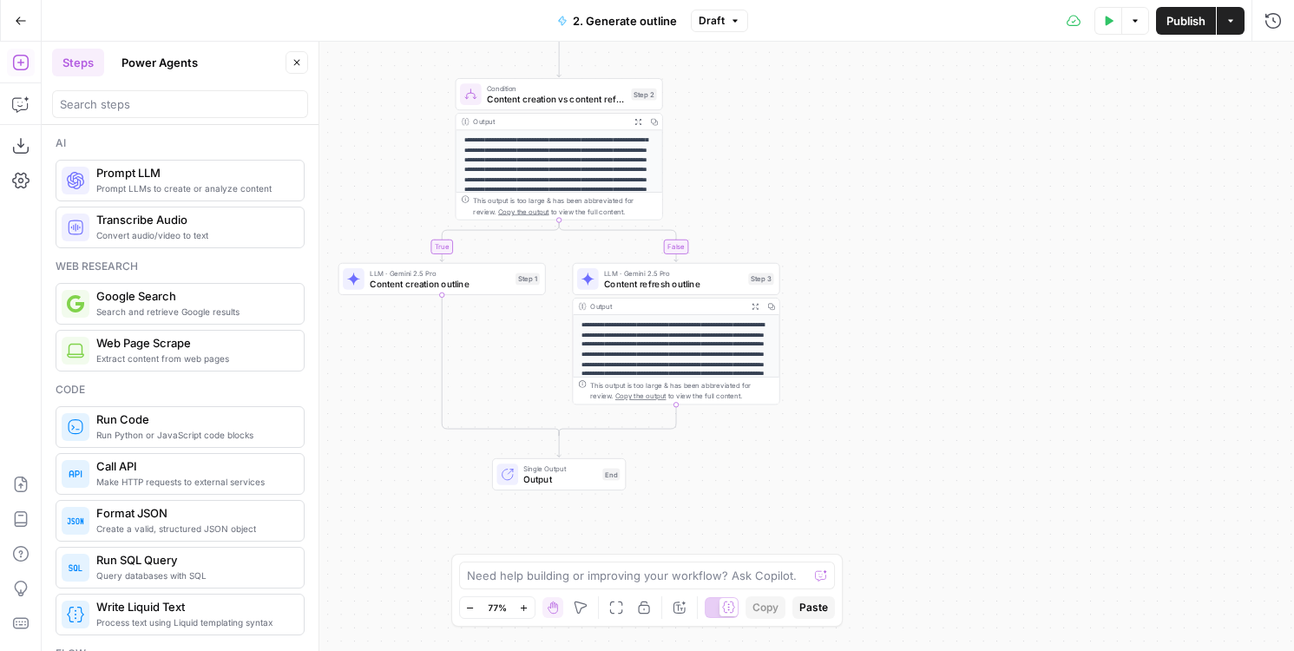
click at [144, 94] on div at bounding box center [180, 104] width 256 height 28
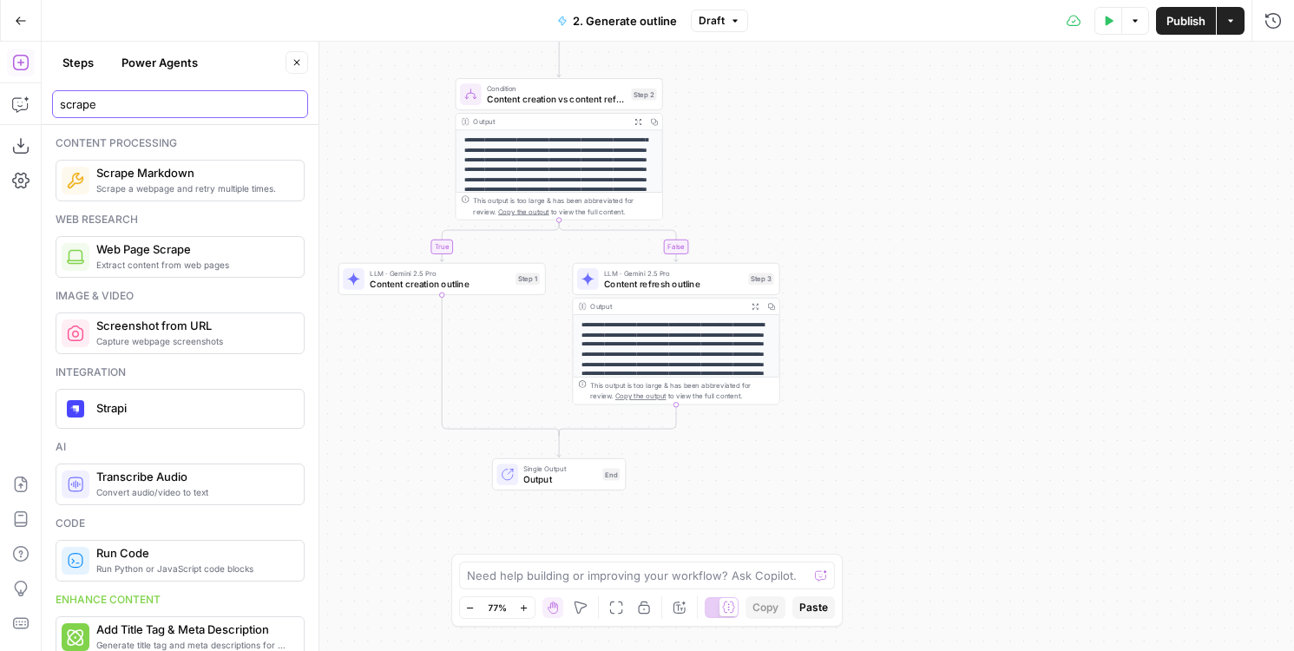
type input "scrape"
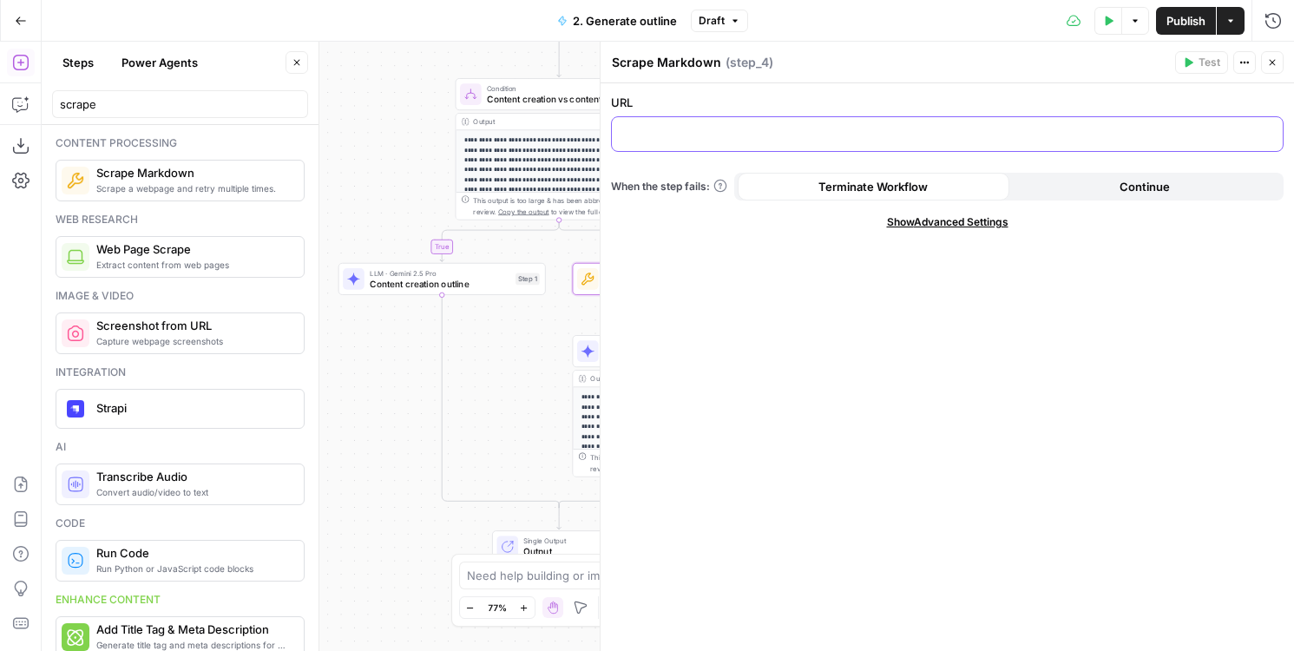
click at [726, 124] on p at bounding box center [947, 132] width 650 height 17
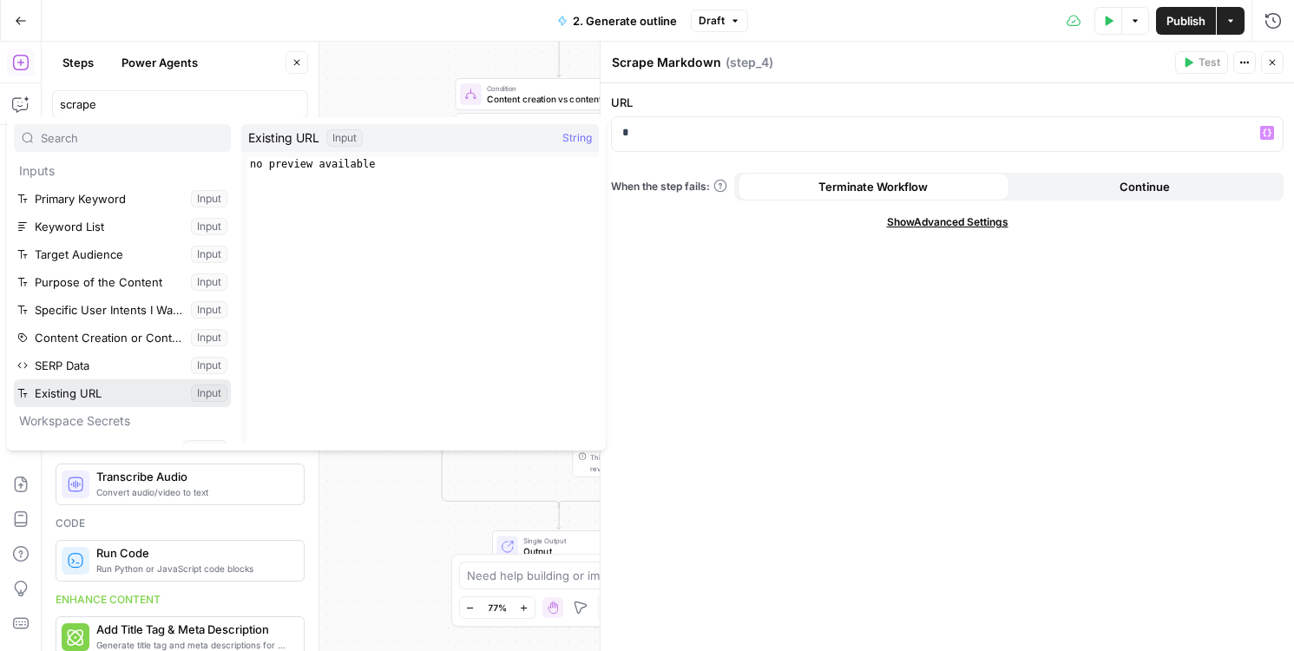
click at [85, 396] on button "Select variable Existing URL" at bounding box center [122, 393] width 217 height 28
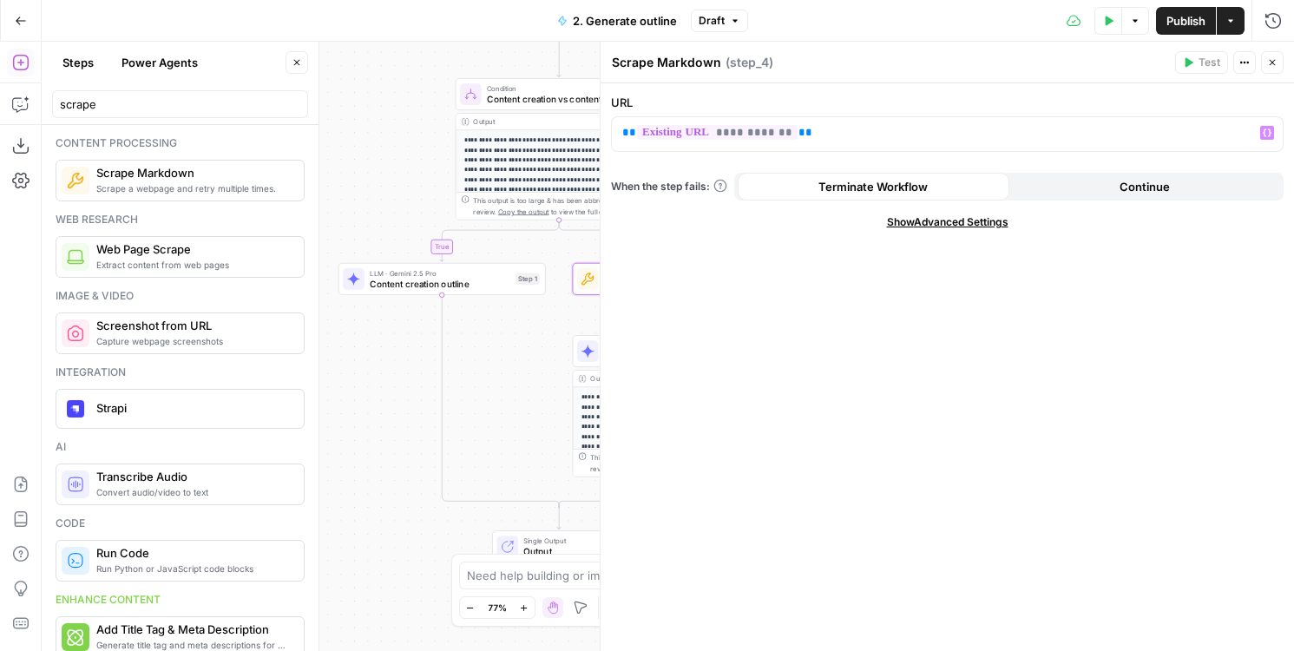
click at [1277, 66] on button "Close" at bounding box center [1272, 62] width 23 height 23
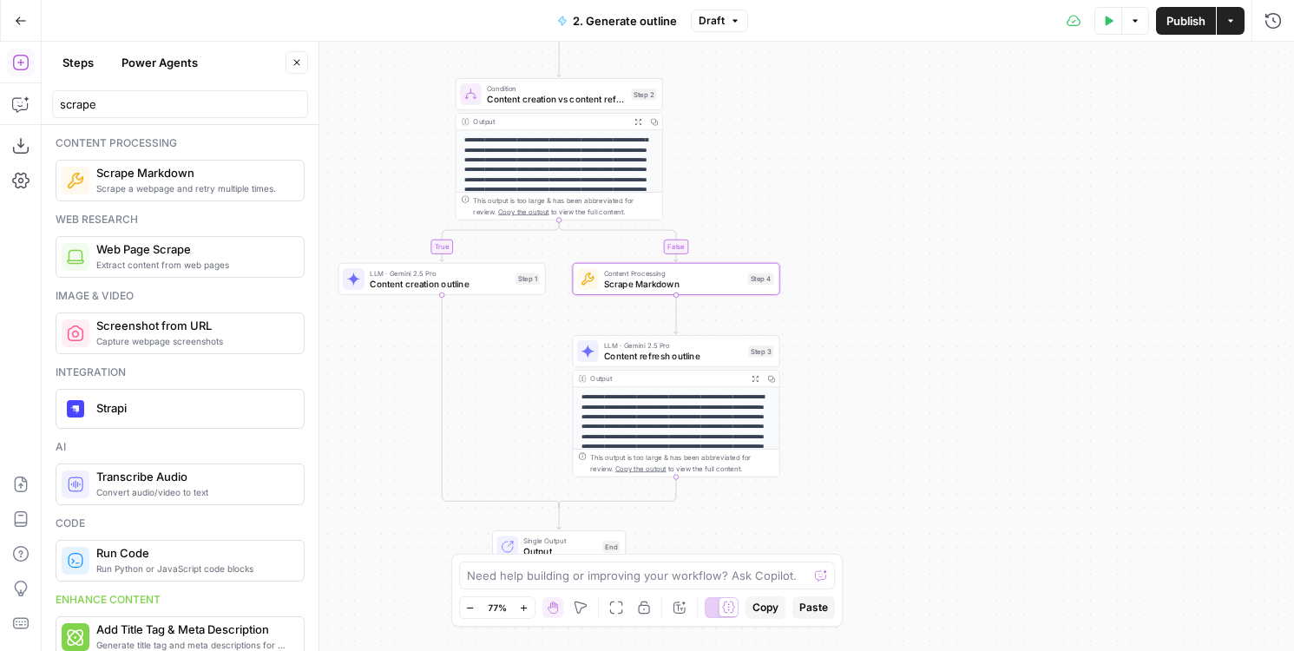
drag, startPoint x: 870, startPoint y: 273, endPoint x: 870, endPoint y: 212, distance: 61.6
click at [870, 219] on div "**********" at bounding box center [668, 346] width 1252 height 609
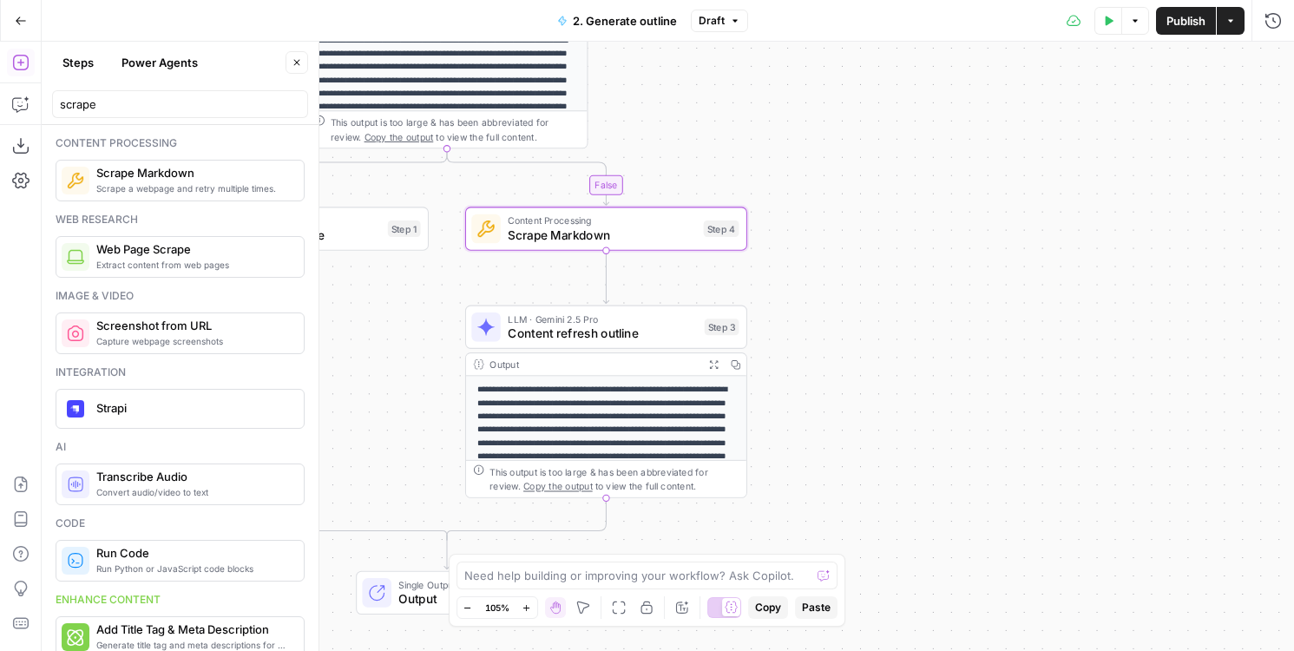
drag, startPoint x: 857, startPoint y: 248, endPoint x: 857, endPoint y: 145, distance: 103.3
click at [857, 145] on div "**********" at bounding box center [668, 346] width 1252 height 609
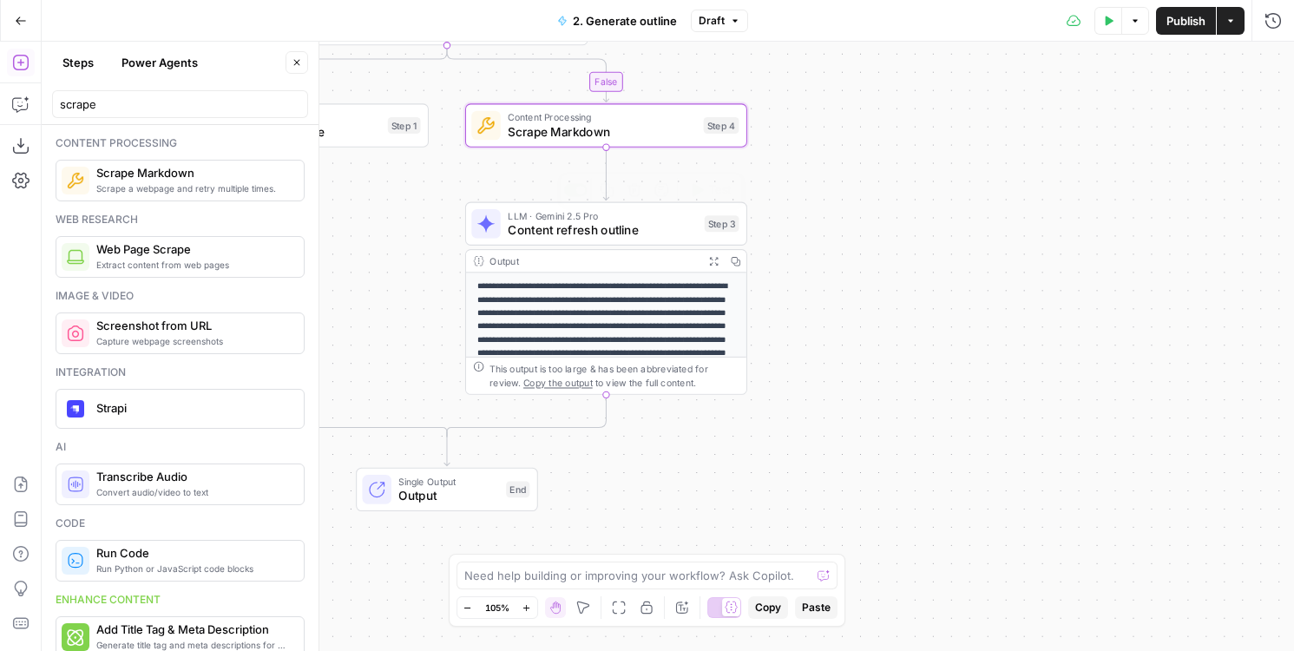
click at [504, 227] on div "LLM · Gemini 2.5 Pro Content refresh outline Step 3 Copy step Delete step Add N…" at bounding box center [604, 223] width 267 height 31
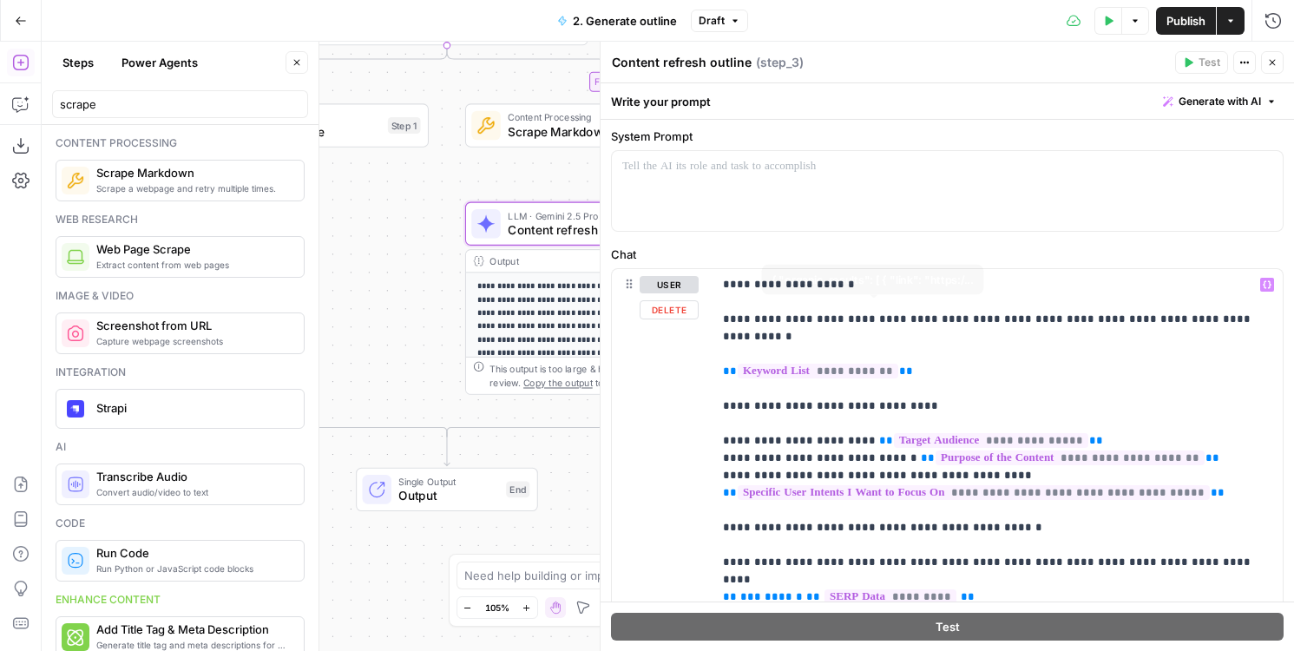
scroll to position [0, 0]
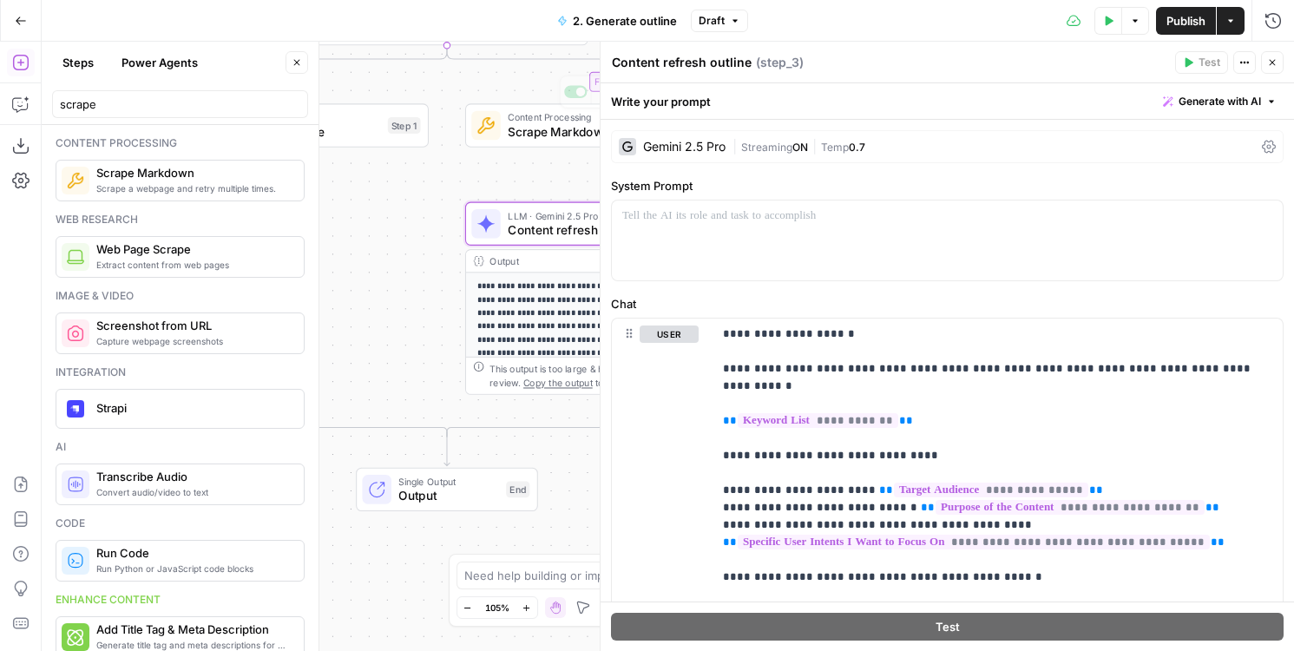
drag, startPoint x: 405, startPoint y: 215, endPoint x: 363, endPoint y: 280, distance: 77.7
click at [363, 280] on div "**********" at bounding box center [668, 346] width 1252 height 609
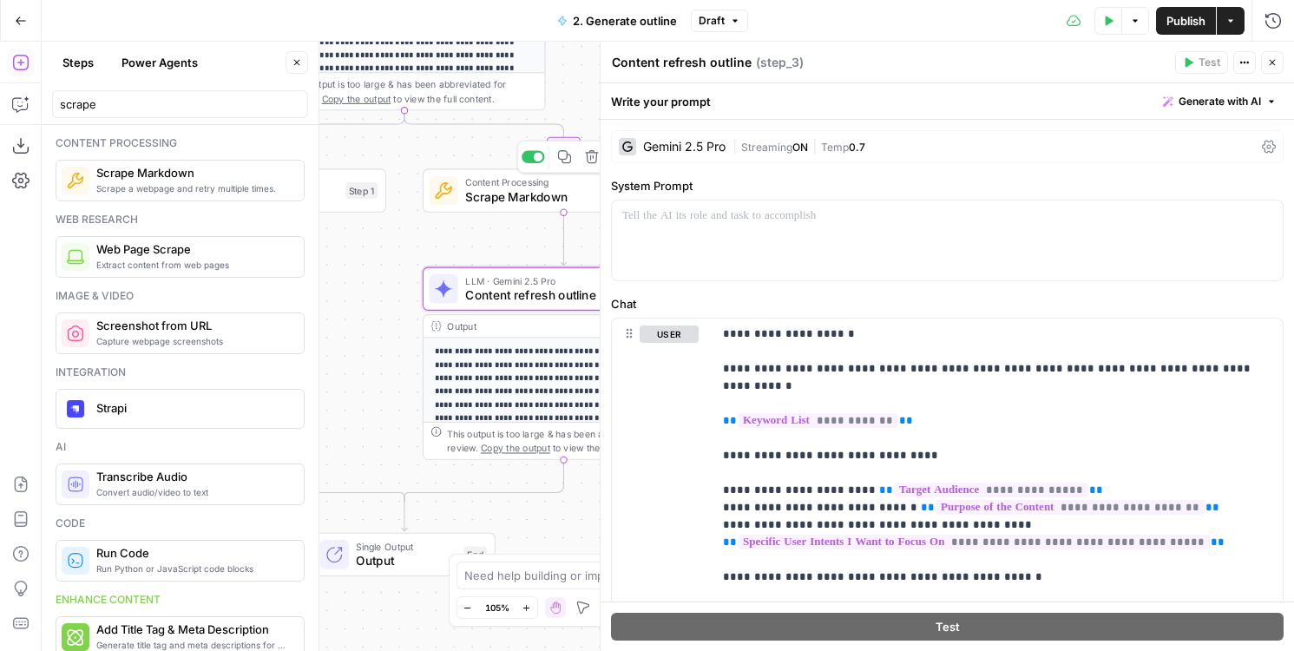
click at [523, 205] on span "Scrape Markdown" at bounding box center [559, 196] width 188 height 18
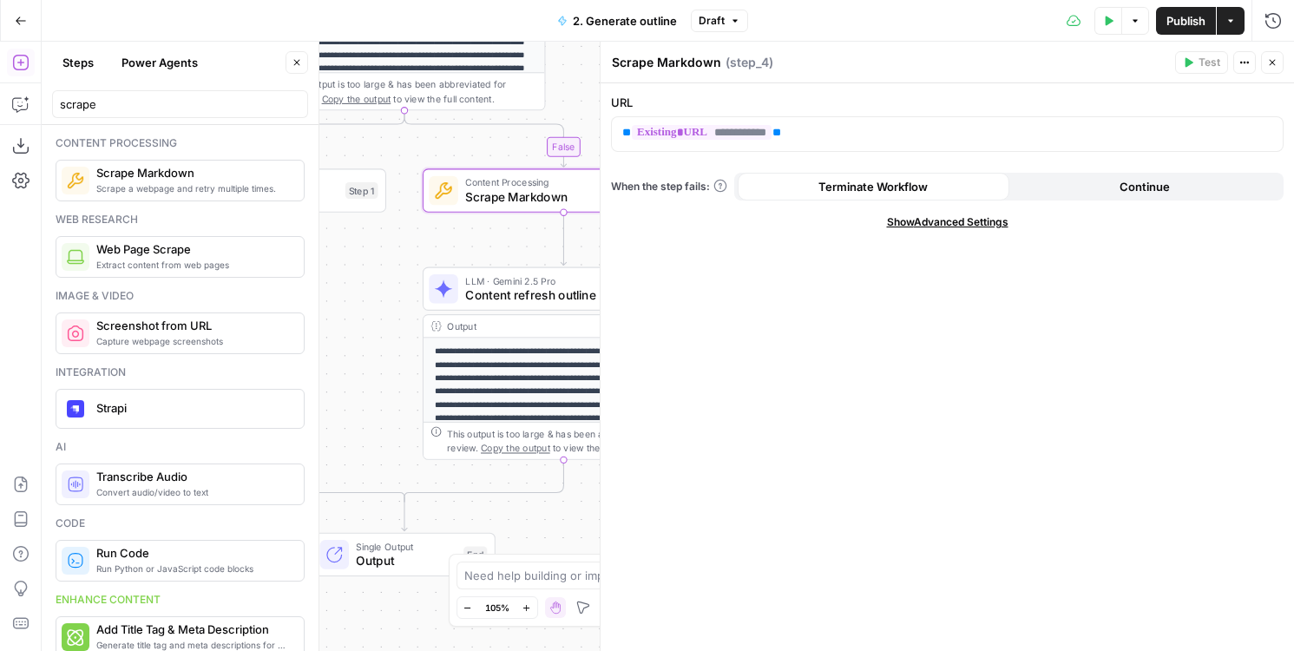
click at [688, 71] on div "Scrape Markdown Scrape Markdown" at bounding box center [666, 62] width 118 height 21
type textarea "E"
type textarea "Current Page"
click at [1275, 66] on icon "button" at bounding box center [1272, 62] width 10 height 10
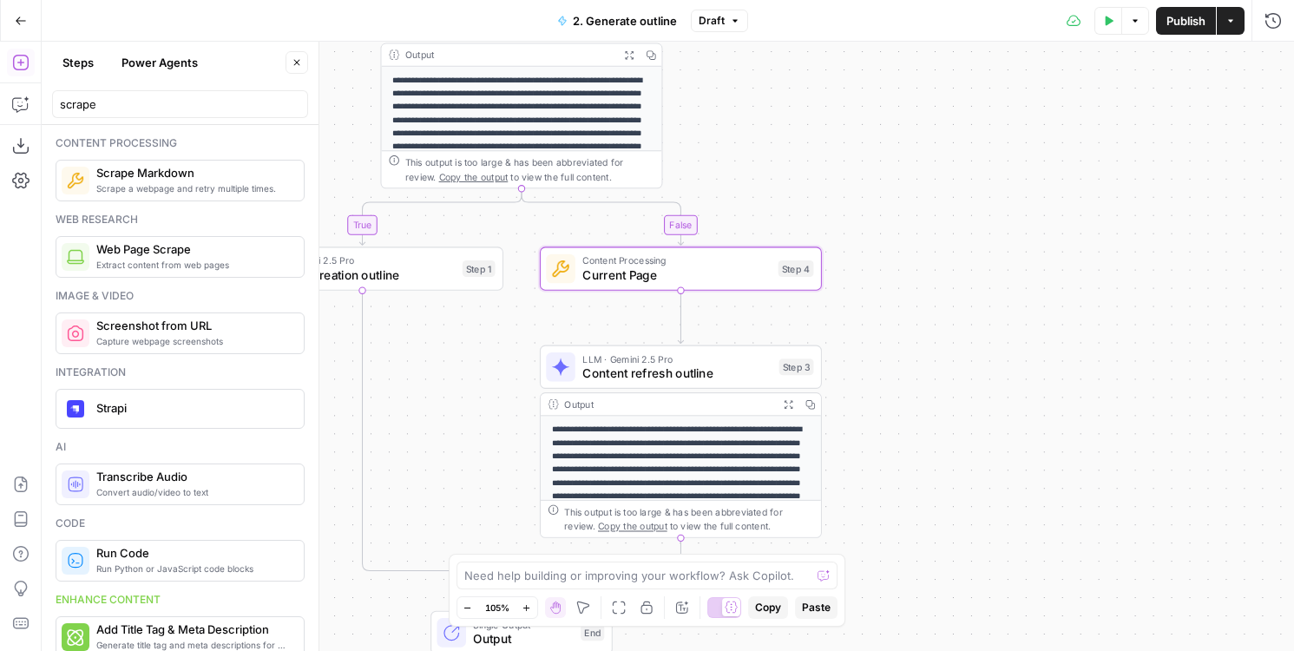
drag, startPoint x: 1051, startPoint y: 147, endPoint x: 1195, endPoint y: 243, distance: 173.3
click at [1195, 243] on div "**********" at bounding box center [668, 346] width 1252 height 609
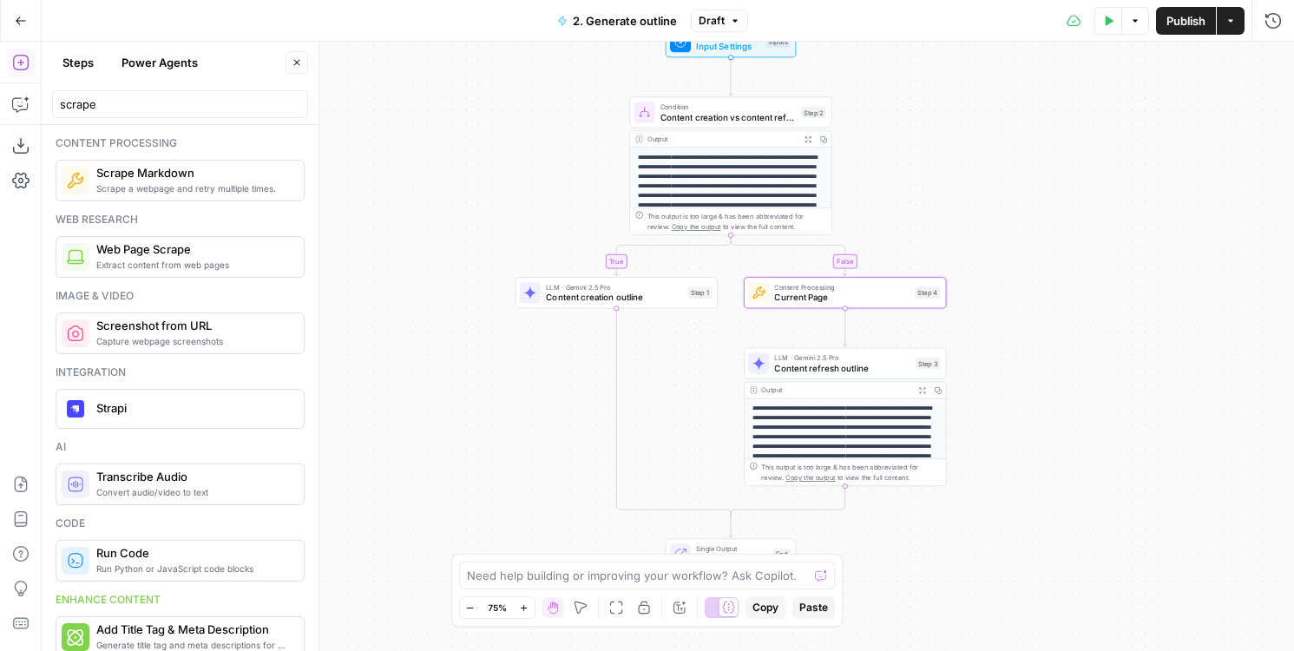
drag, startPoint x: 1131, startPoint y: 201, endPoint x: 1131, endPoint y: 231, distance: 29.5
click at [1131, 231] on div "**********" at bounding box center [668, 346] width 1252 height 609
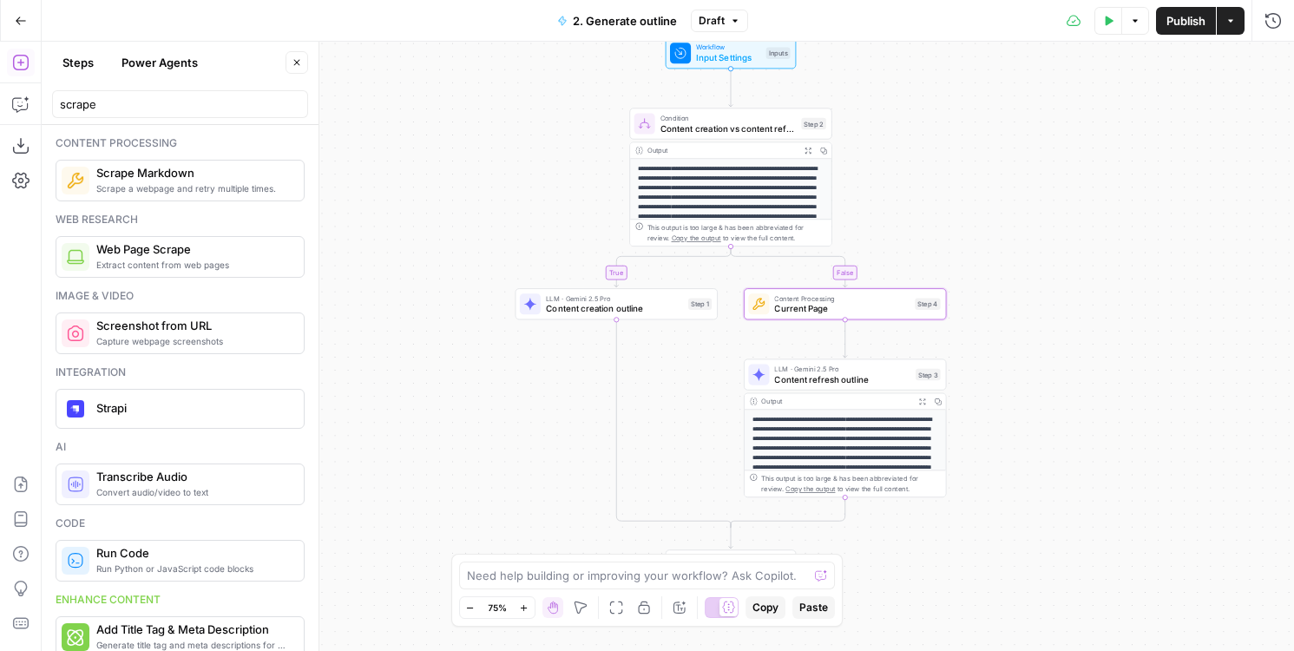
click at [1189, 20] on span "Publish" at bounding box center [1185, 20] width 39 height 17
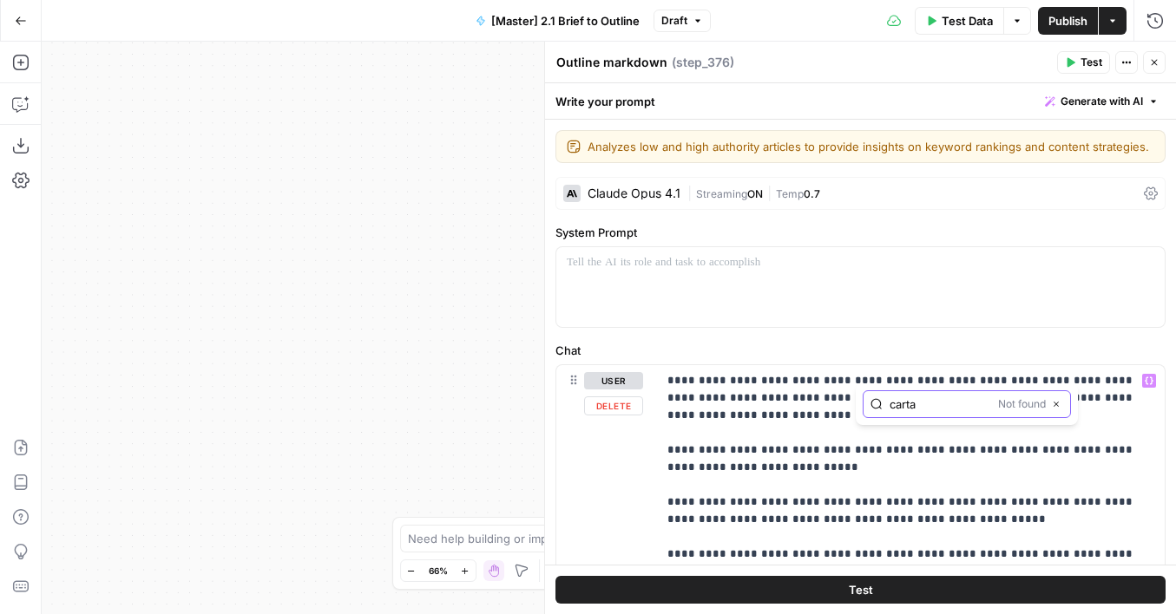
scroll to position [293, 0]
